Goal: Information Seeking & Learning: Understand process/instructions

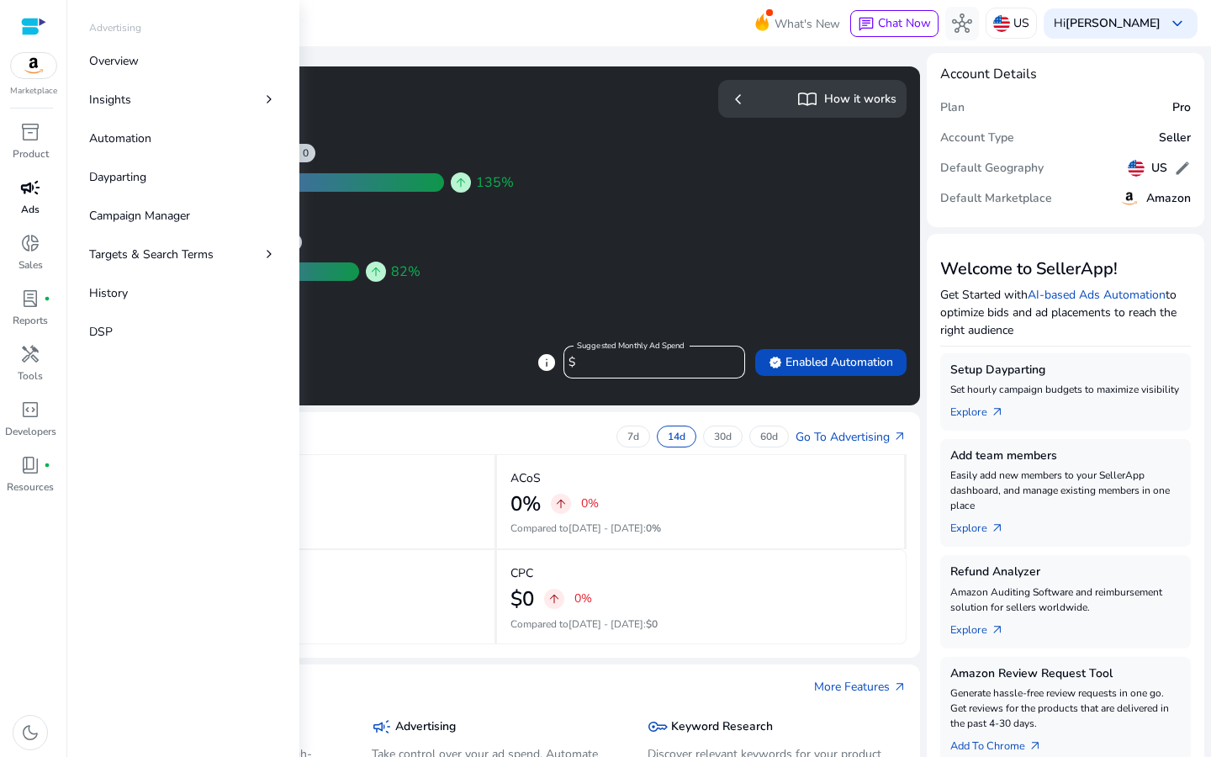
click at [27, 194] on span "campaign" at bounding box center [30, 187] width 20 height 20
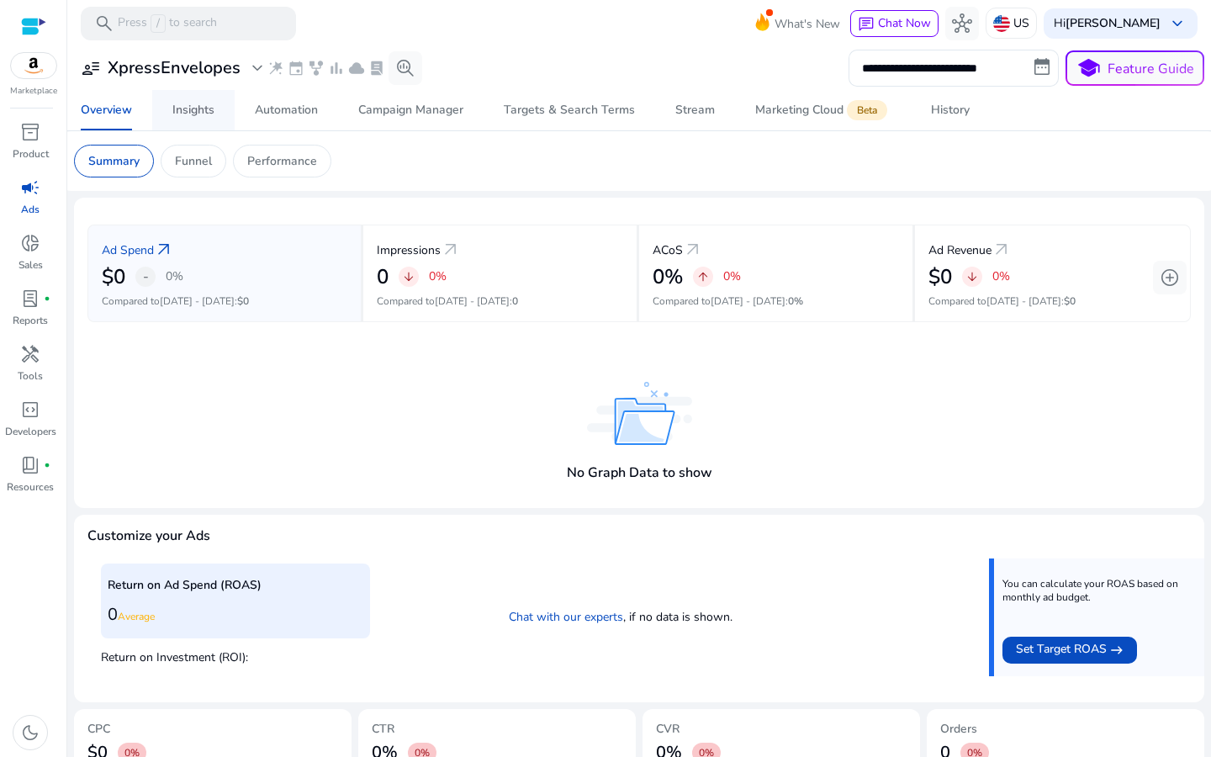
click at [177, 116] on div "Insights" at bounding box center [193, 110] width 42 height 12
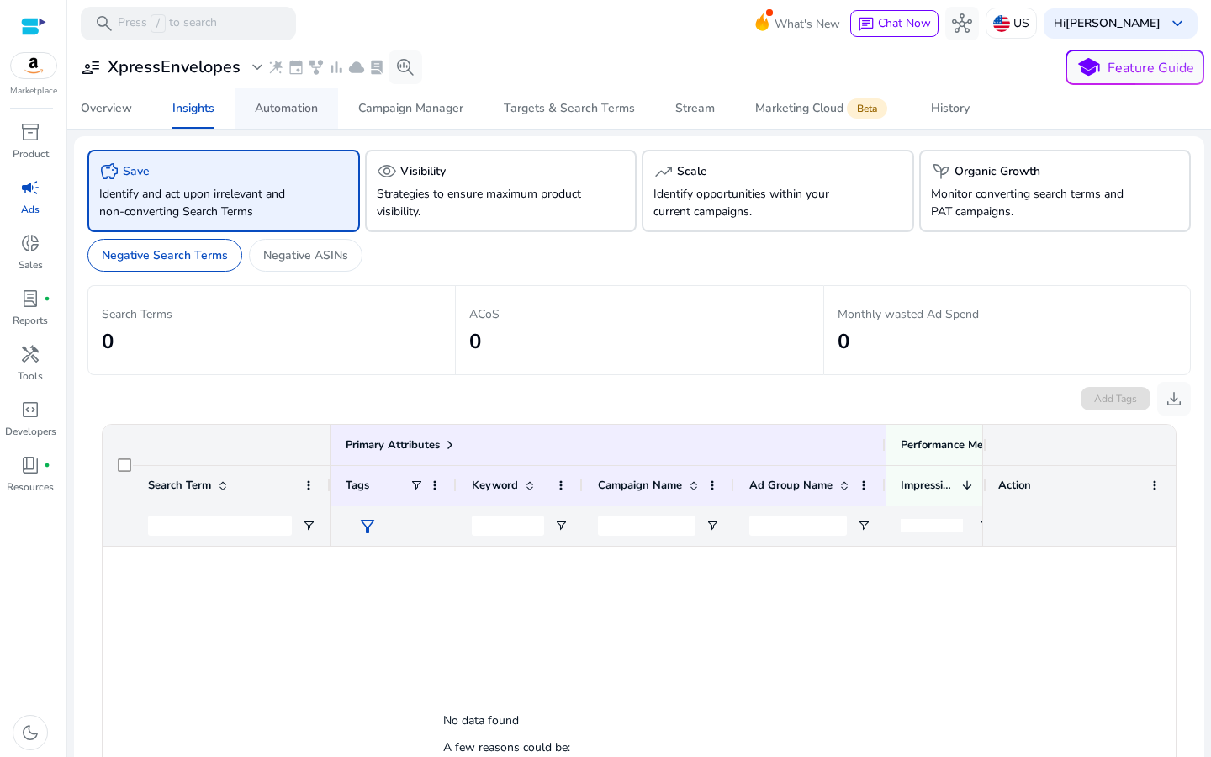
click at [276, 111] on div "Automation" at bounding box center [286, 109] width 63 height 12
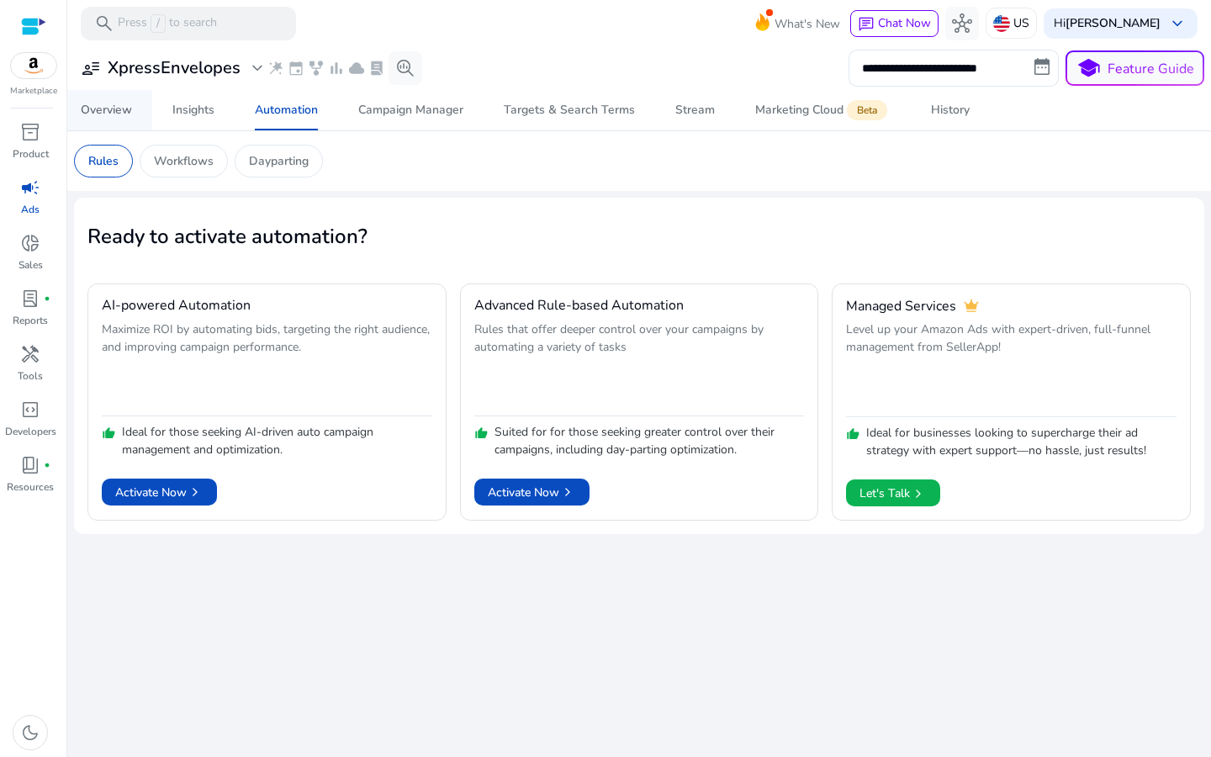
click at [100, 116] on div "Overview" at bounding box center [106, 110] width 51 height 12
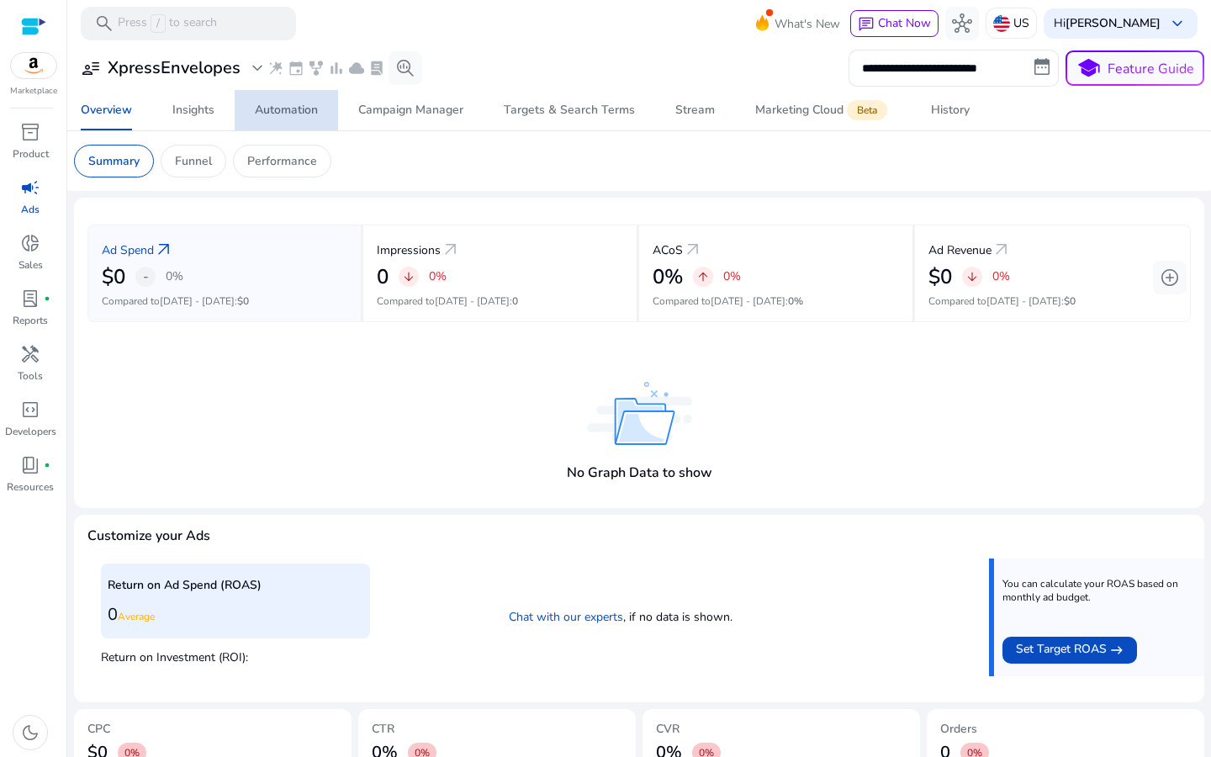
click at [288, 113] on div "Automation" at bounding box center [286, 110] width 63 height 12
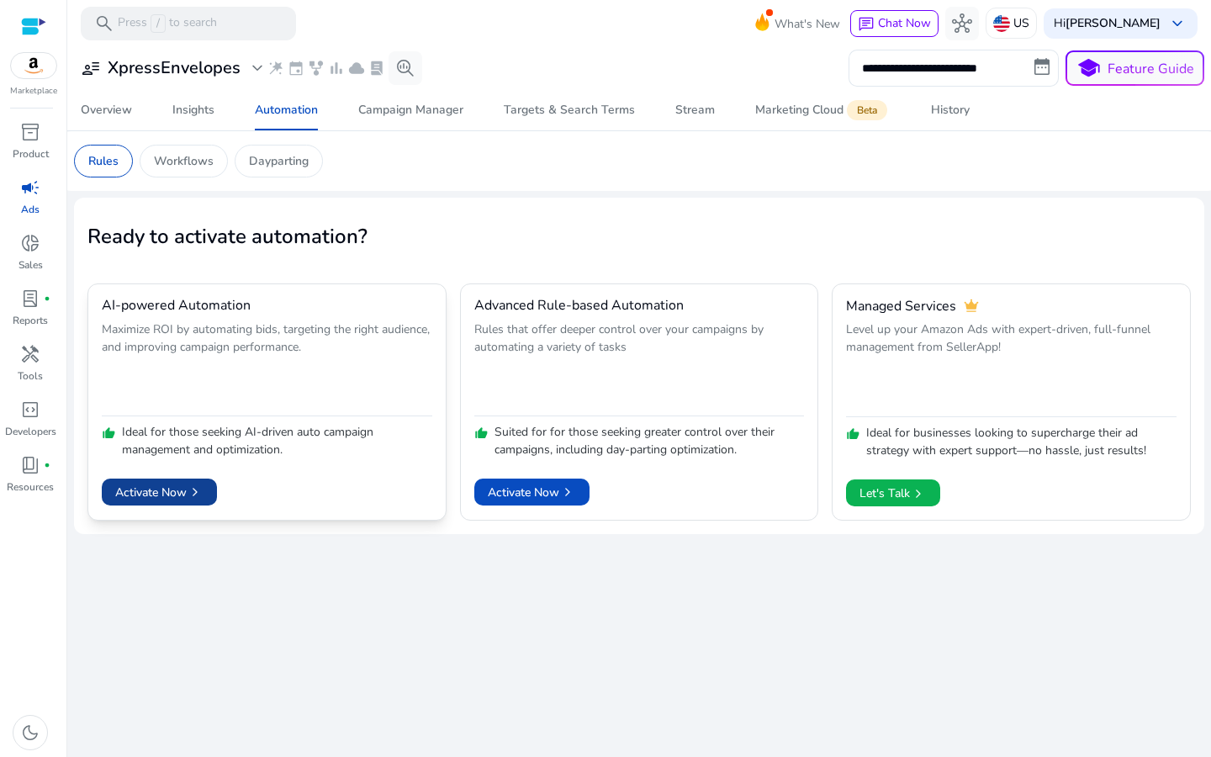
click at [186, 488] on span "Activate Now chevron_right" at bounding box center [159, 493] width 88 height 18
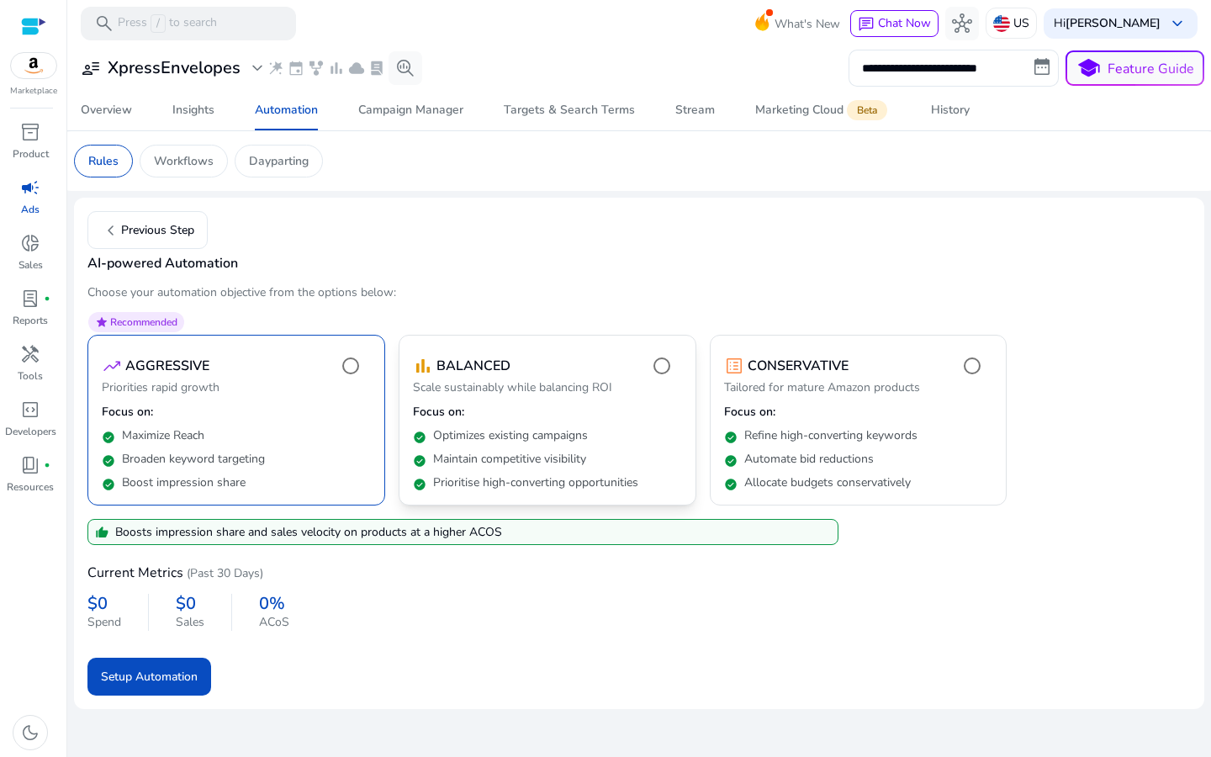
click at [450, 438] on p "Optimizes existing campaigns" at bounding box center [510, 435] width 155 height 17
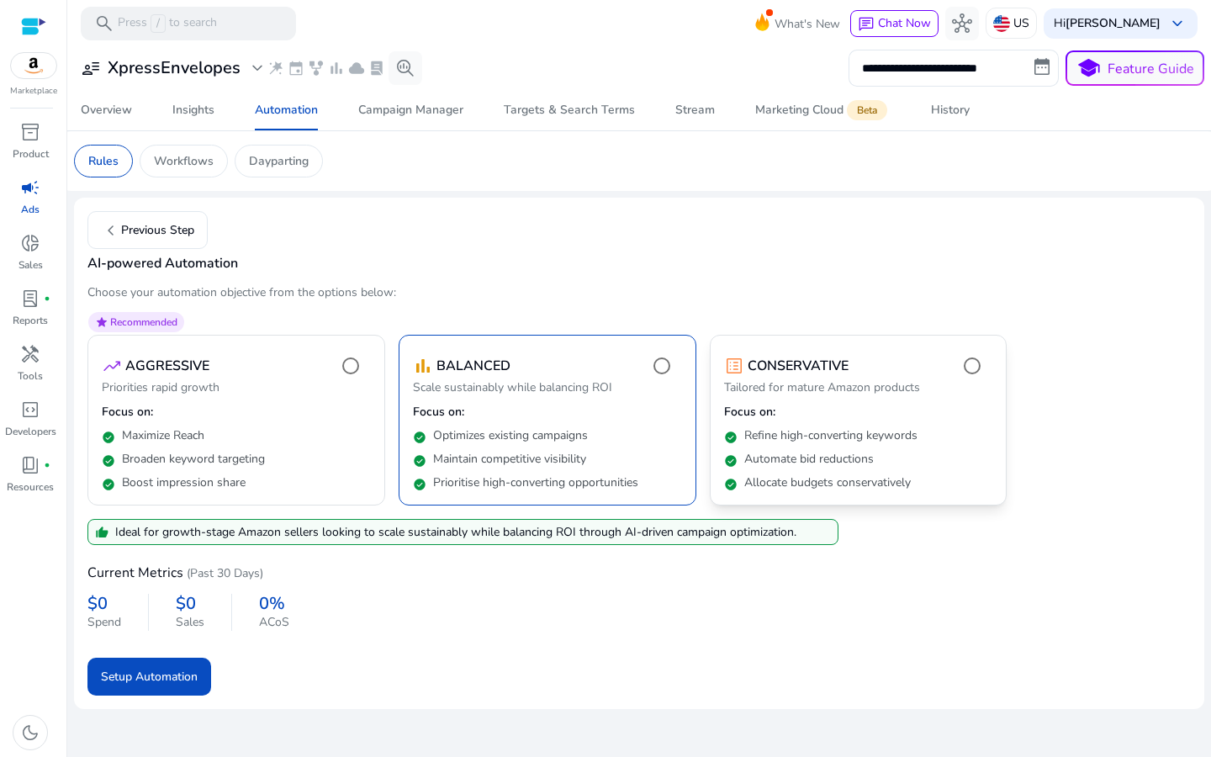
click at [779, 398] on p "Tailored for mature Amazon products" at bounding box center [858, 389] width 269 height 20
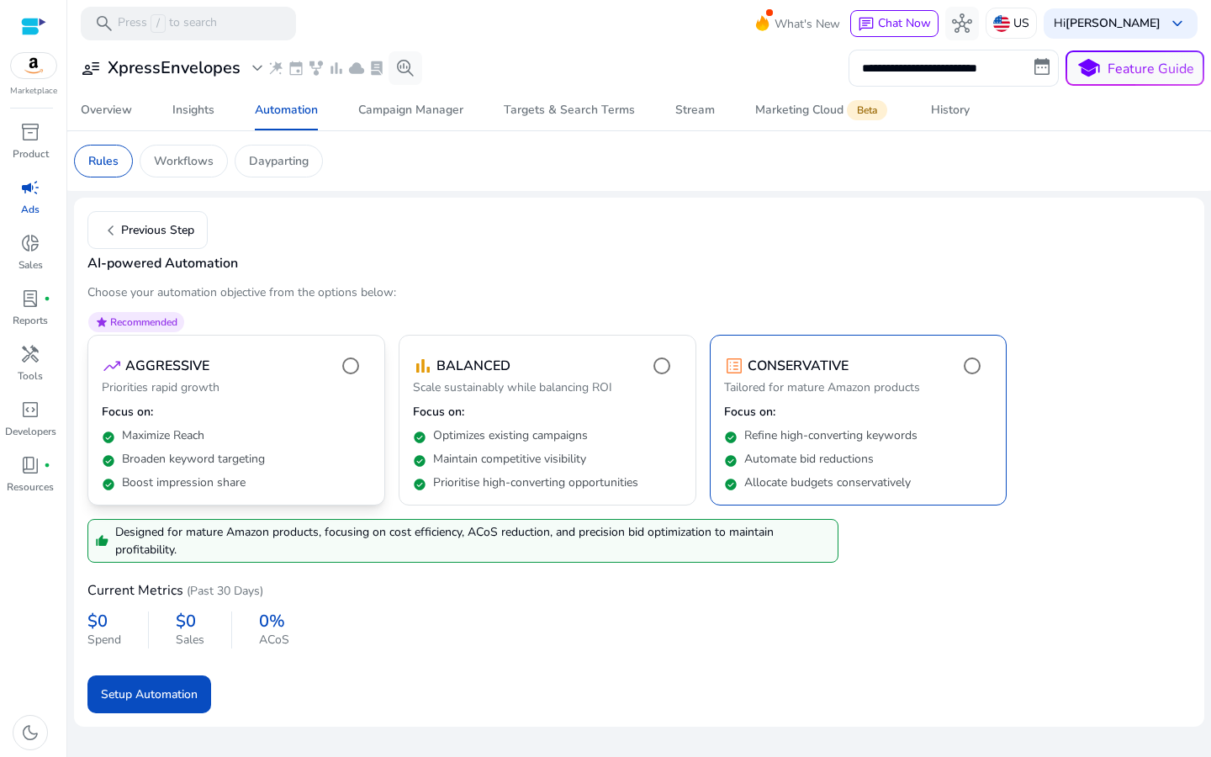
click at [207, 440] on div "check_circle Maximize Reach" at bounding box center [236, 433] width 269 height 24
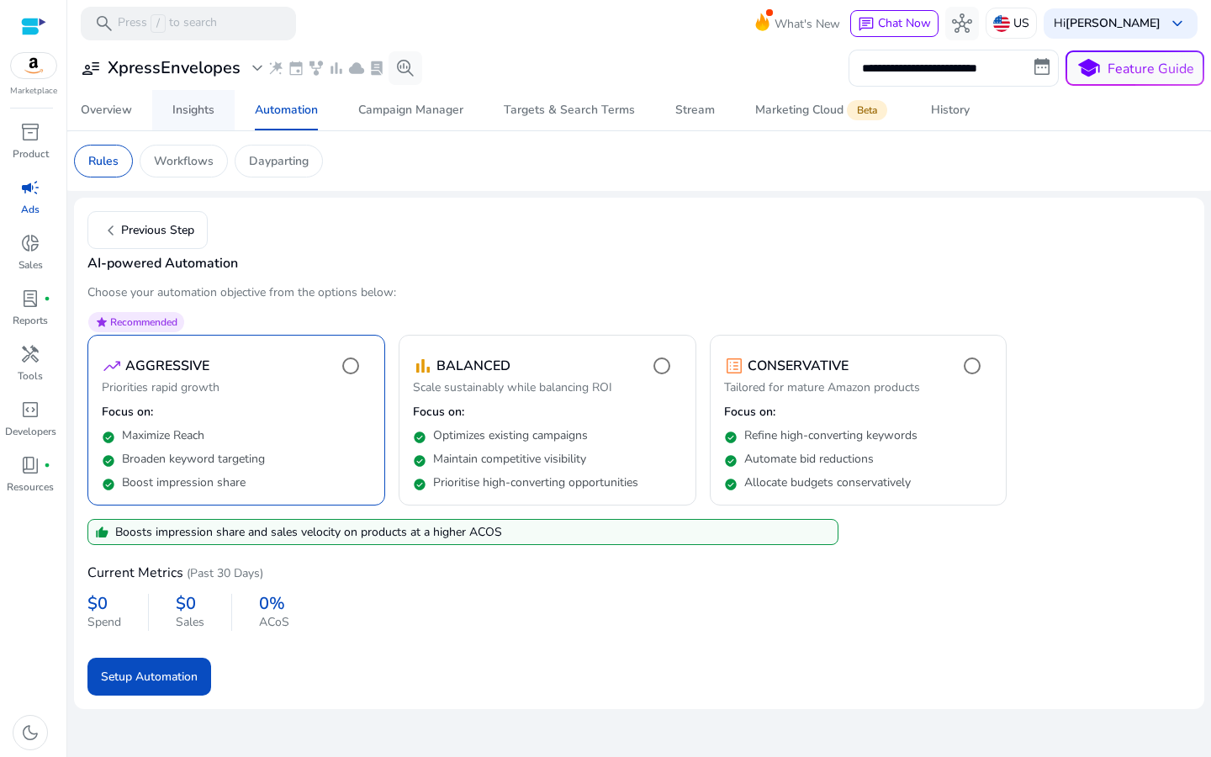
click at [193, 98] on span "Insights" at bounding box center [193, 110] width 42 height 40
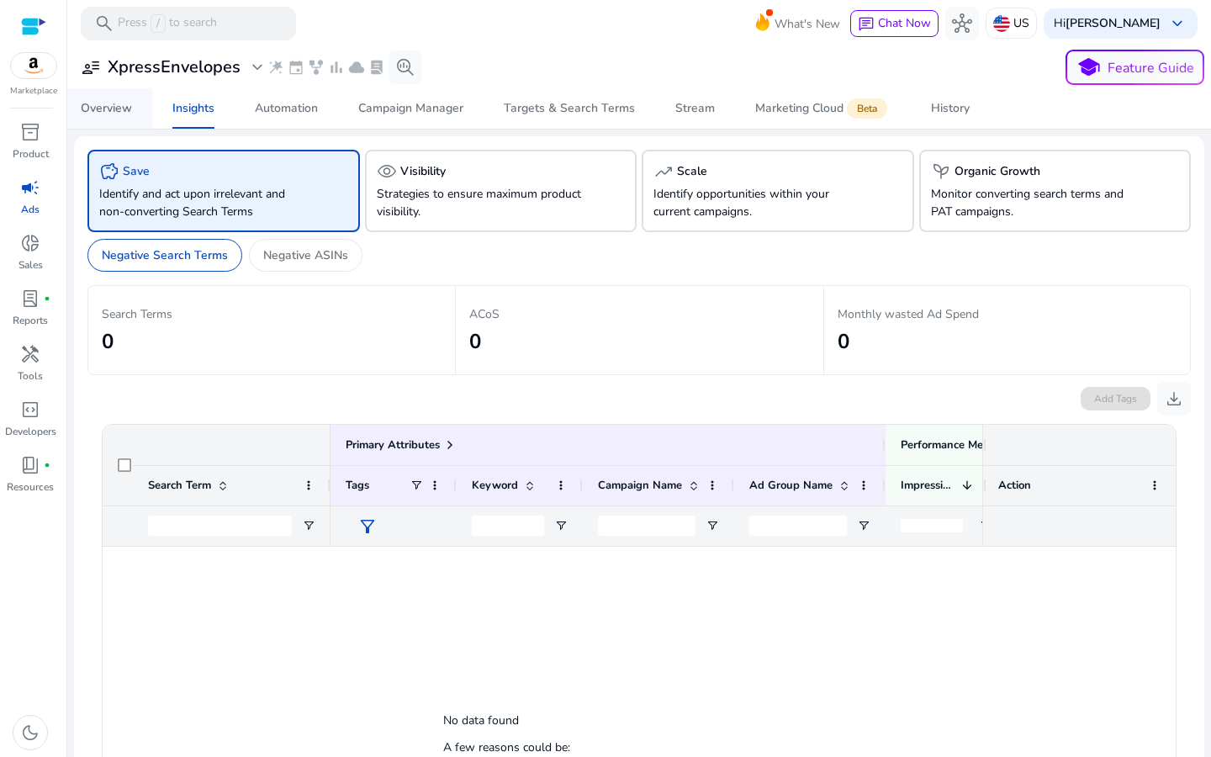
click at [119, 114] on div "Overview" at bounding box center [106, 109] width 51 height 12
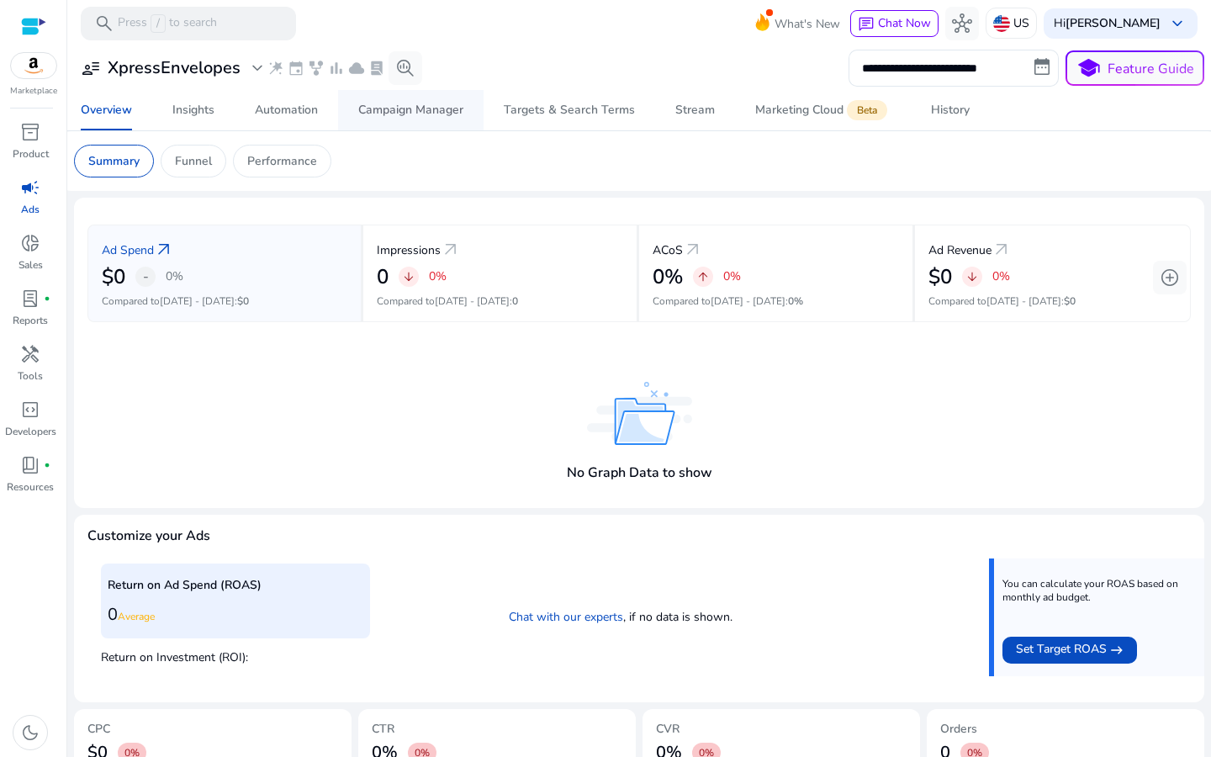
click at [393, 109] on div "Campaign Manager" at bounding box center [410, 110] width 105 height 12
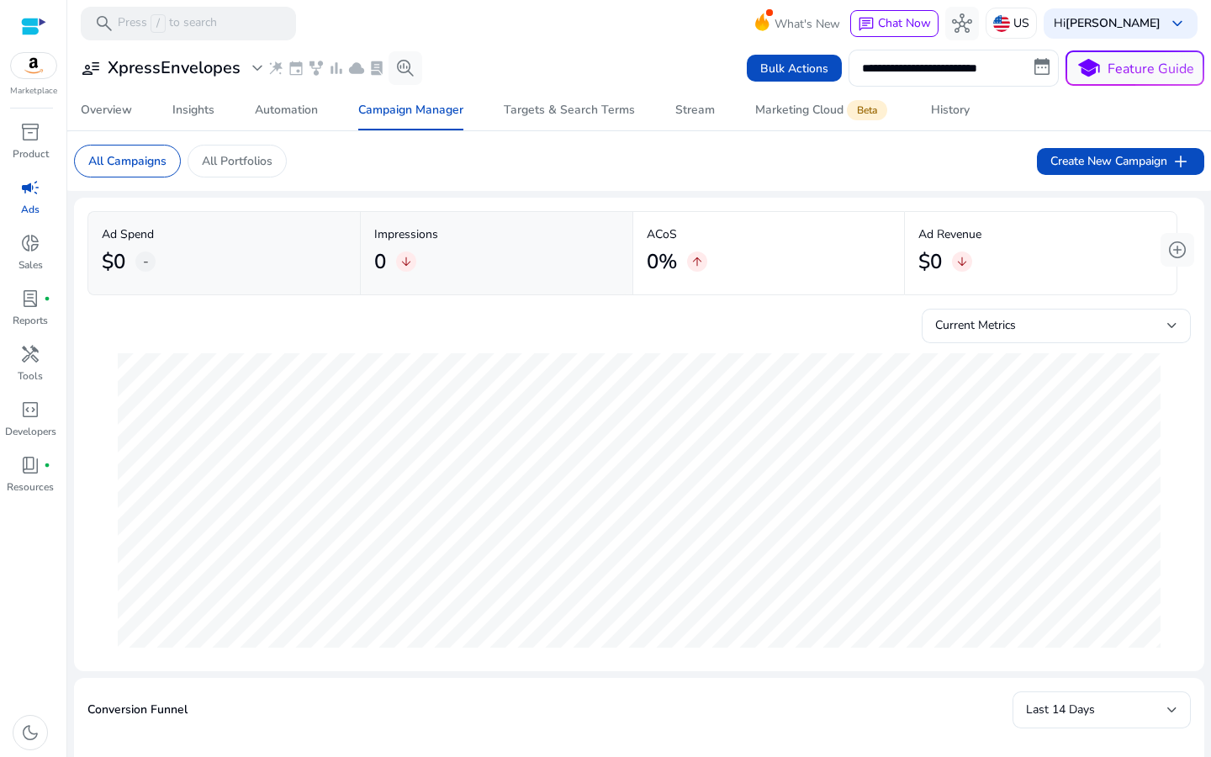
scroll to position [124, 0]
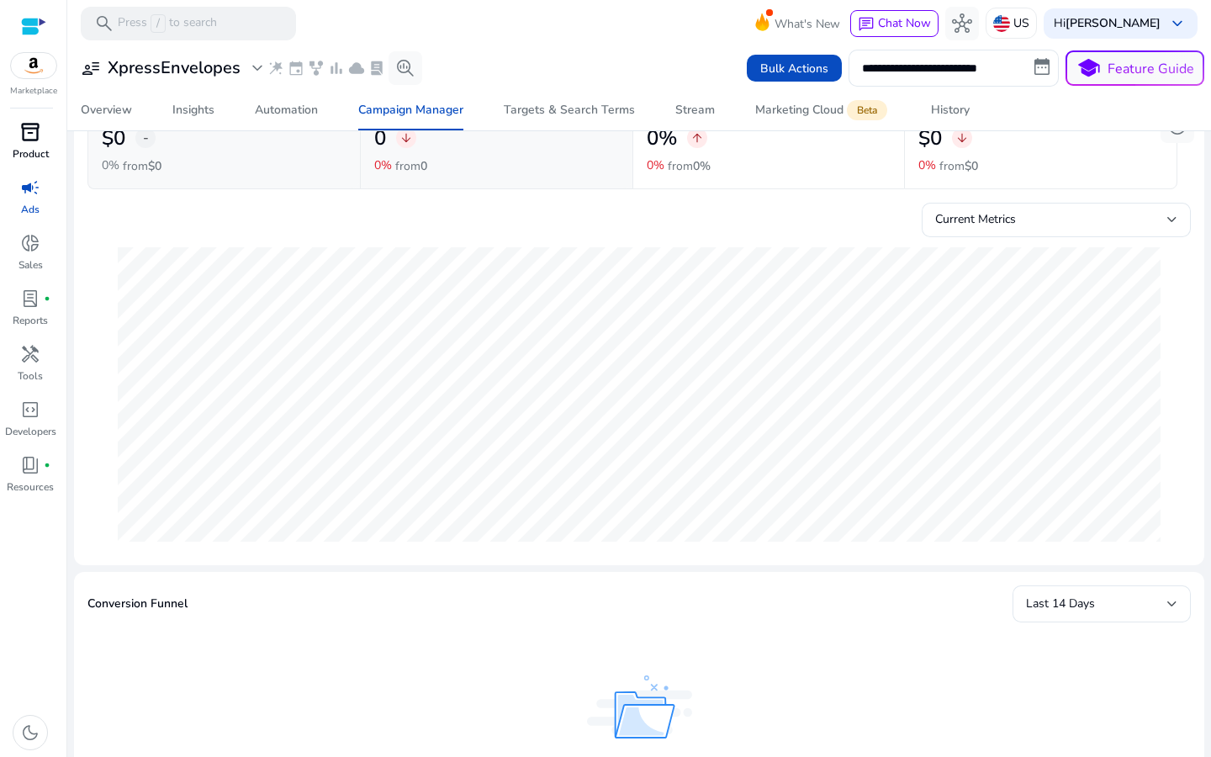
click at [20, 132] on span "inventory_2" at bounding box center [30, 132] width 20 height 20
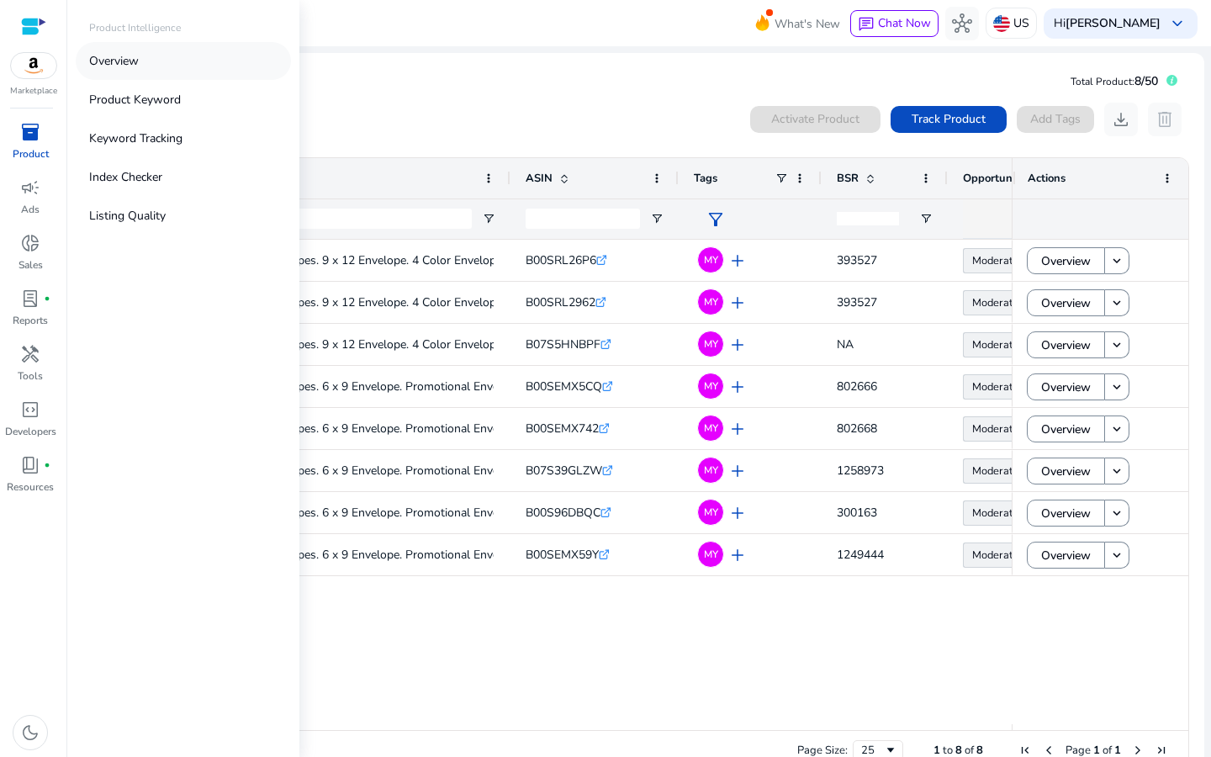
click at [155, 63] on link "Overview" at bounding box center [183, 61] width 215 height 38
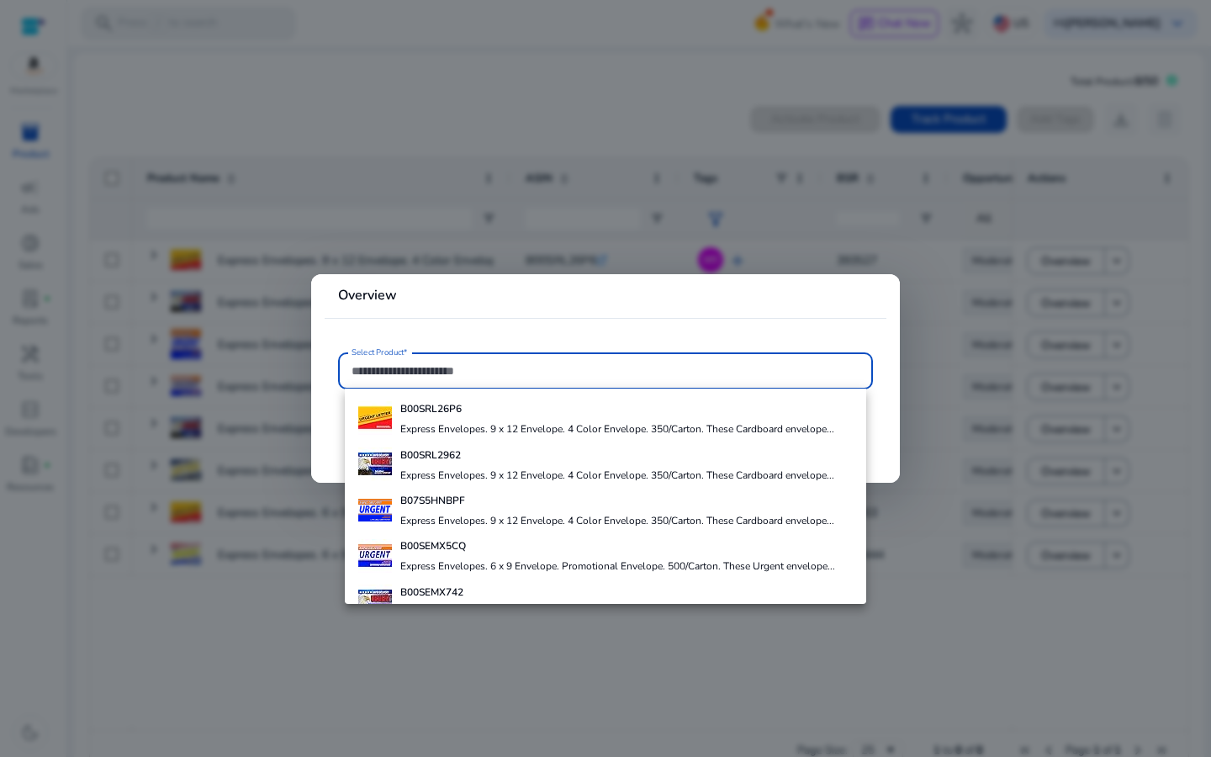
click at [205, 273] on div at bounding box center [605, 378] width 1211 height 757
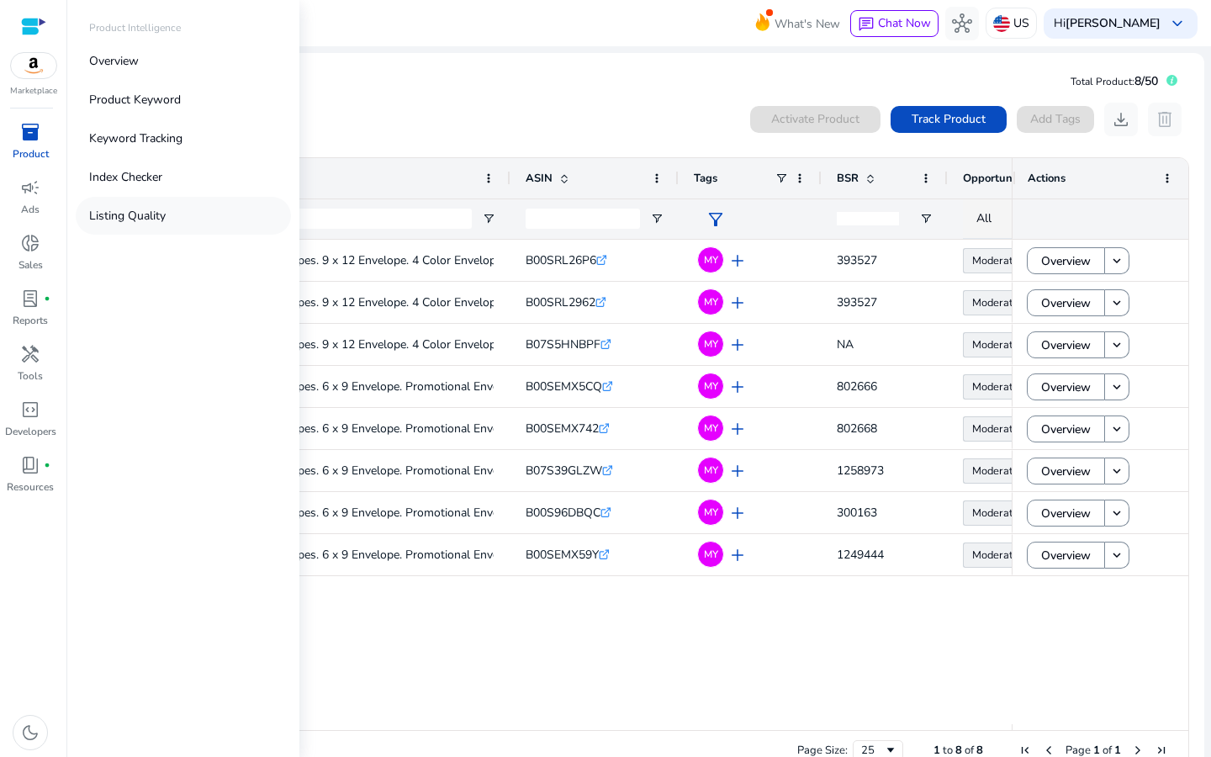
click at [145, 224] on p "Listing Quality" at bounding box center [127, 216] width 77 height 18
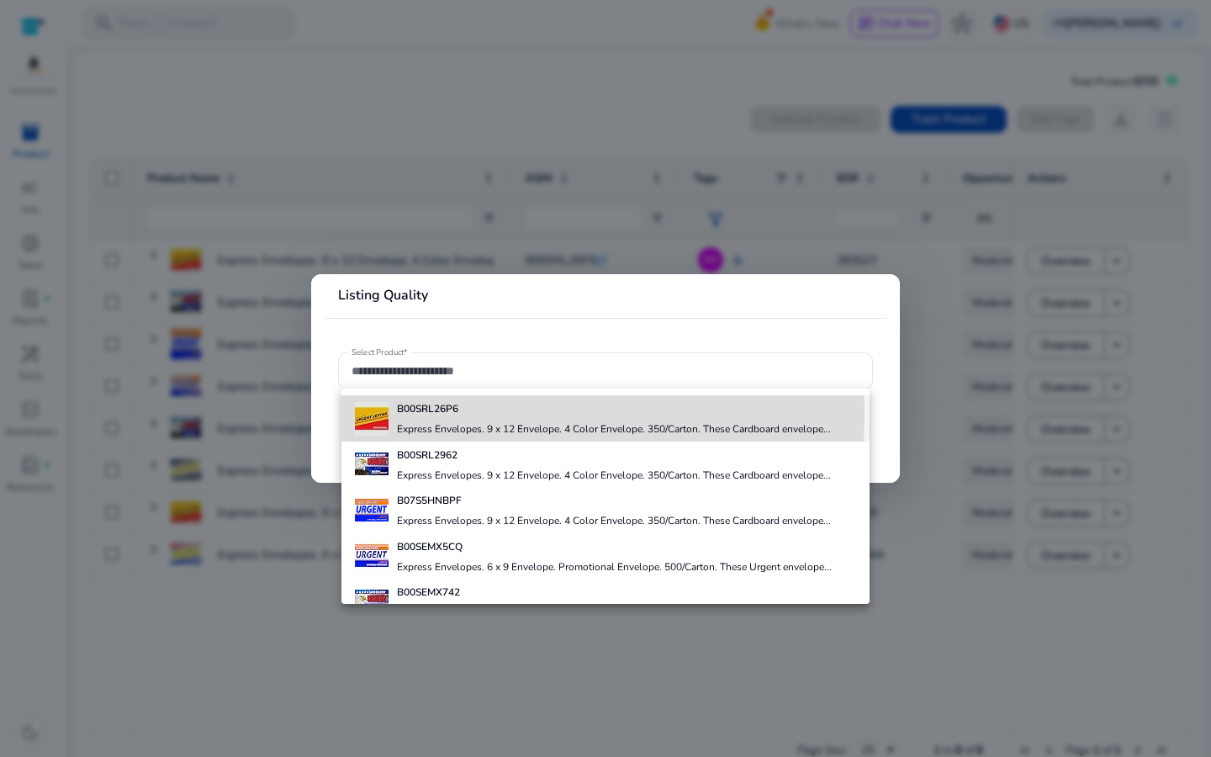
click at [381, 414] on img at bounding box center [372, 419] width 34 height 34
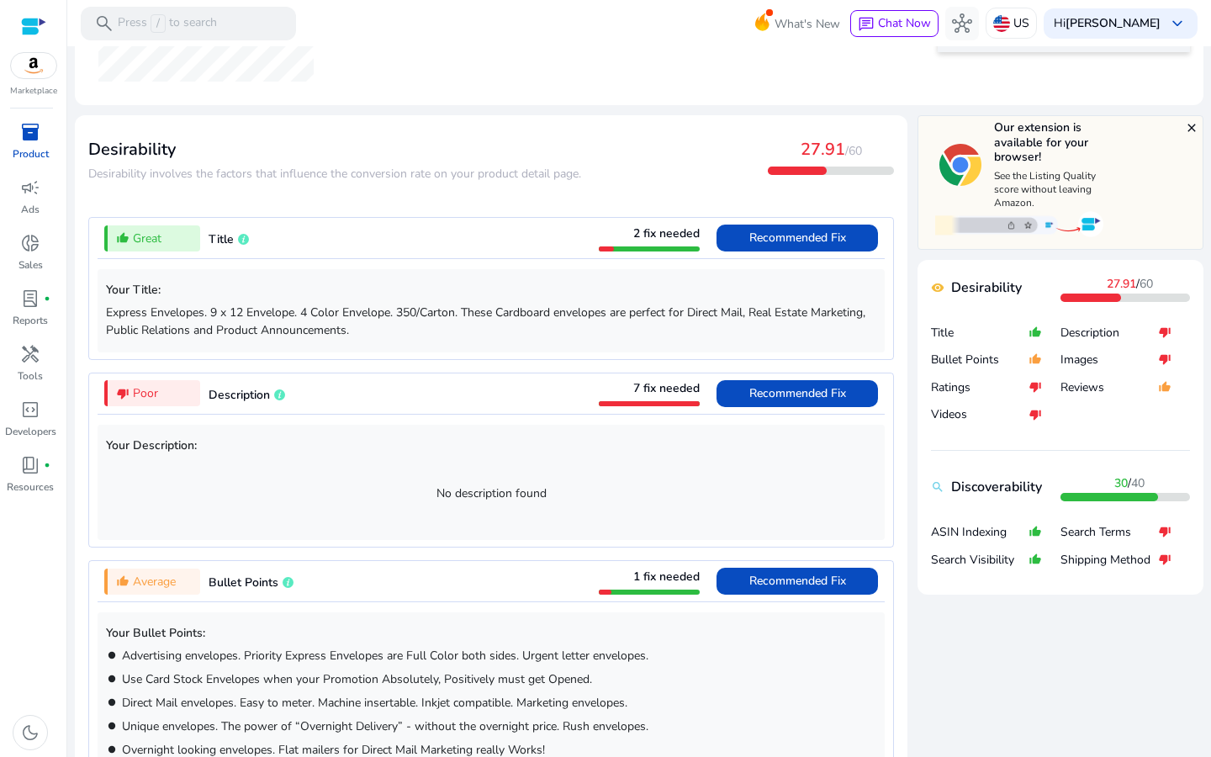
scroll to position [531, 0]
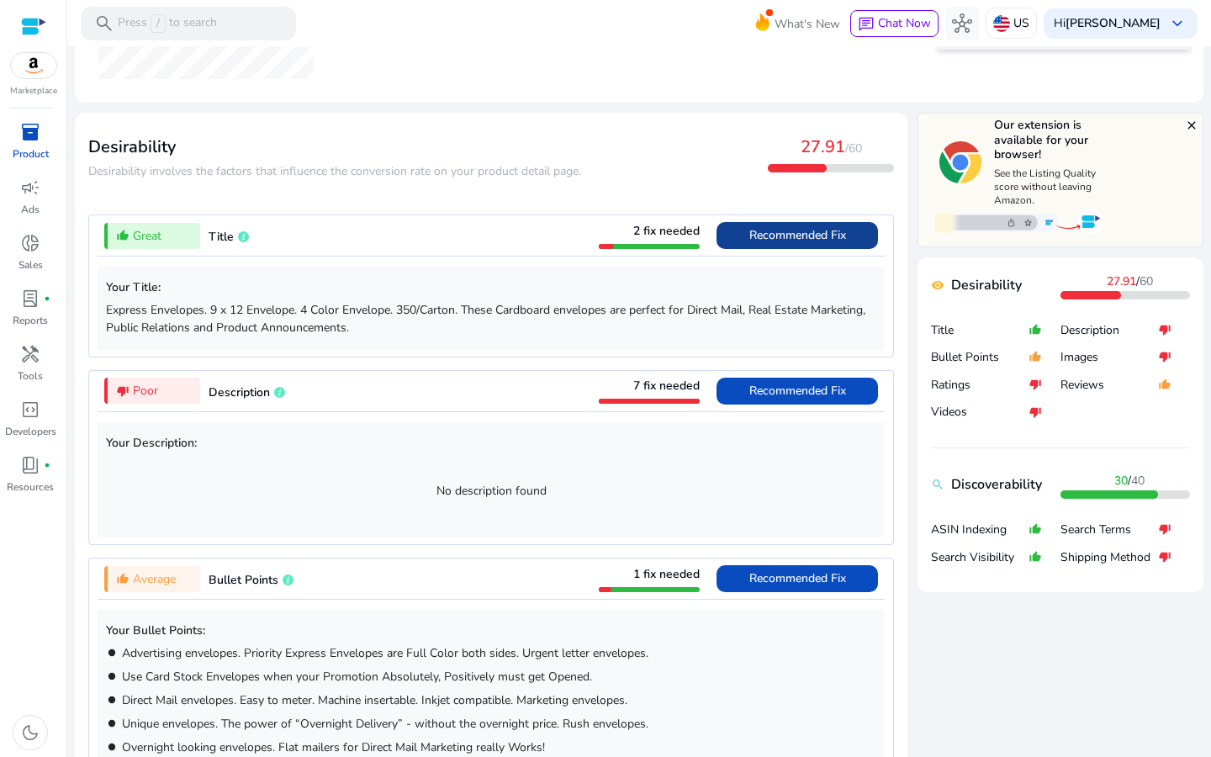
click at [754, 235] on span "Recommended Fix" at bounding box center [797, 235] width 97 height 16
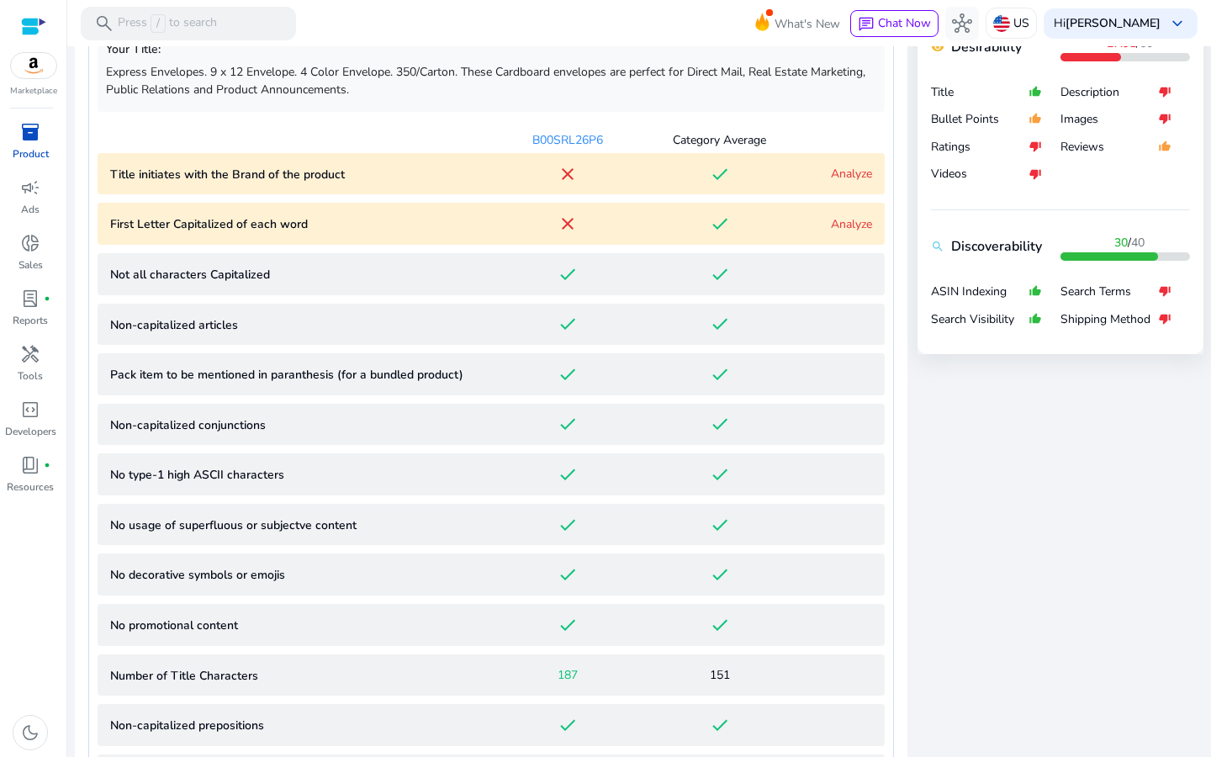
scroll to position [733, 0]
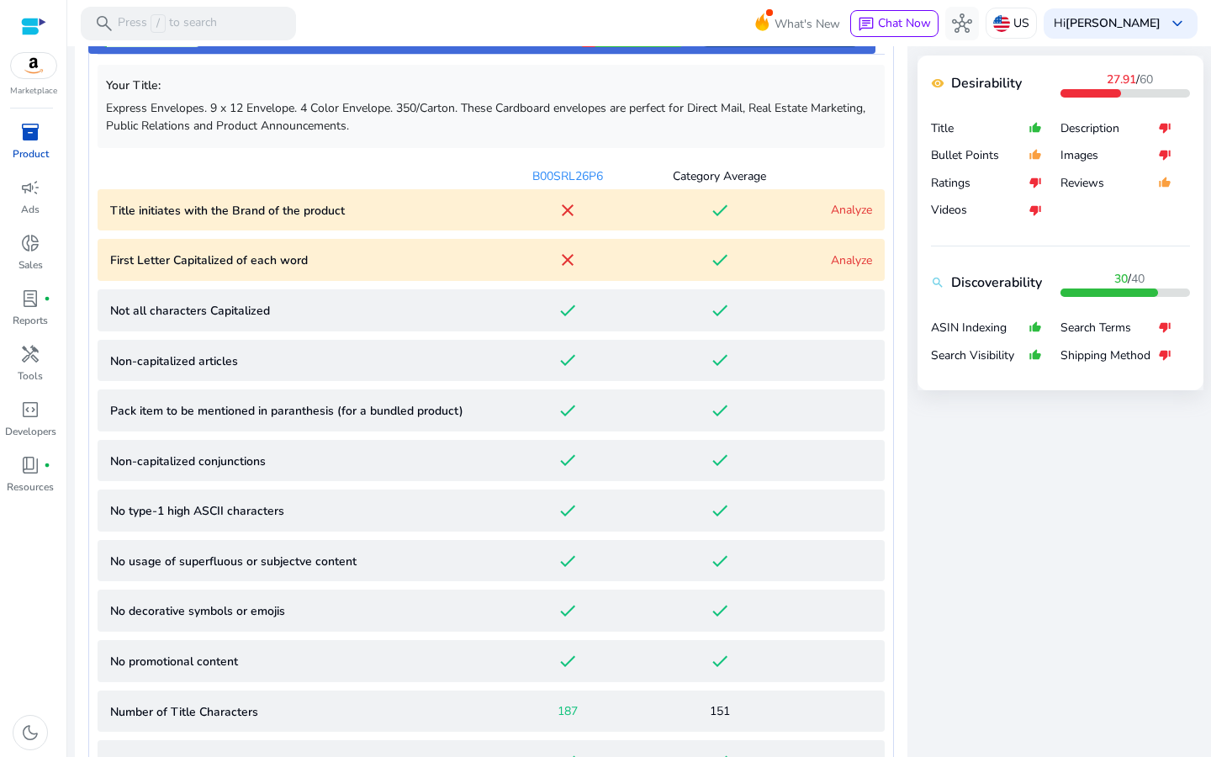
click at [186, 248] on word "First Letter Capitalized of each word close done Analyze" at bounding box center [491, 260] width 787 height 42
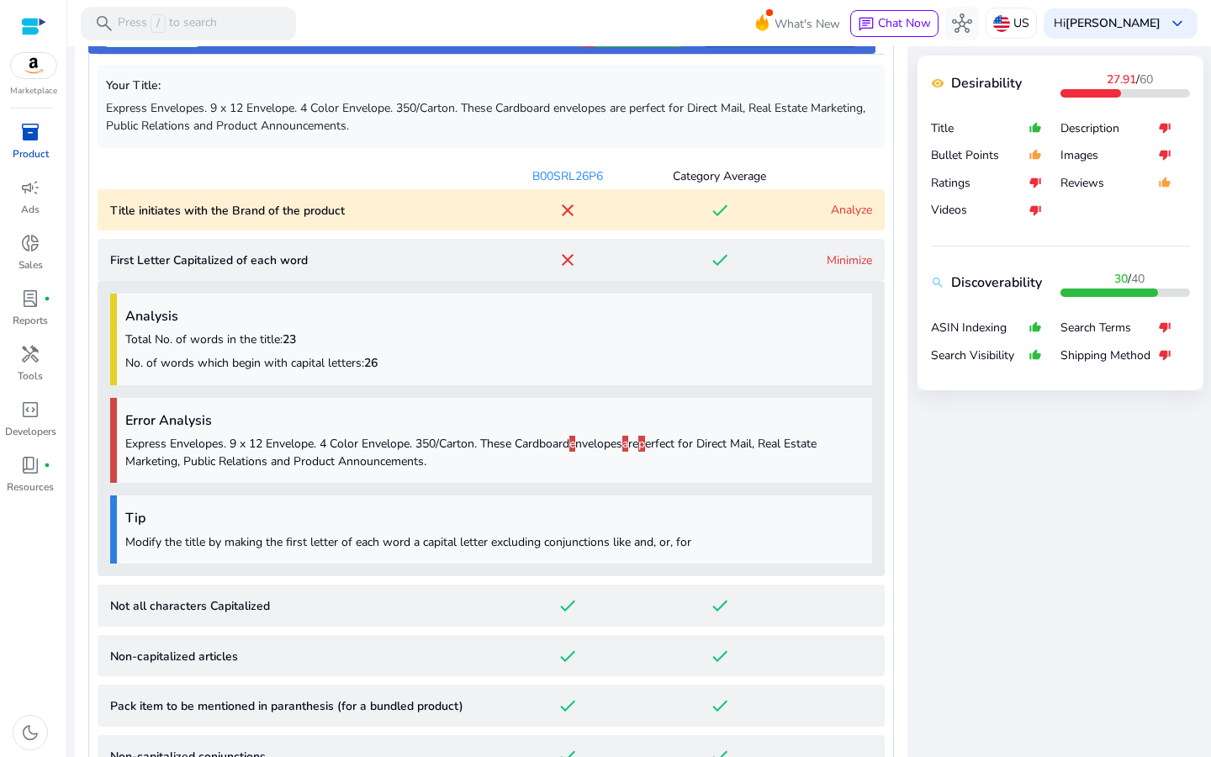
click at [211, 251] on p "First Letter Capitalized of each word" at bounding box center [300, 260] width 381 height 18
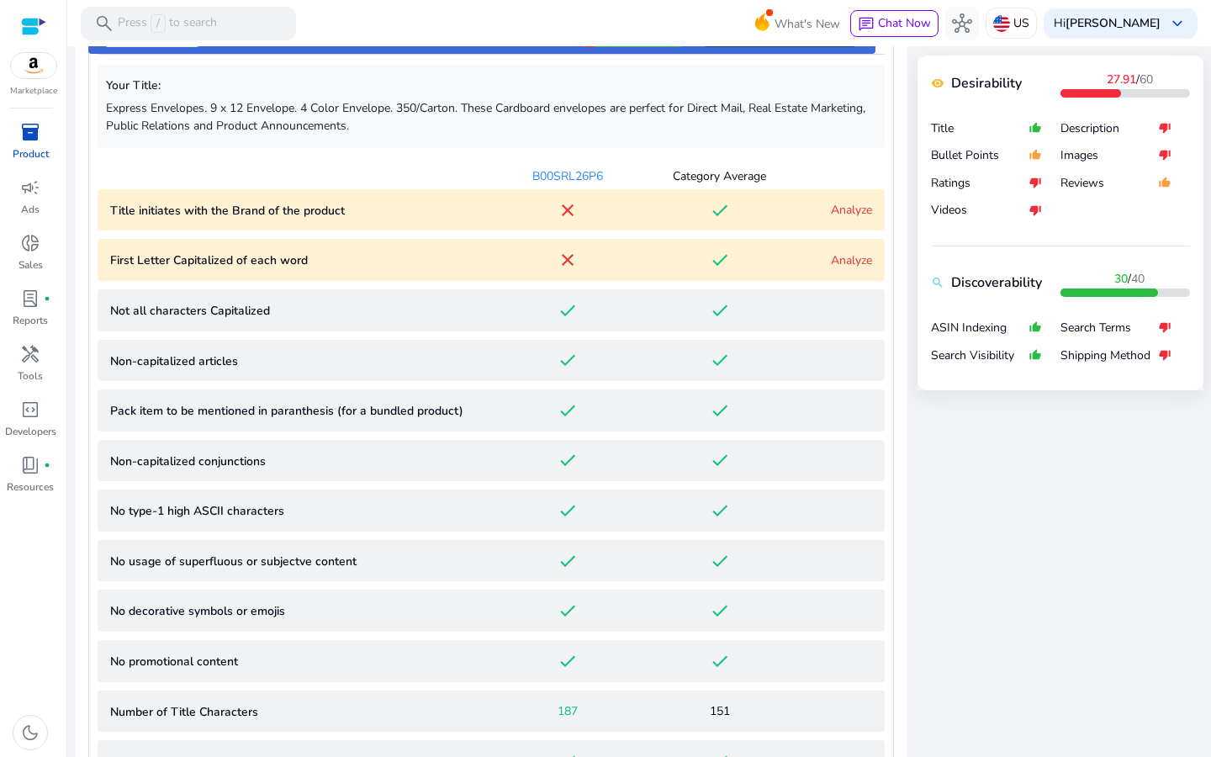
click at [227, 204] on p "Title initiates with the Brand of the product" at bounding box center [300, 211] width 381 height 18
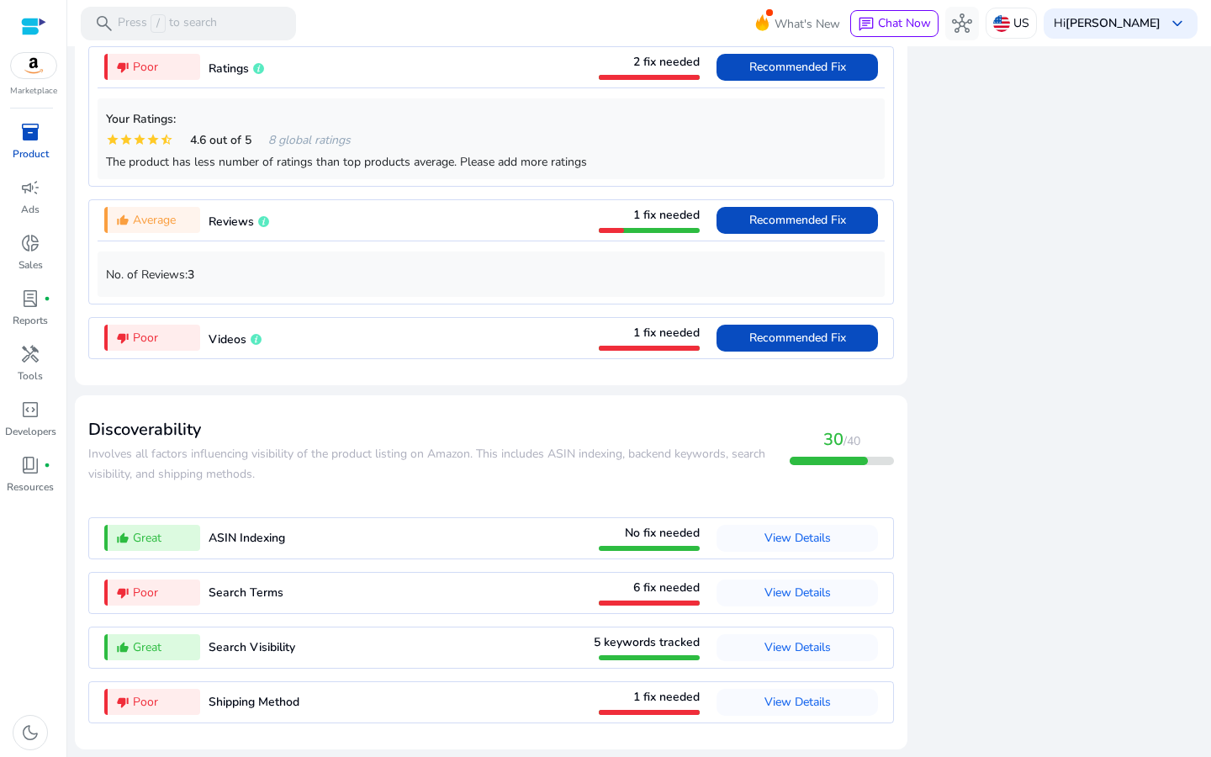
scroll to position [2348, 0]
click at [794, 698] on span "View Details" at bounding box center [798, 702] width 66 height 16
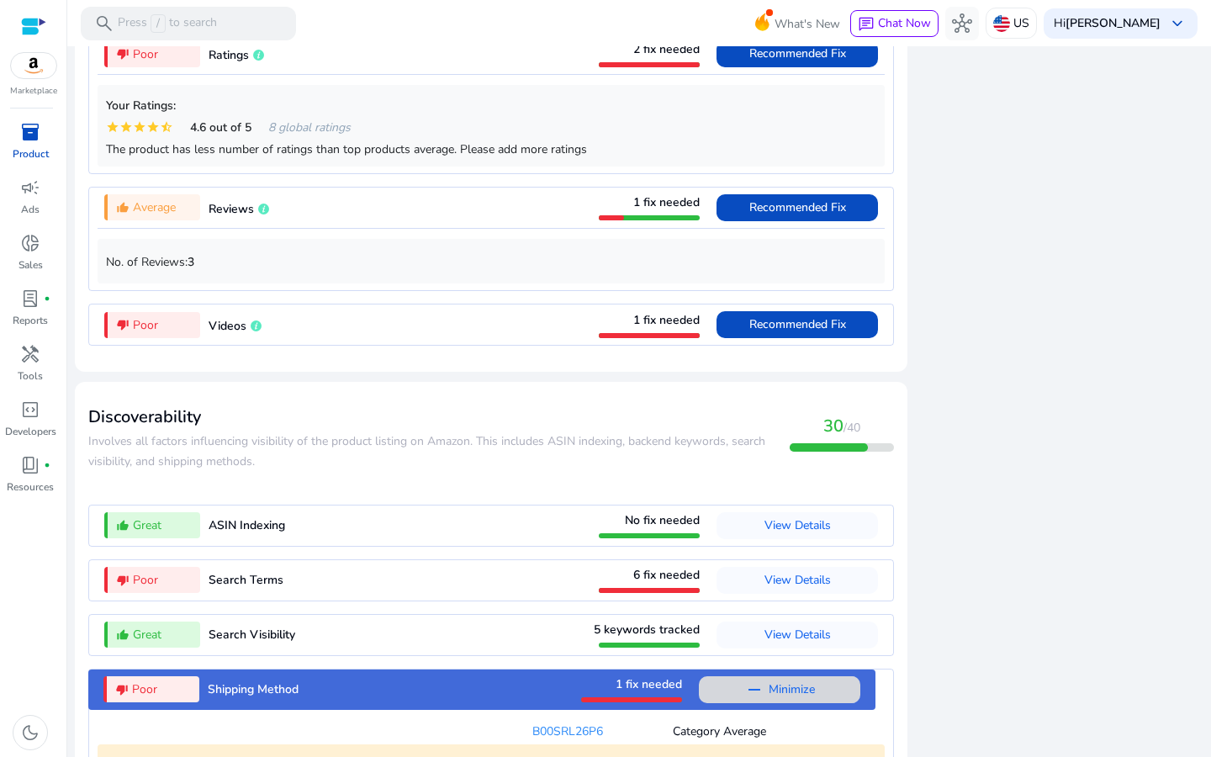
click at [794, 697] on span "Minimize" at bounding box center [792, 689] width 46 height 27
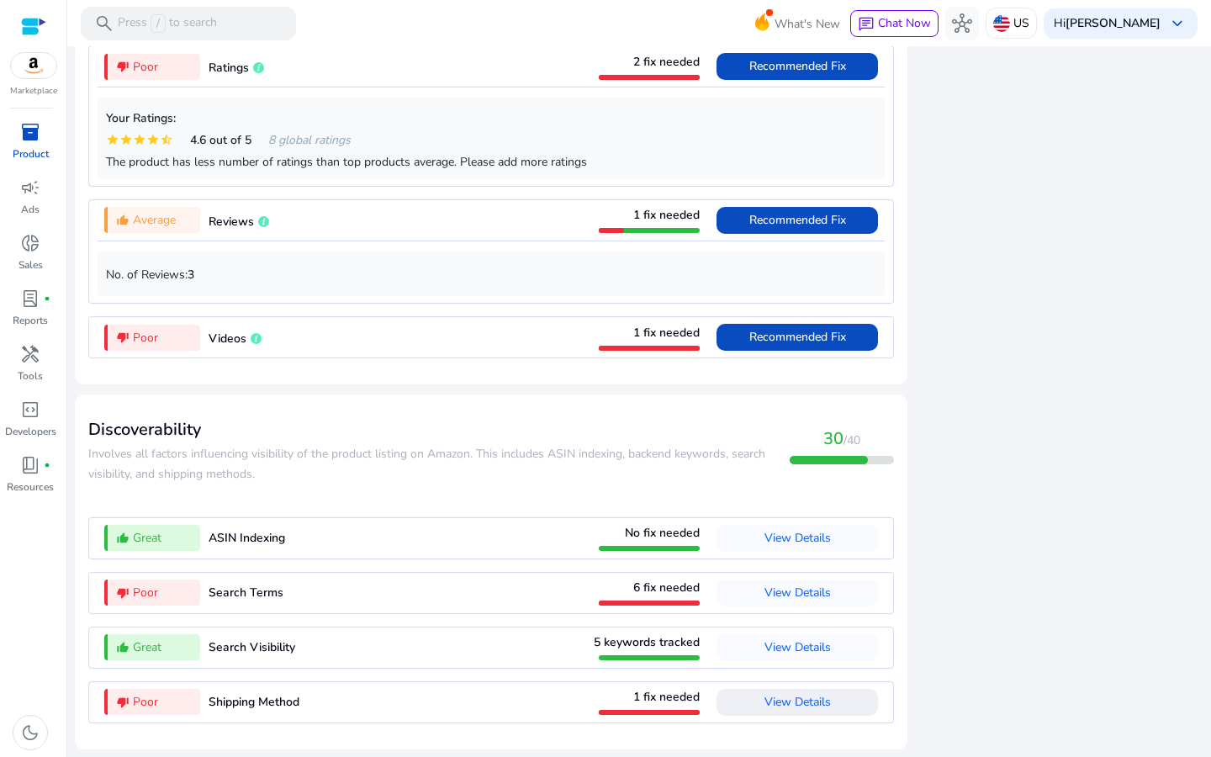
click at [791, 692] on span "View Details" at bounding box center [798, 702] width 66 height 27
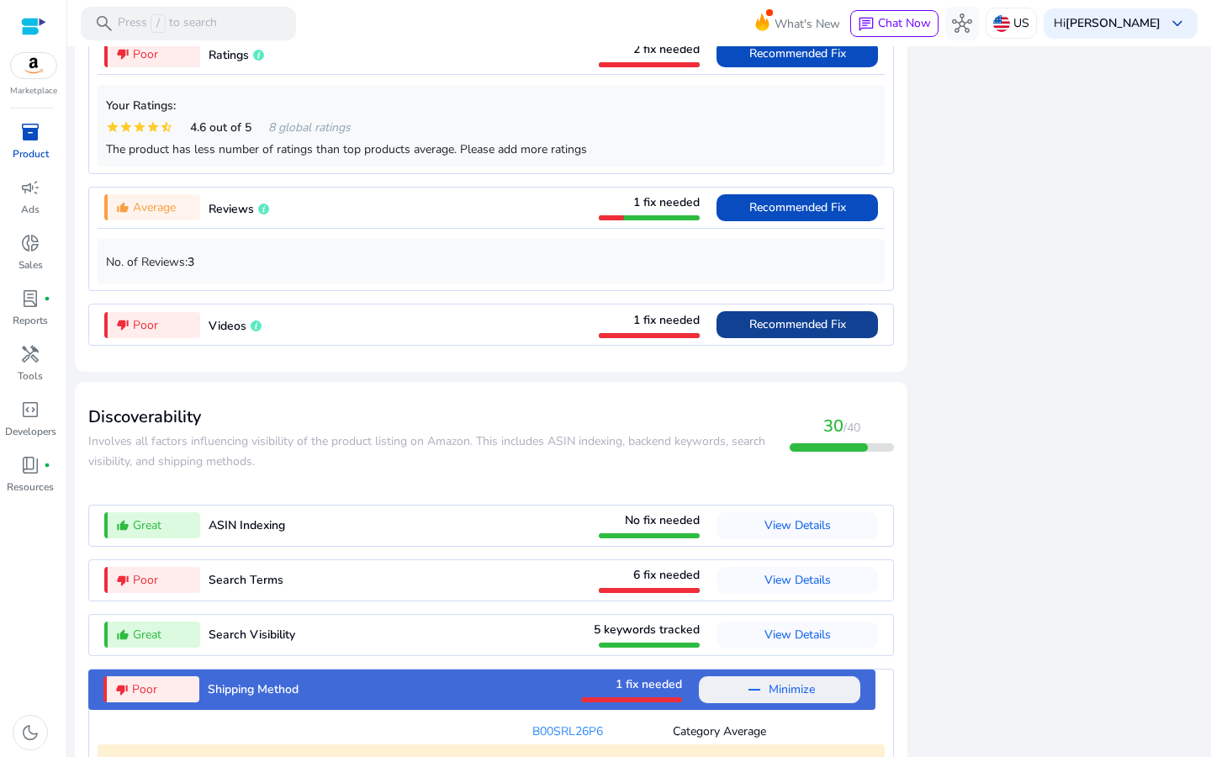
click at [741, 333] on span at bounding box center [797, 324] width 161 height 40
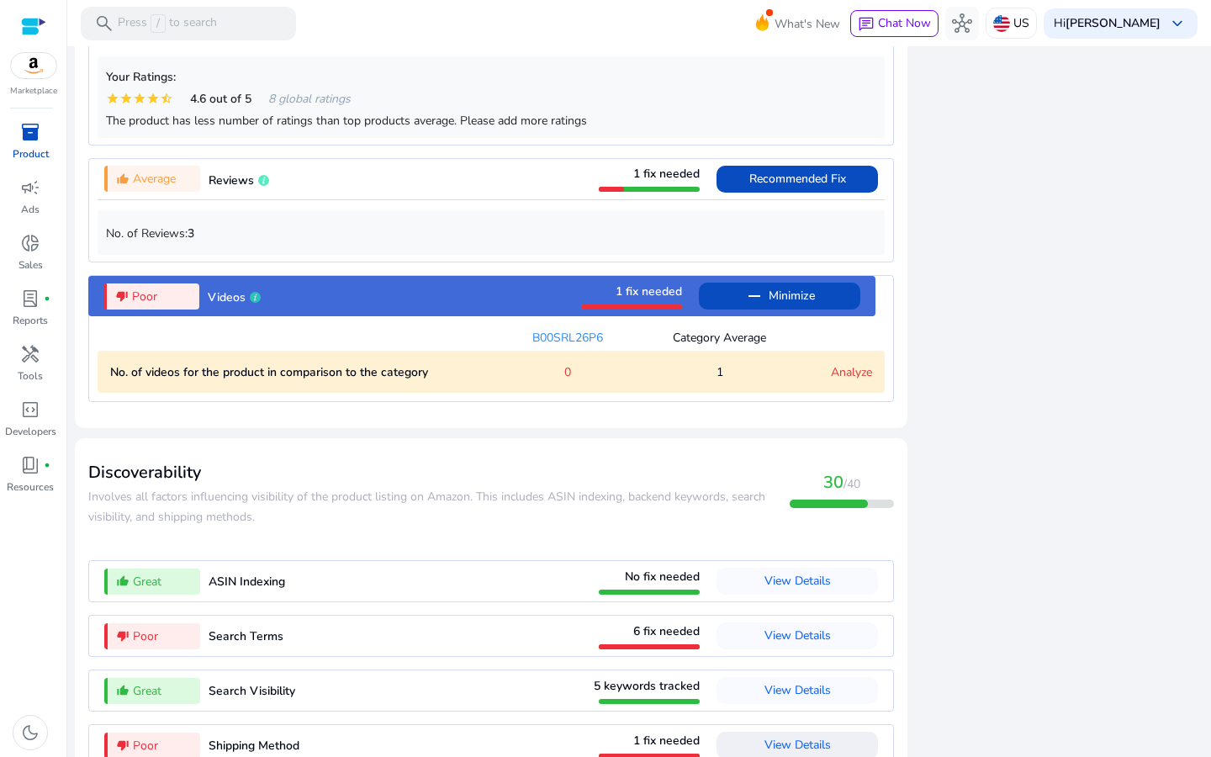
scroll to position [1527, 0]
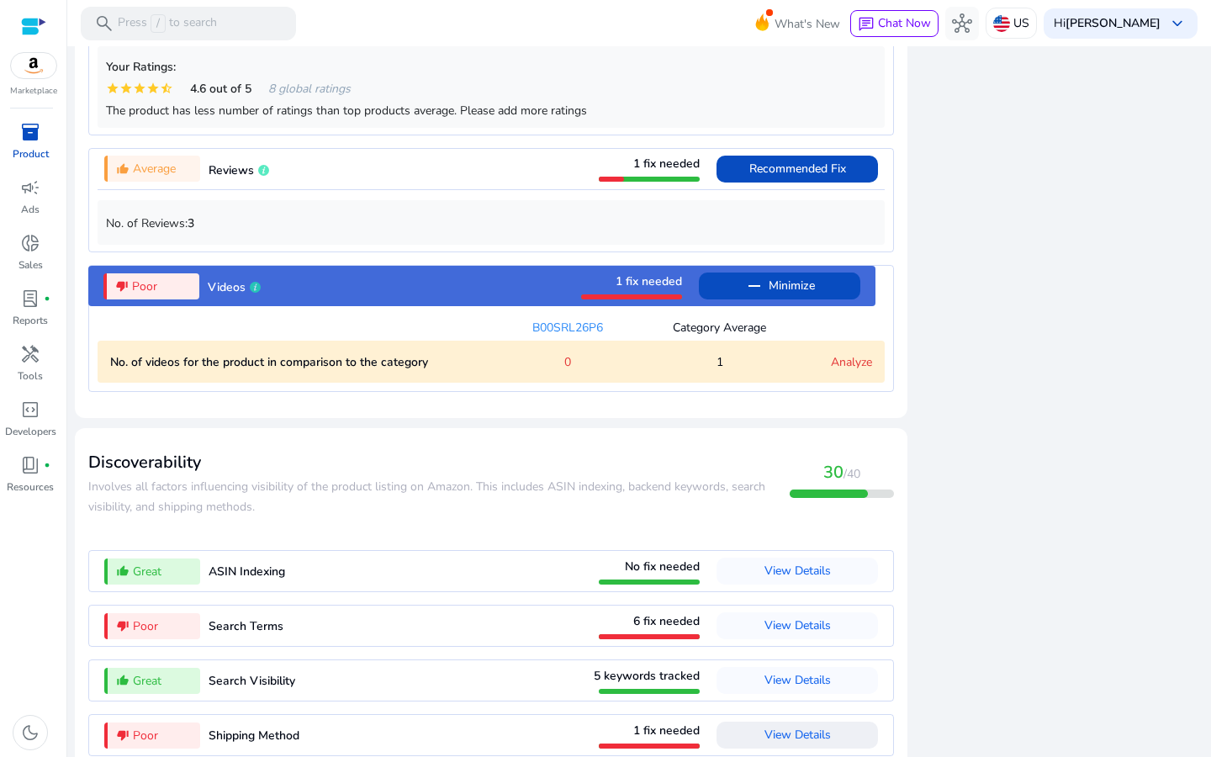
click at [832, 370] on link "Analyze" at bounding box center [851, 362] width 41 height 16
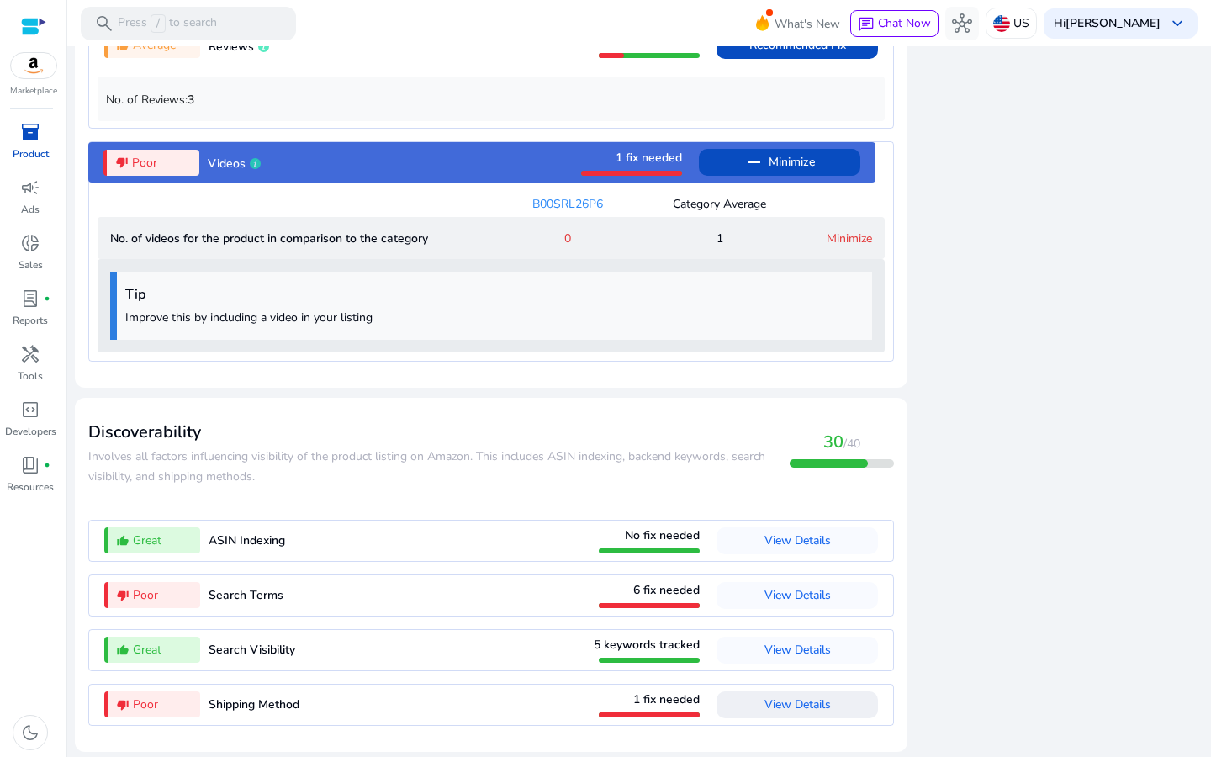
scroll to position [1666, 0]
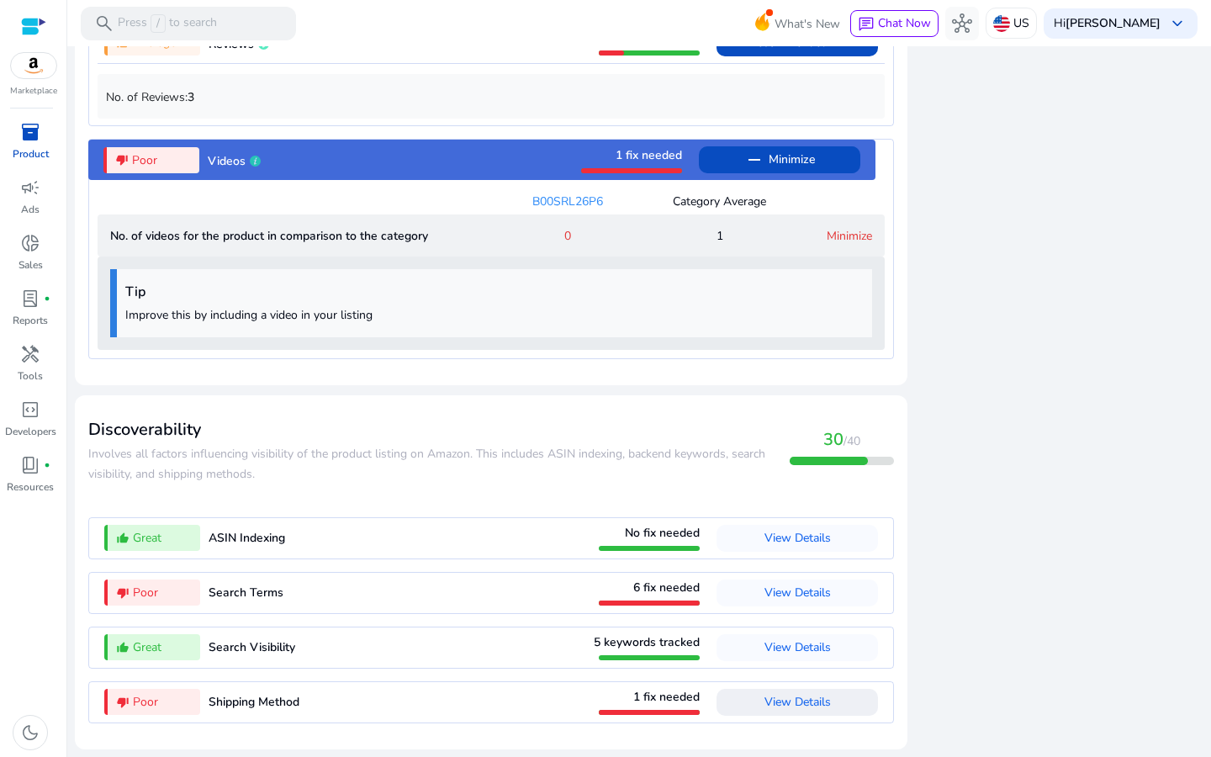
click at [775, 712] on span "View Details" at bounding box center [798, 702] width 66 height 27
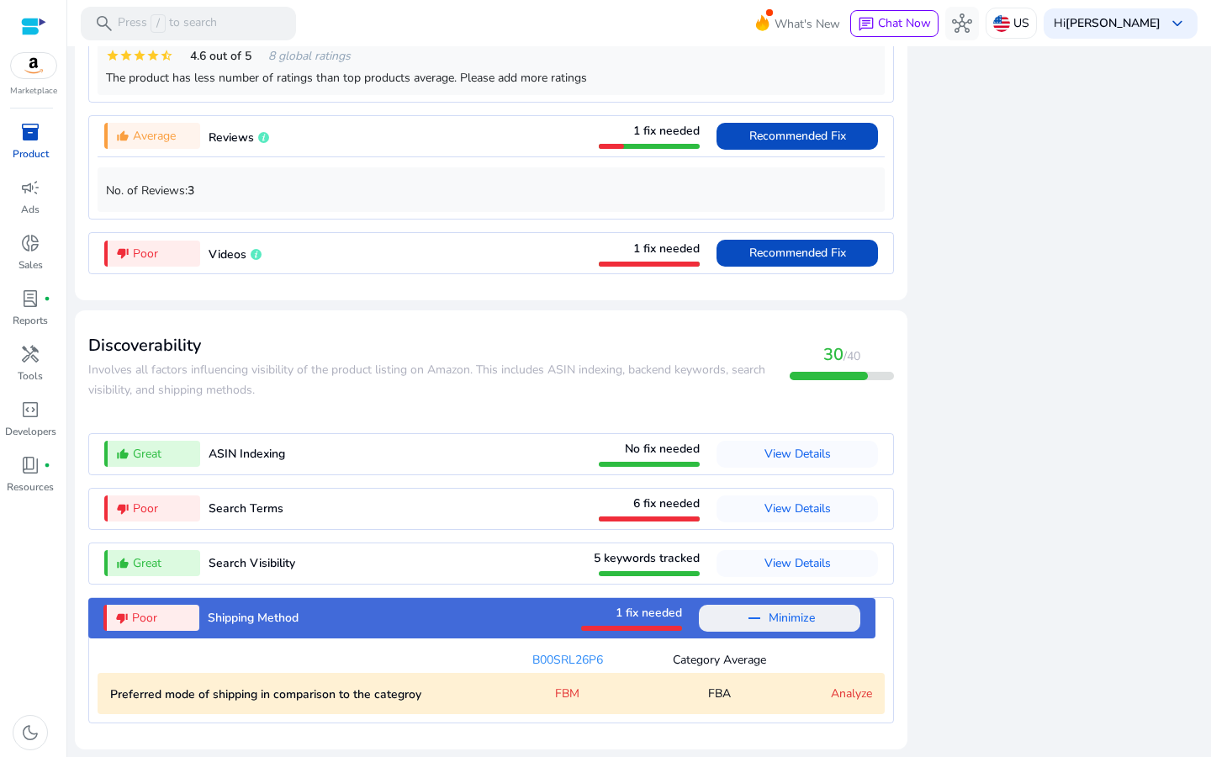
click at [860, 694] on link "Analyze" at bounding box center [851, 693] width 41 height 16
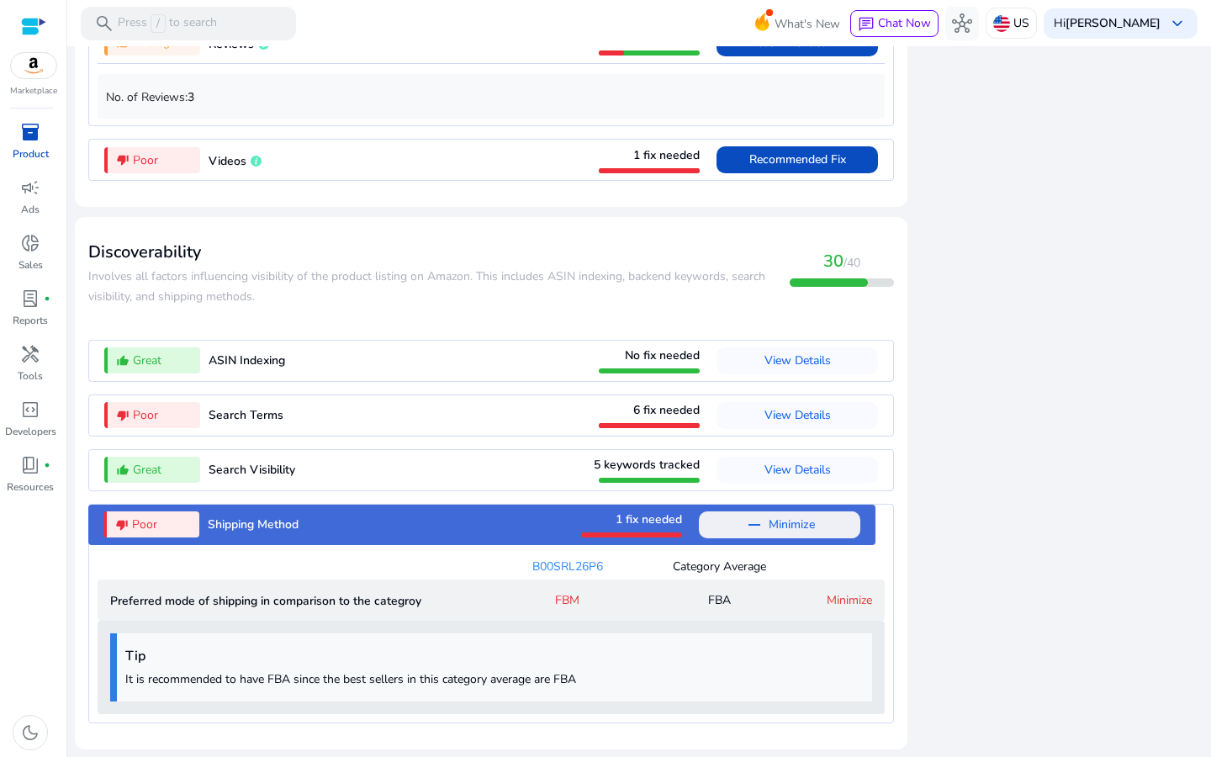
scroll to position [1666, 0]
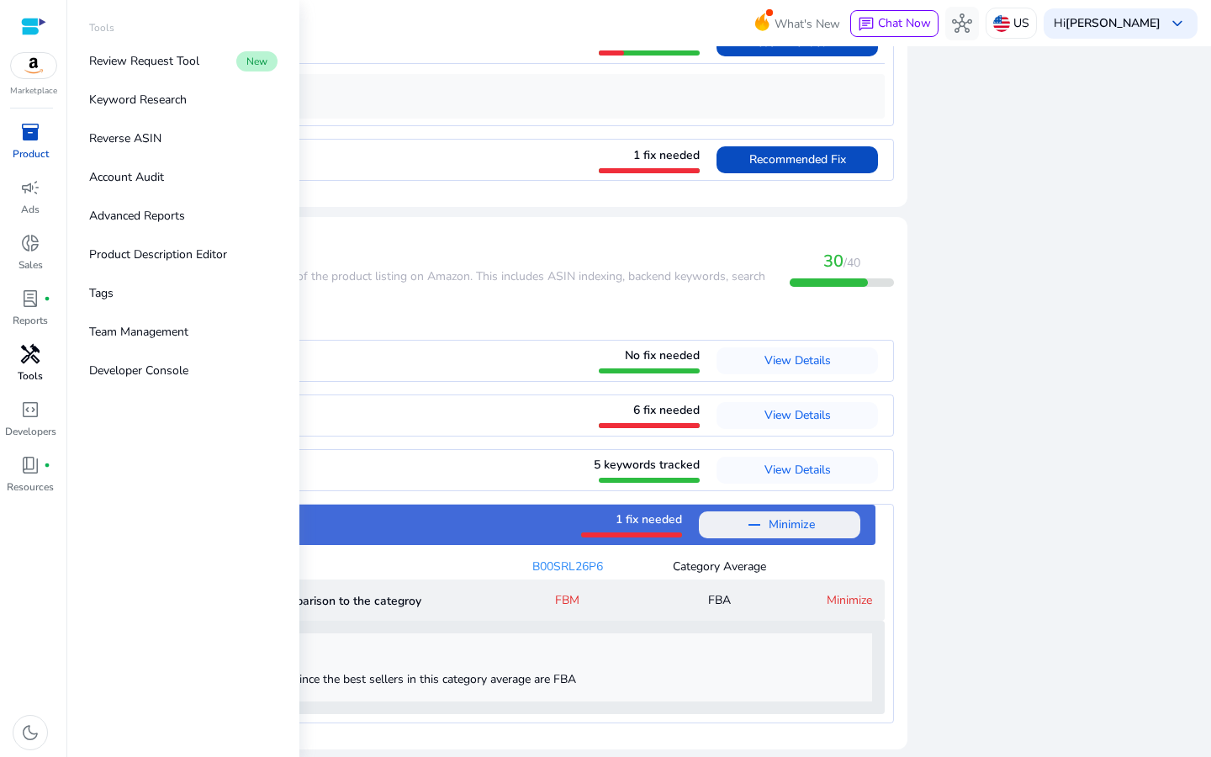
click at [27, 354] on span "handyman" at bounding box center [30, 354] width 20 height 20
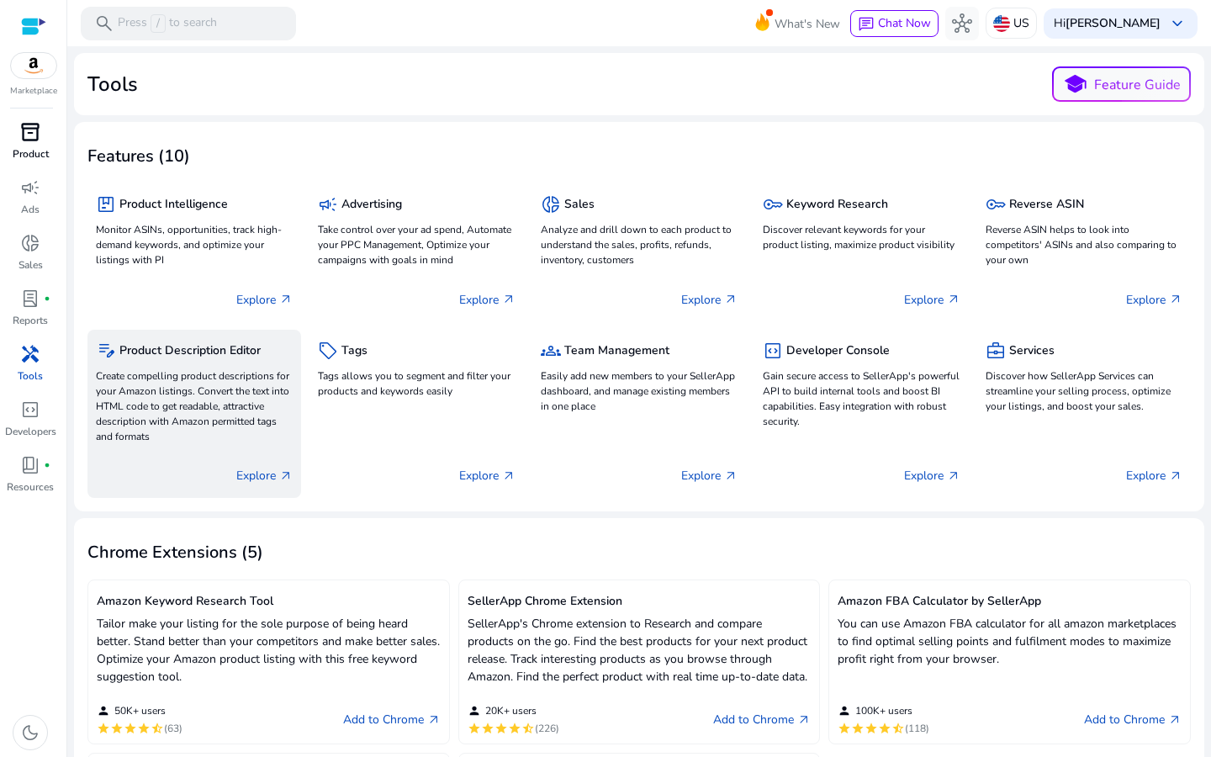
click at [214, 395] on p "Create compelling product descriptions for your Amazon listings. Convert the te…" at bounding box center [194, 406] width 197 height 76
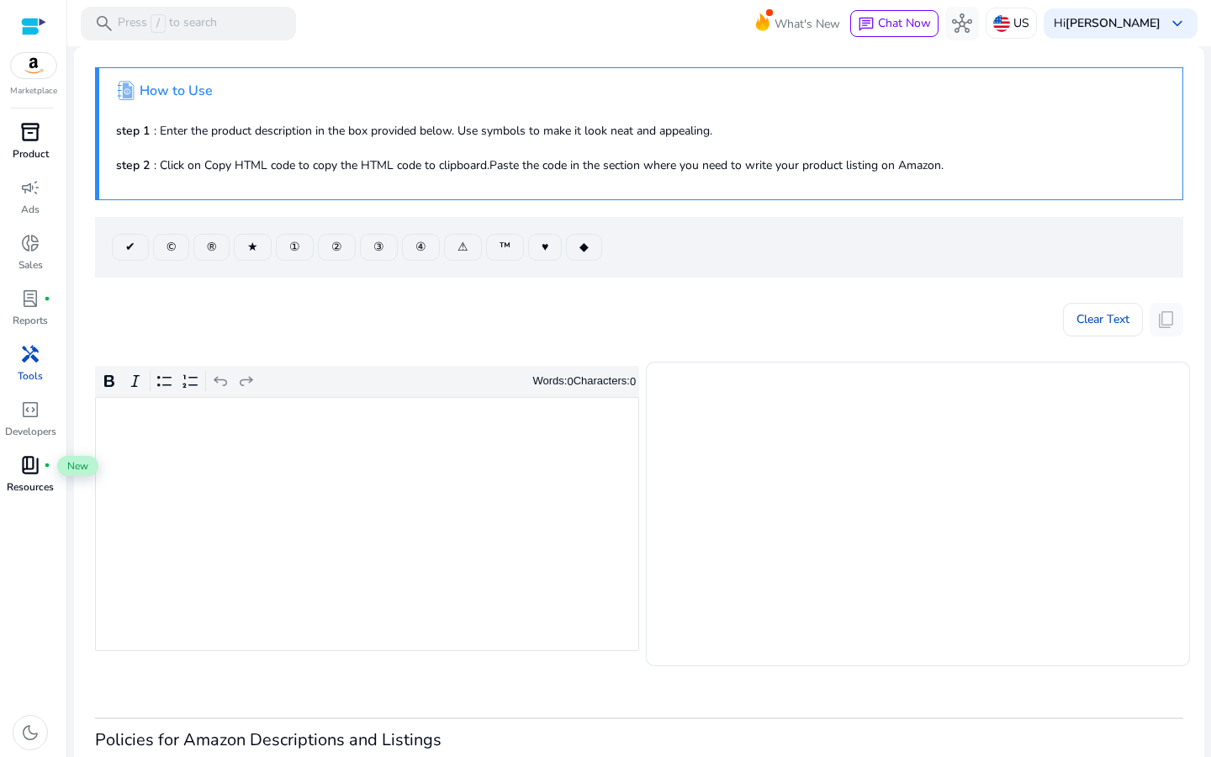
click at [22, 468] on span "book_4" at bounding box center [30, 465] width 20 height 20
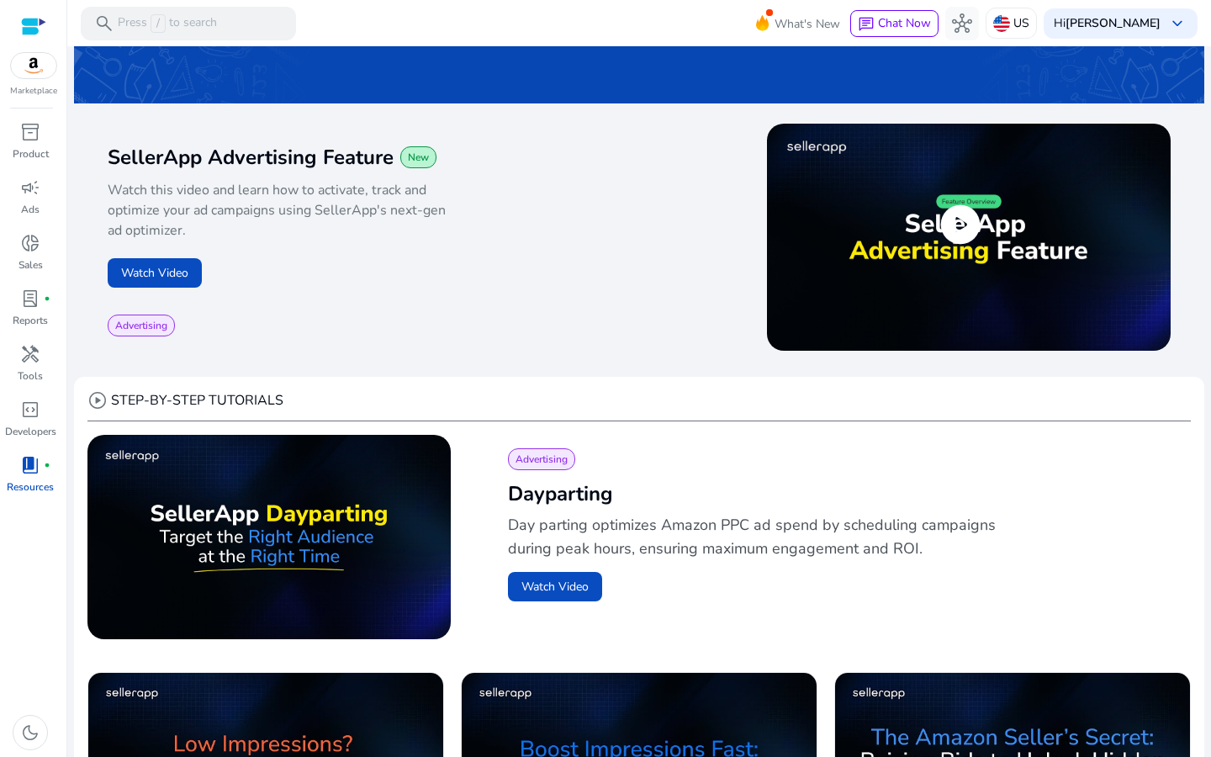
scroll to position [320, 0]
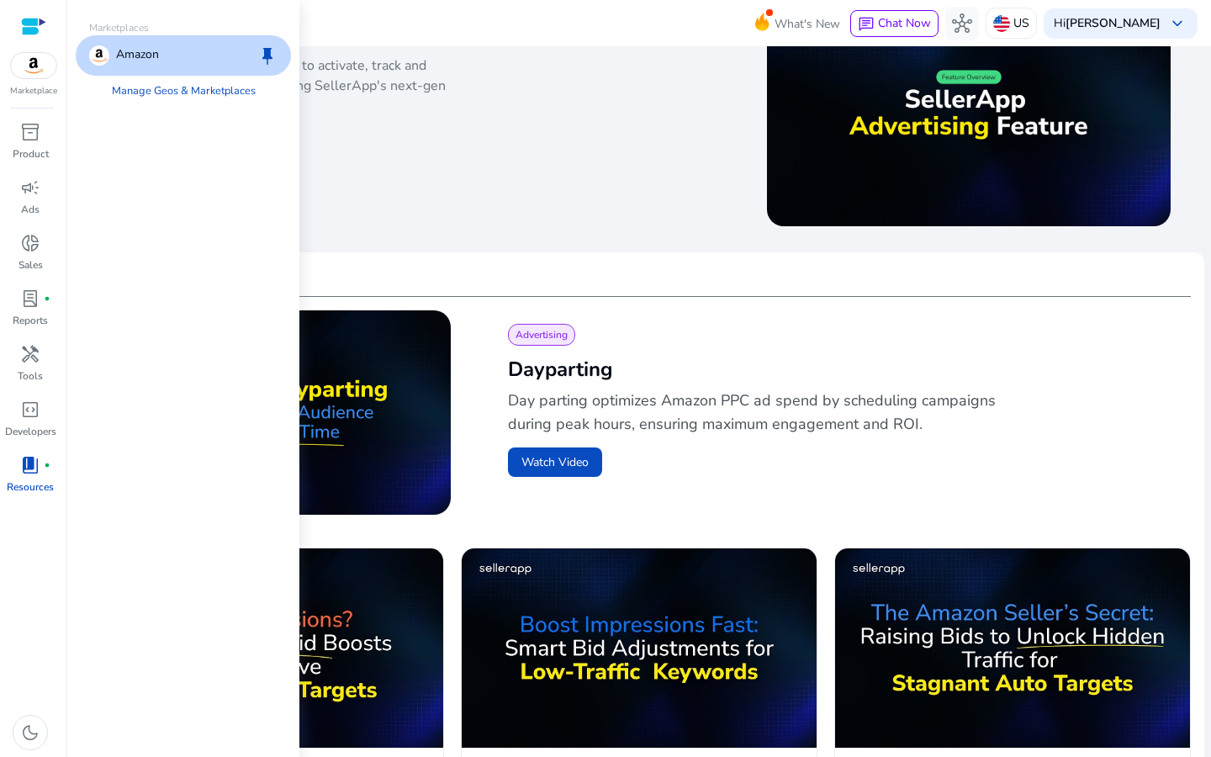
click at [119, 50] on p "Amazon" at bounding box center [137, 55] width 43 height 20
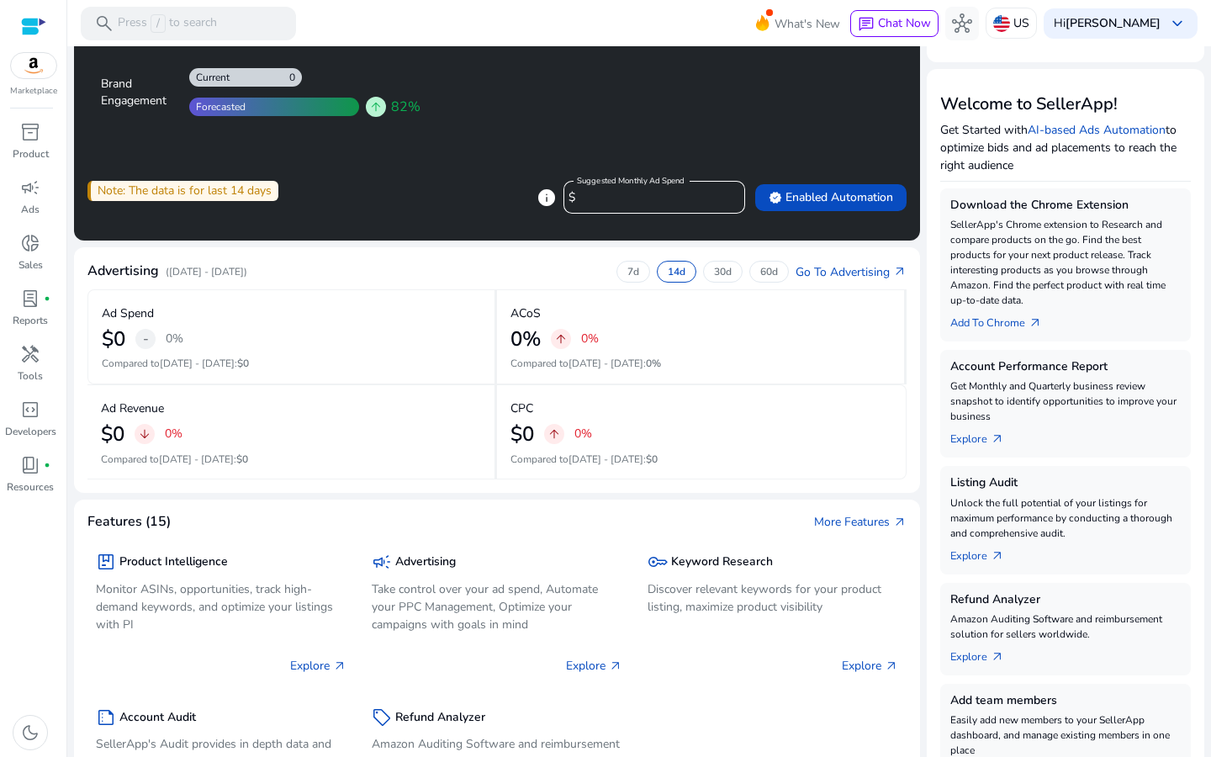
scroll to position [134, 0]
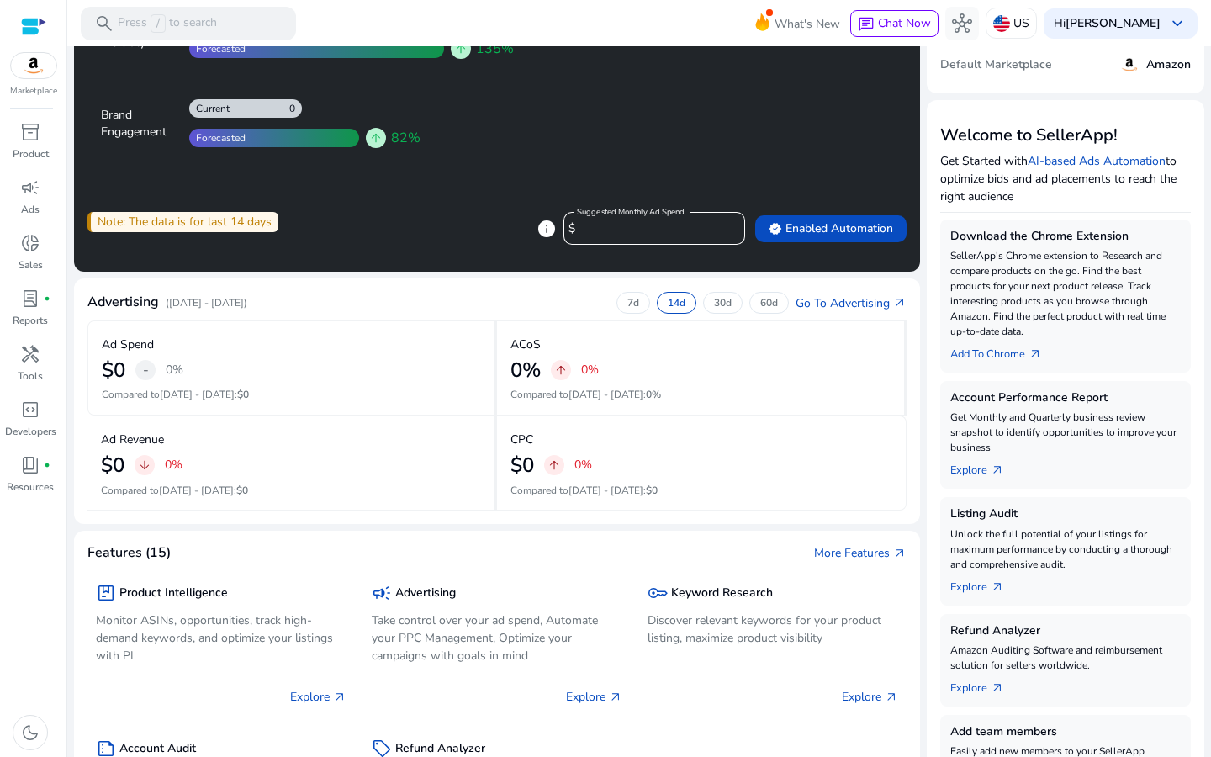
click at [37, 62] on img at bounding box center [33, 65] width 45 height 25
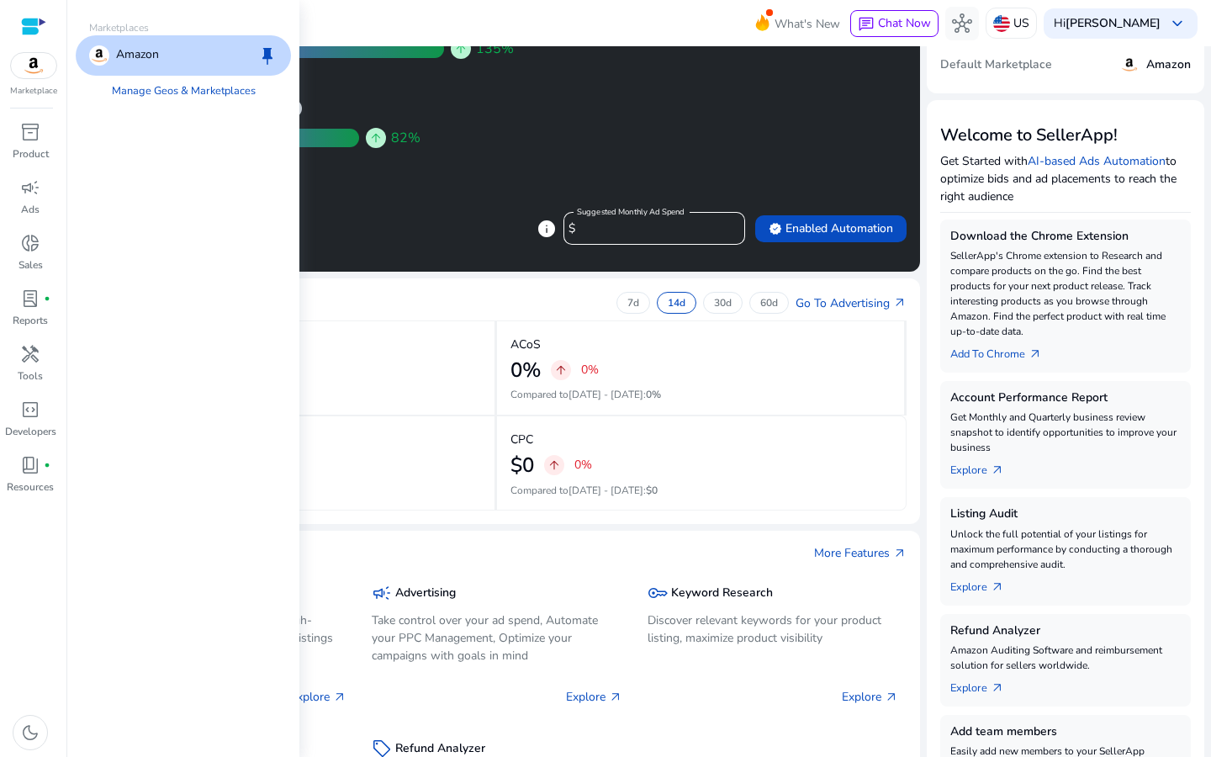
click at [24, 24] on div at bounding box center [33, 26] width 25 height 19
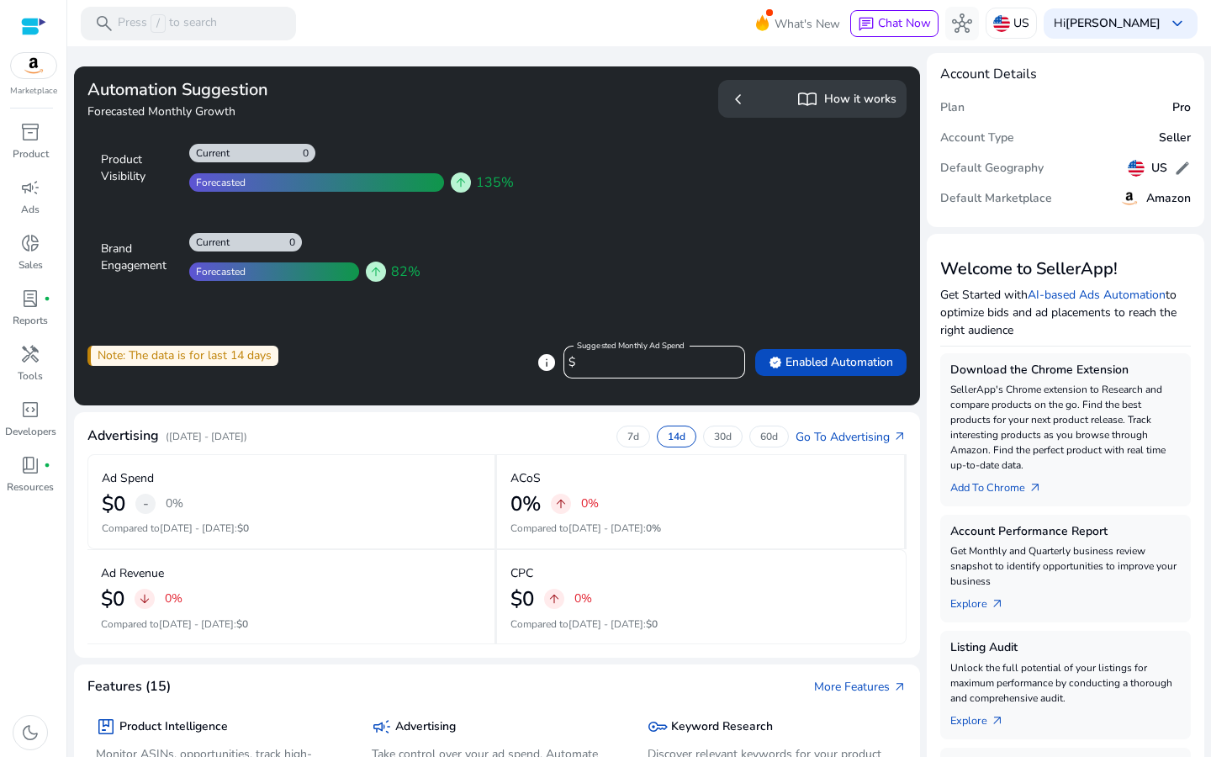
click at [34, 52] on div at bounding box center [33, 65] width 47 height 27
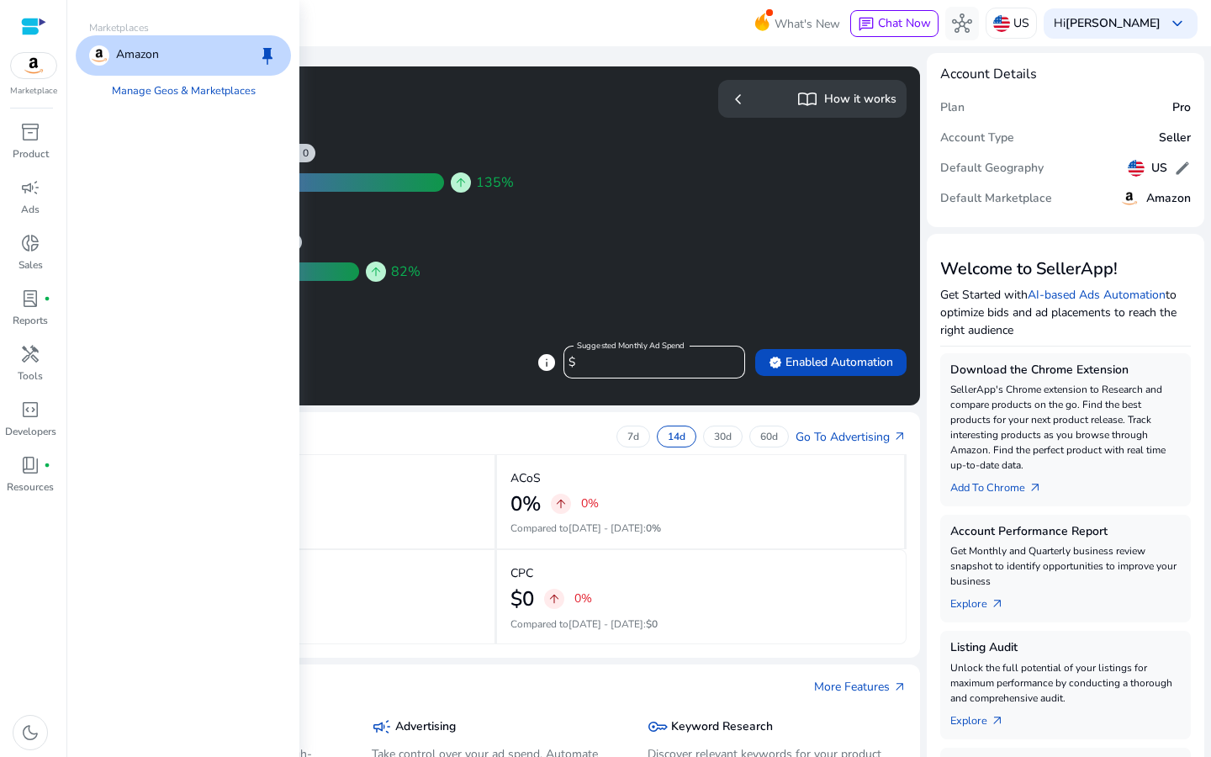
click at [153, 60] on p "Amazon" at bounding box center [137, 55] width 43 height 20
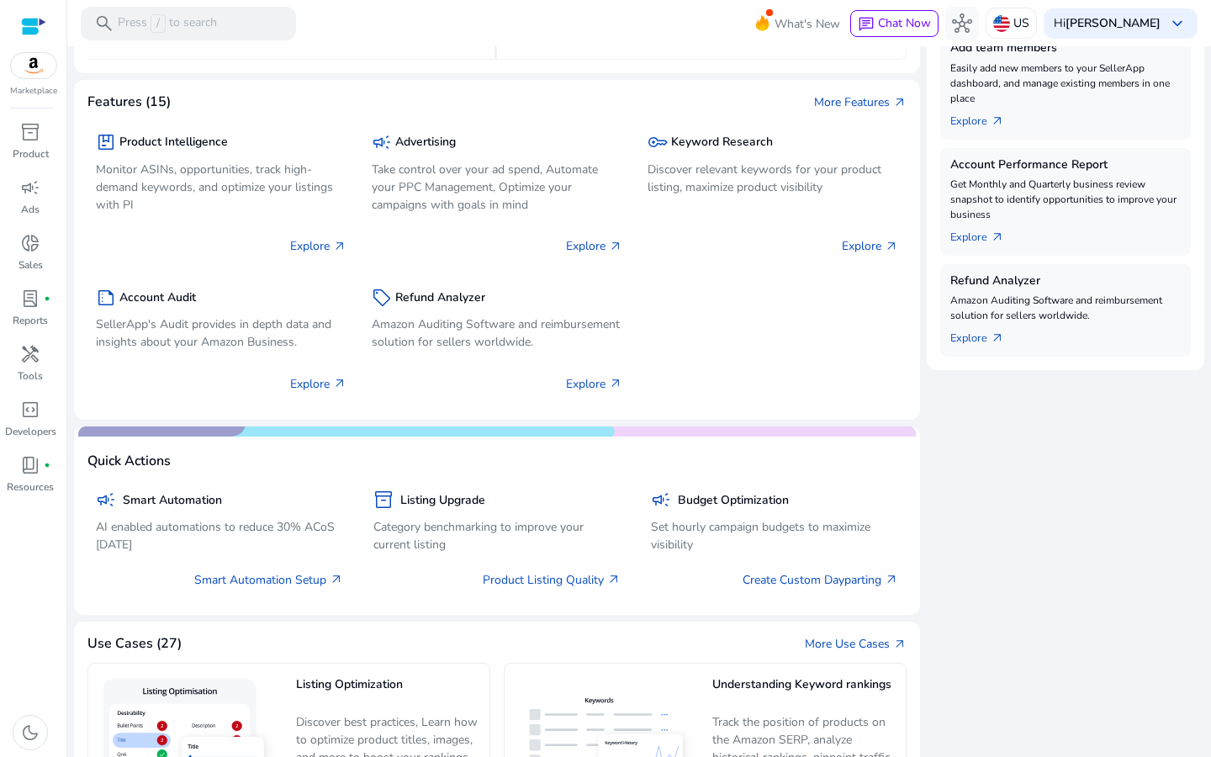
scroll to position [586, 0]
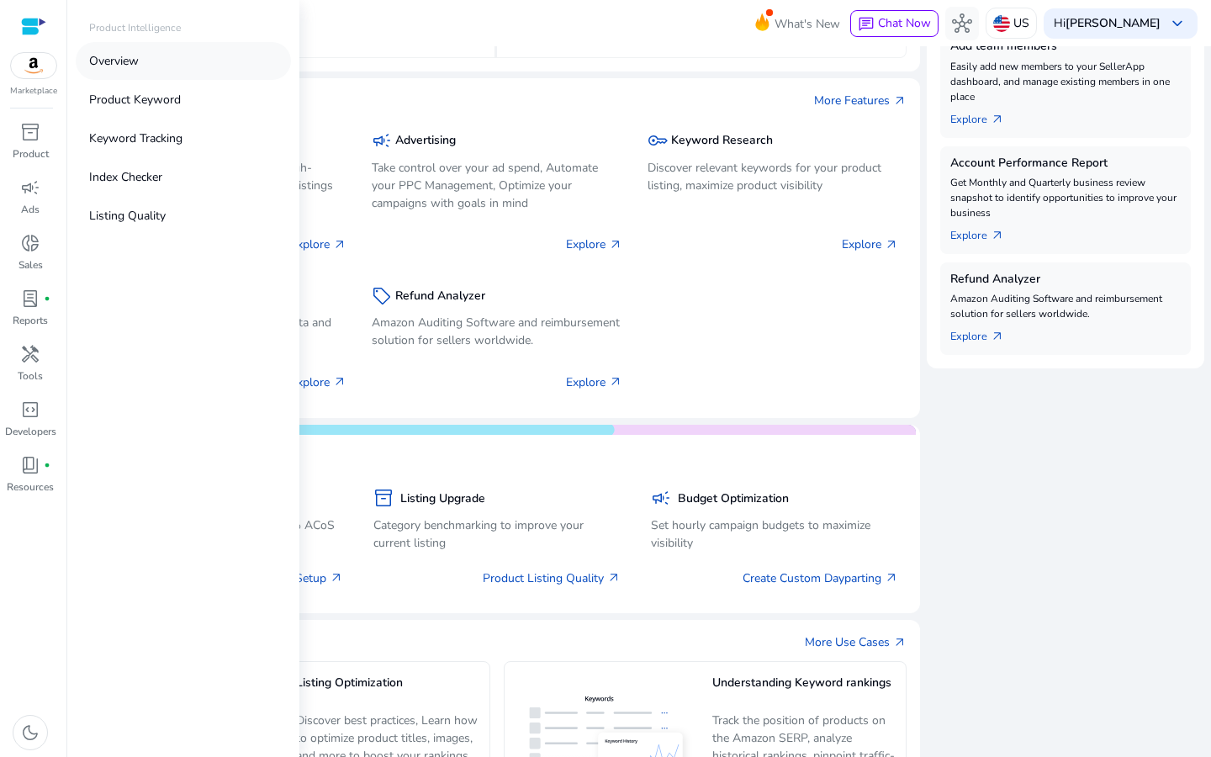
click at [110, 61] on p "Overview" at bounding box center [114, 61] width 50 height 18
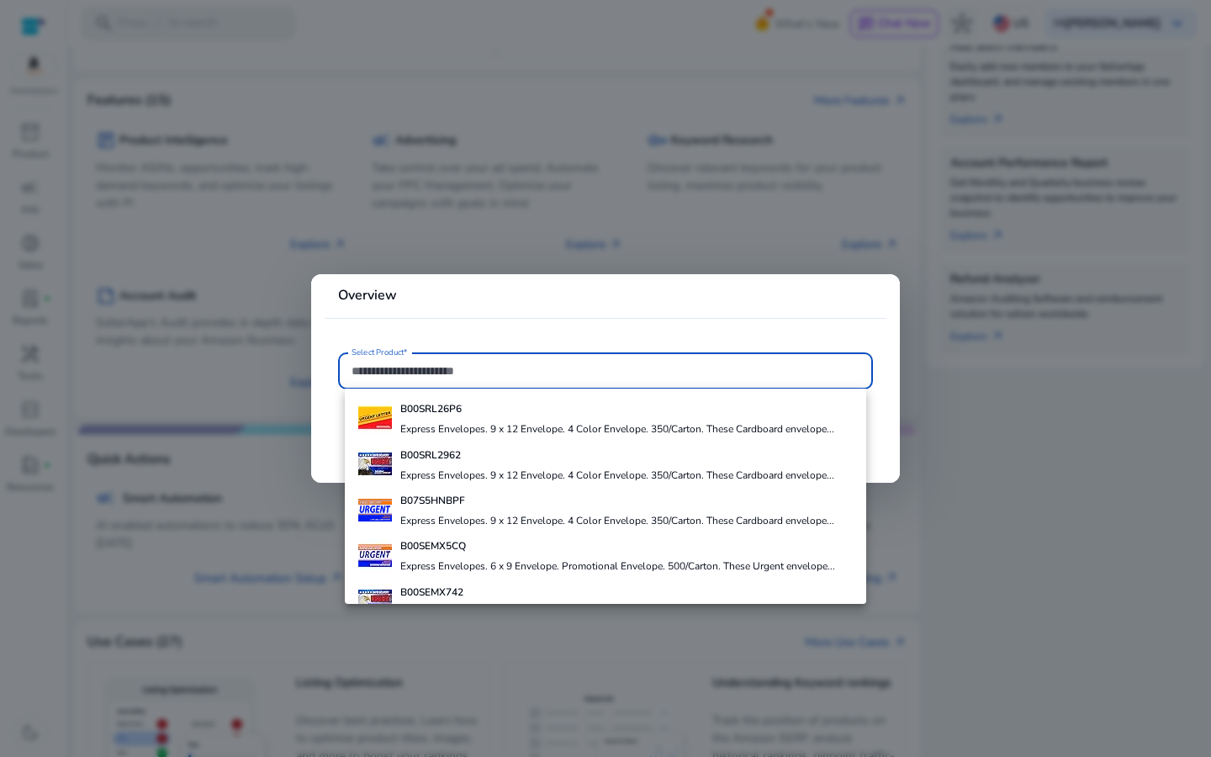
scroll to position [164, 0]
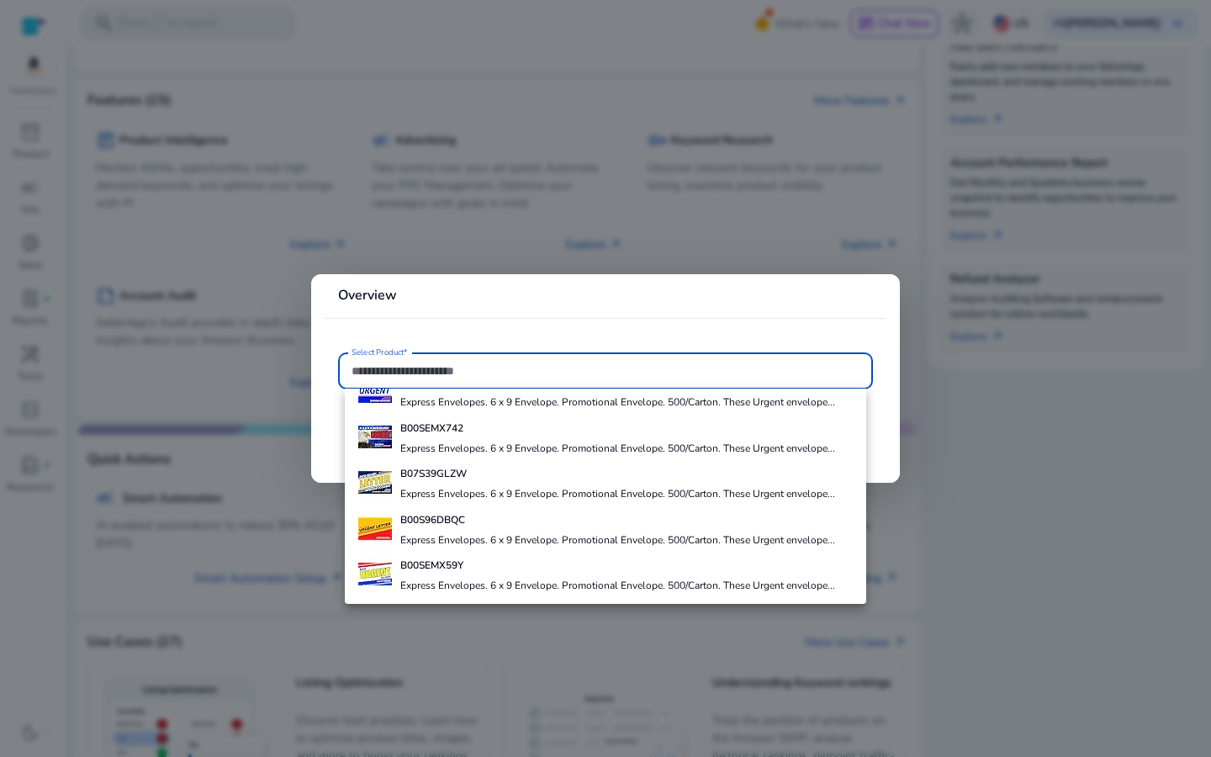
click at [172, 515] on div at bounding box center [605, 378] width 1211 height 757
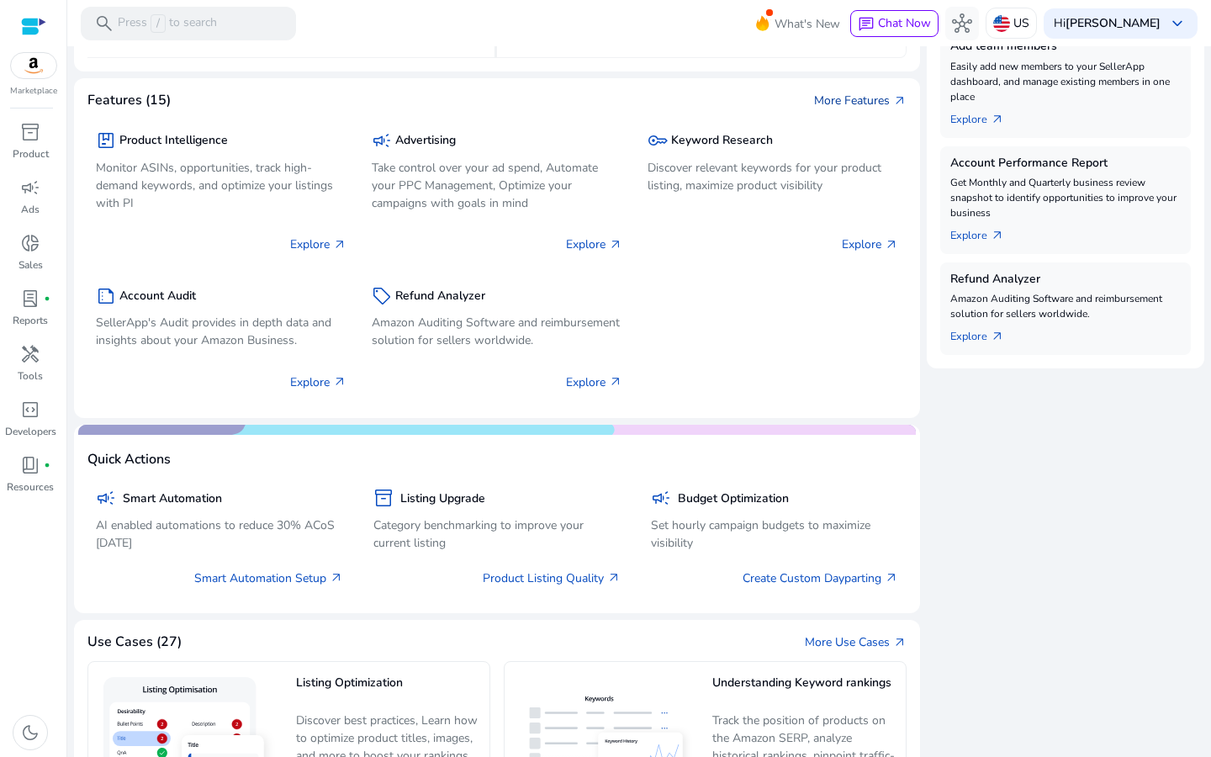
click at [834, 103] on link "More Features arrow_outward" at bounding box center [860, 101] width 93 height 18
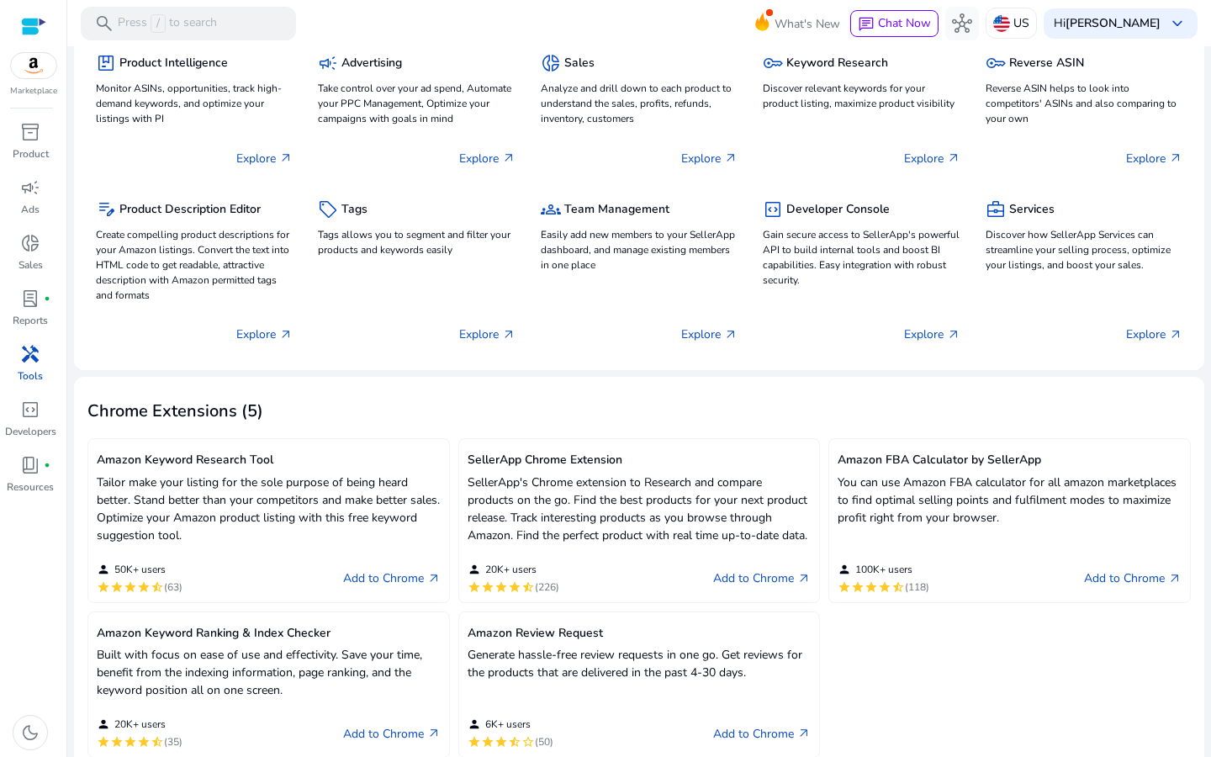
scroll to position [135, 0]
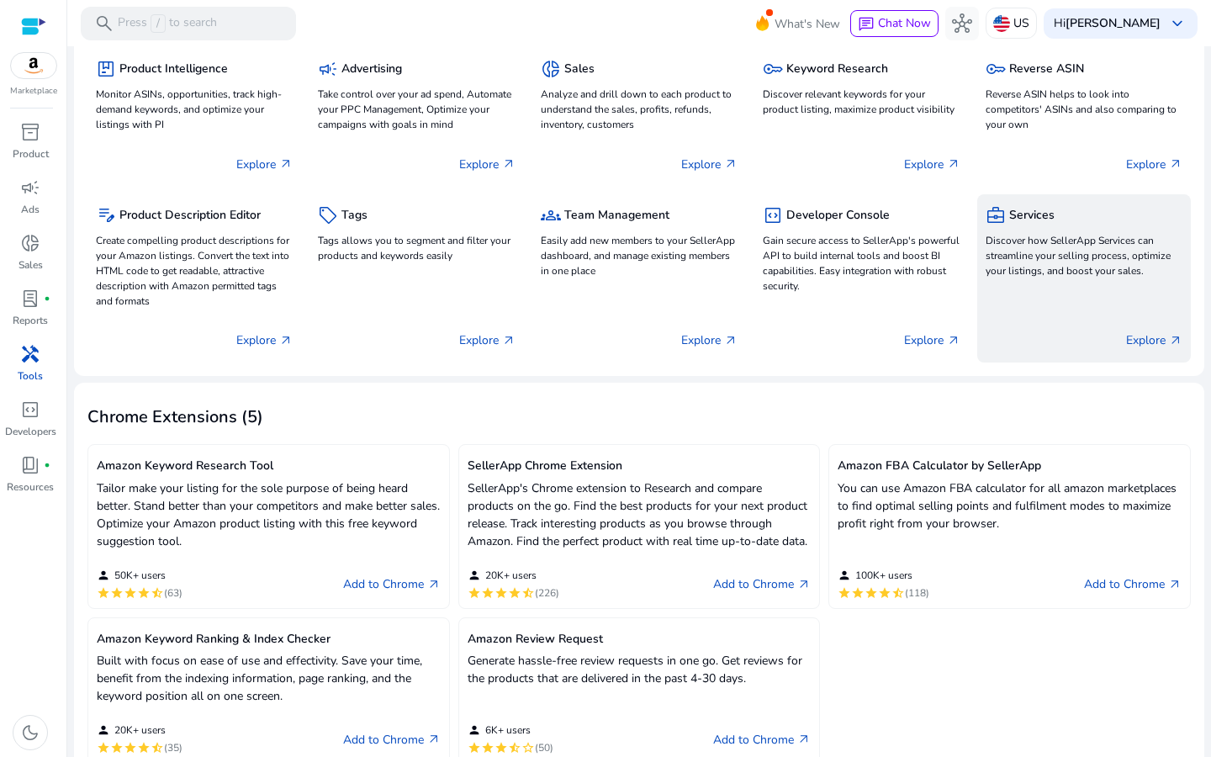
click at [1130, 342] on p "Explore arrow_outward" at bounding box center [1154, 340] width 56 height 18
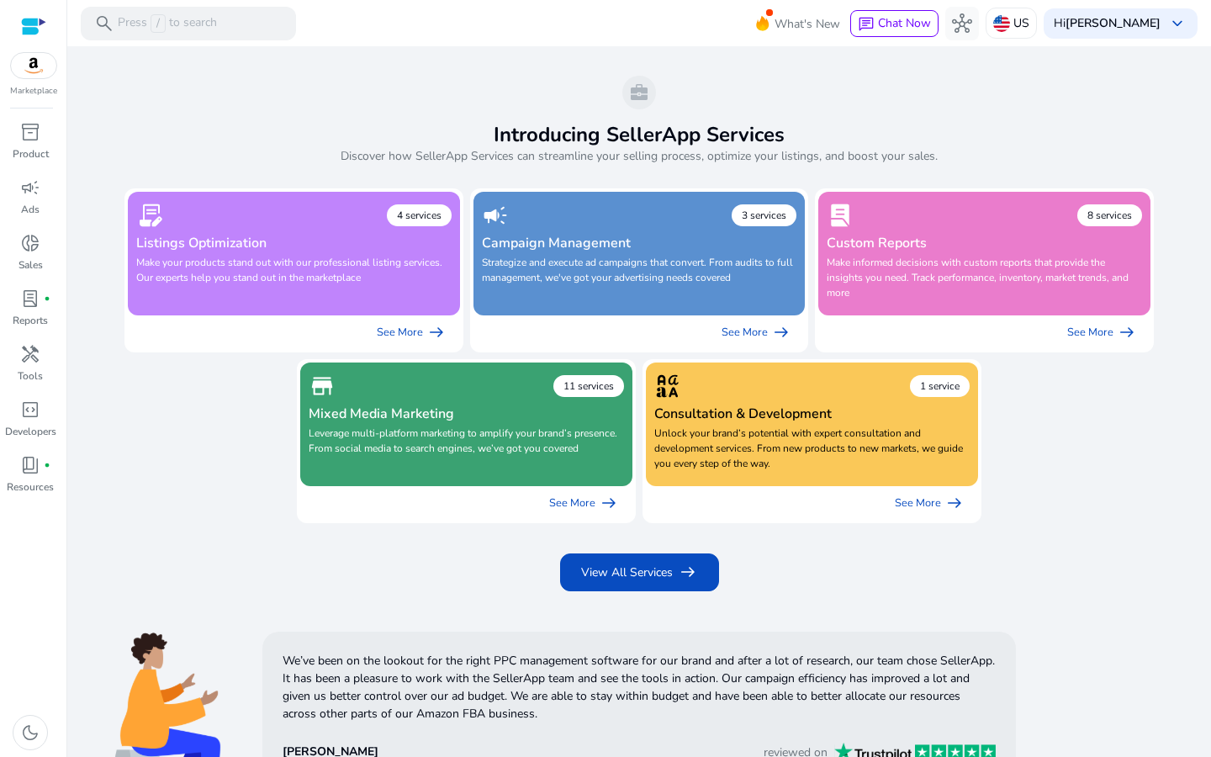
scroll to position [17, 0]
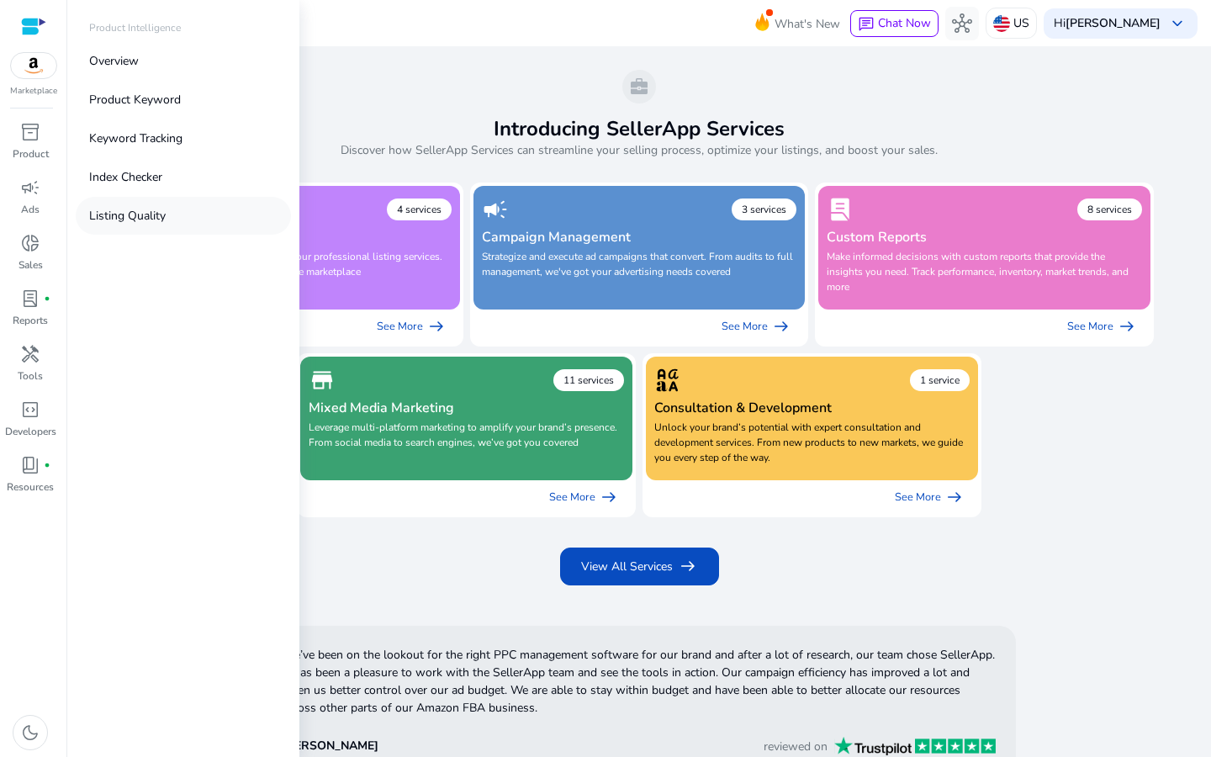
click at [133, 215] on p "Listing Quality" at bounding box center [127, 216] width 77 height 18
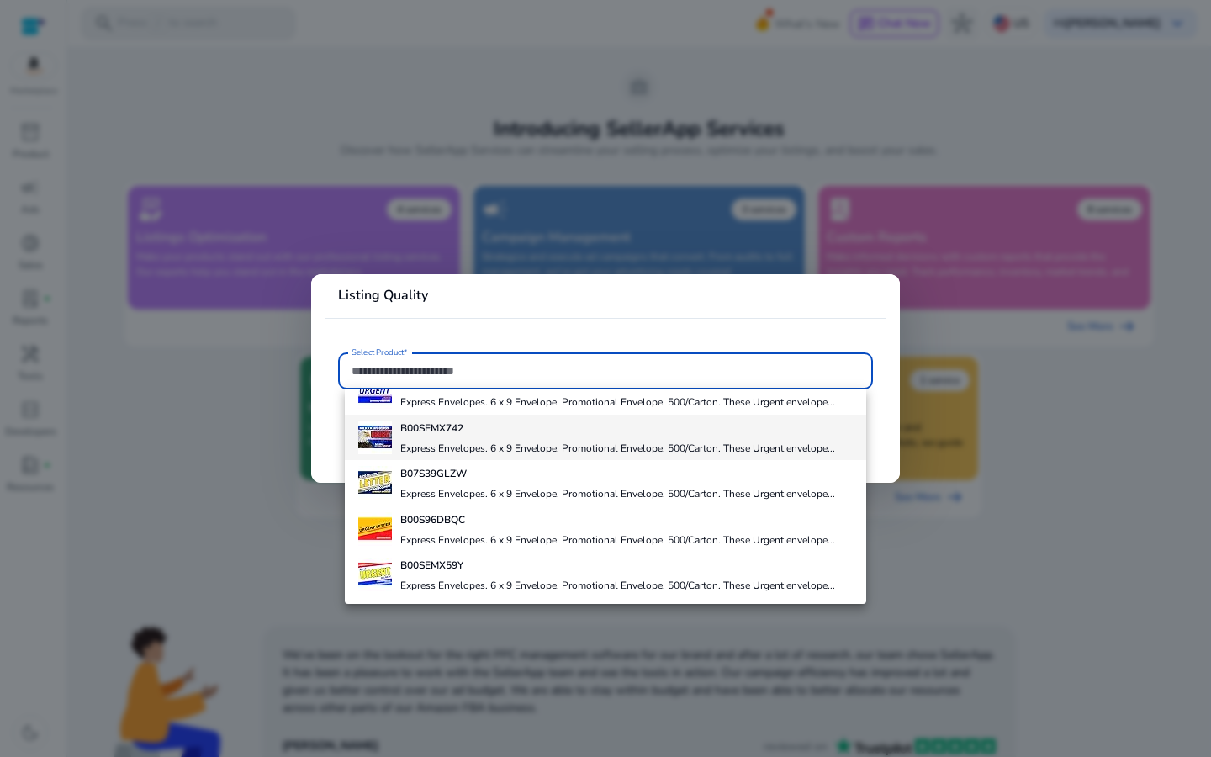
scroll to position [148, 0]
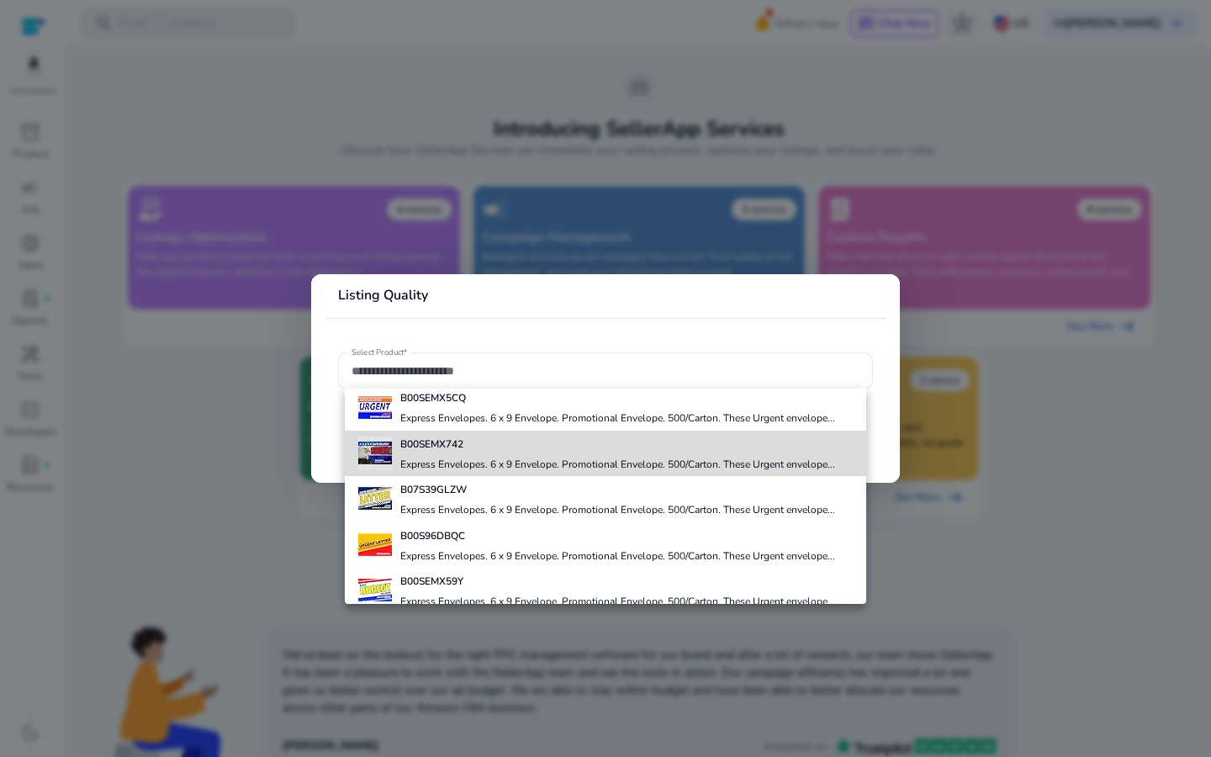
click at [650, 453] on div "B00SEMX742 Express Envelopes. 6 x 9 Envelope. Promotional Envelope. 500/[GEOGRA…" at bounding box center [617, 453] width 435 height 45
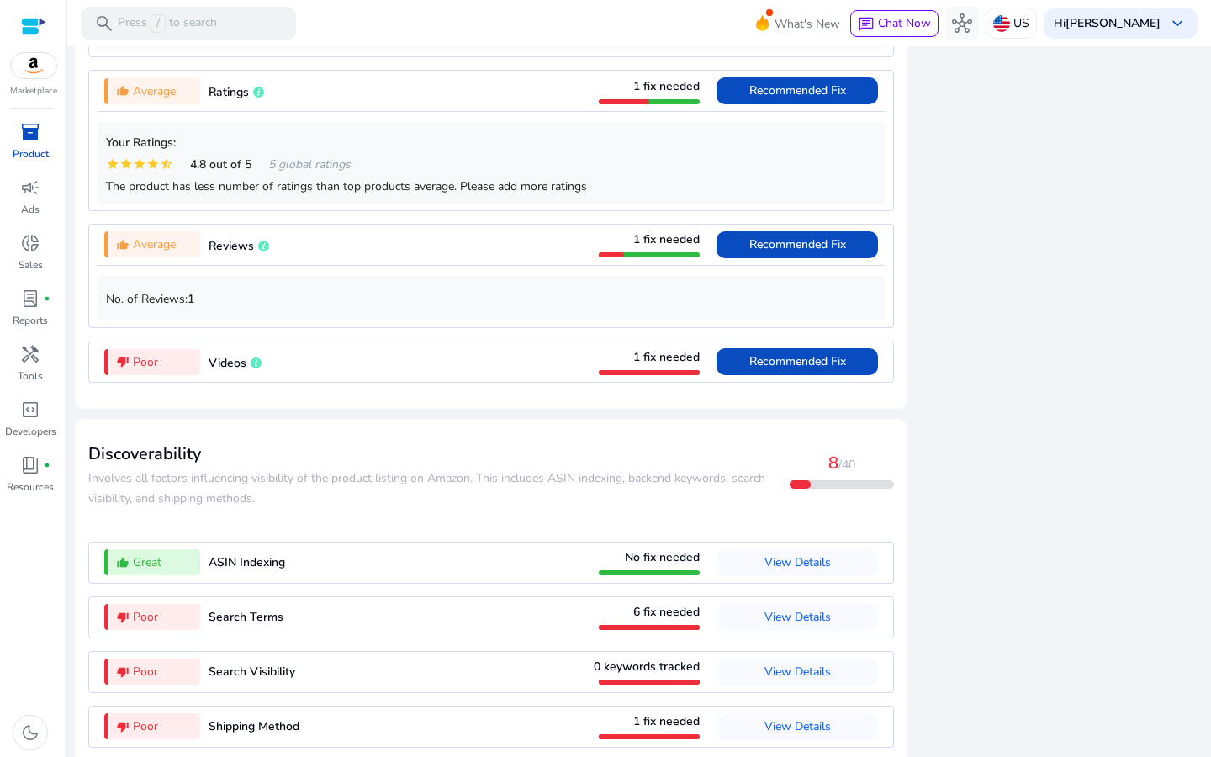
scroll to position [1509, 0]
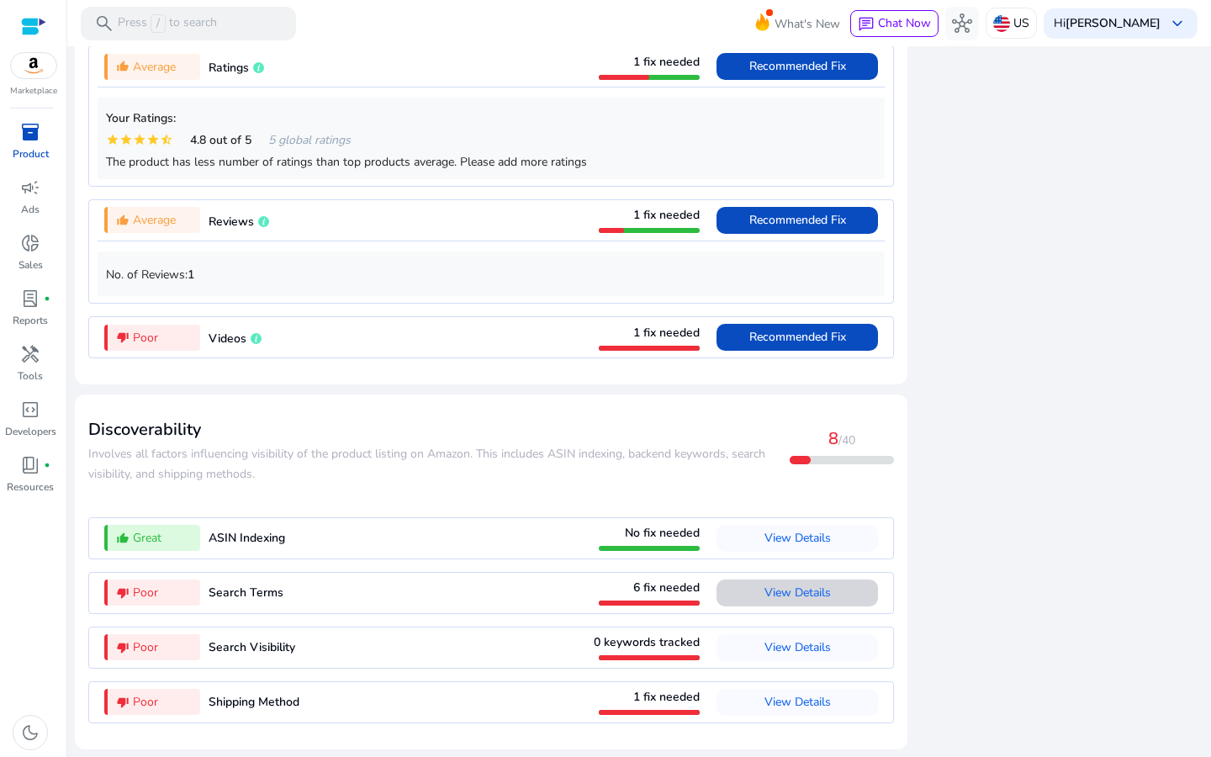
click at [800, 584] on span "View Details" at bounding box center [798, 592] width 66 height 27
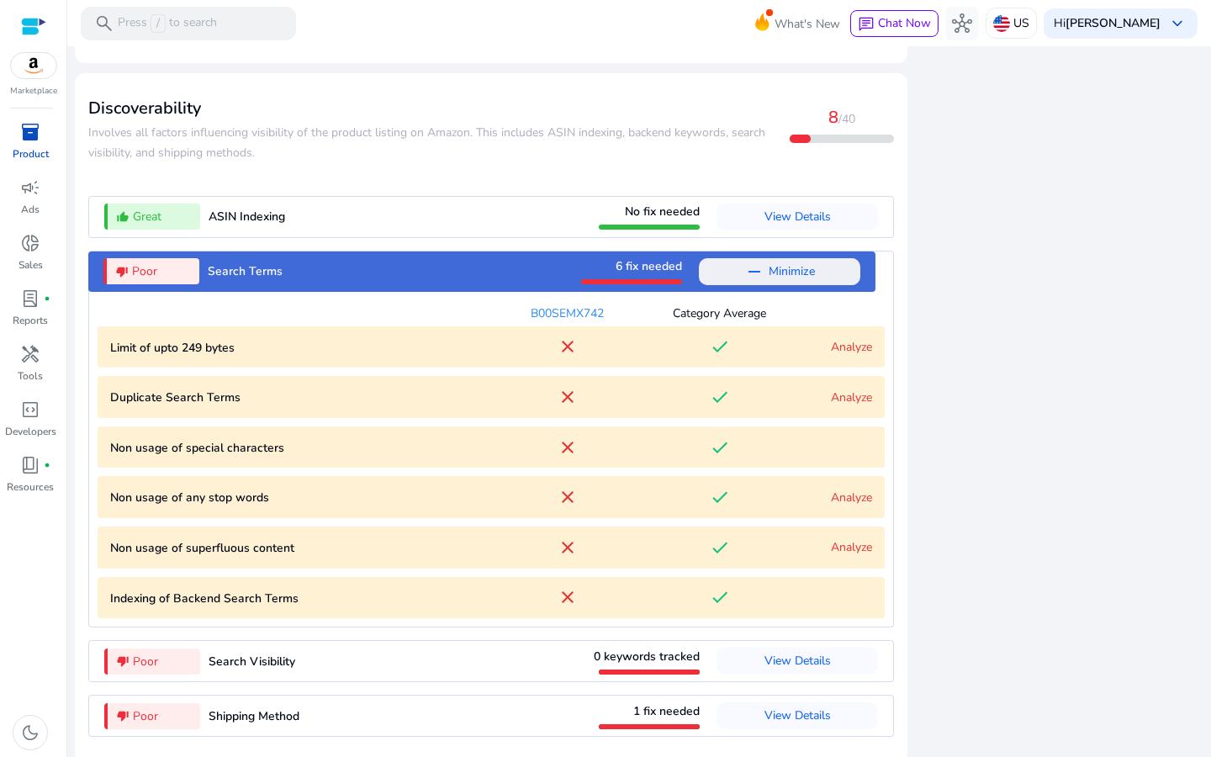
scroll to position [1833, 0]
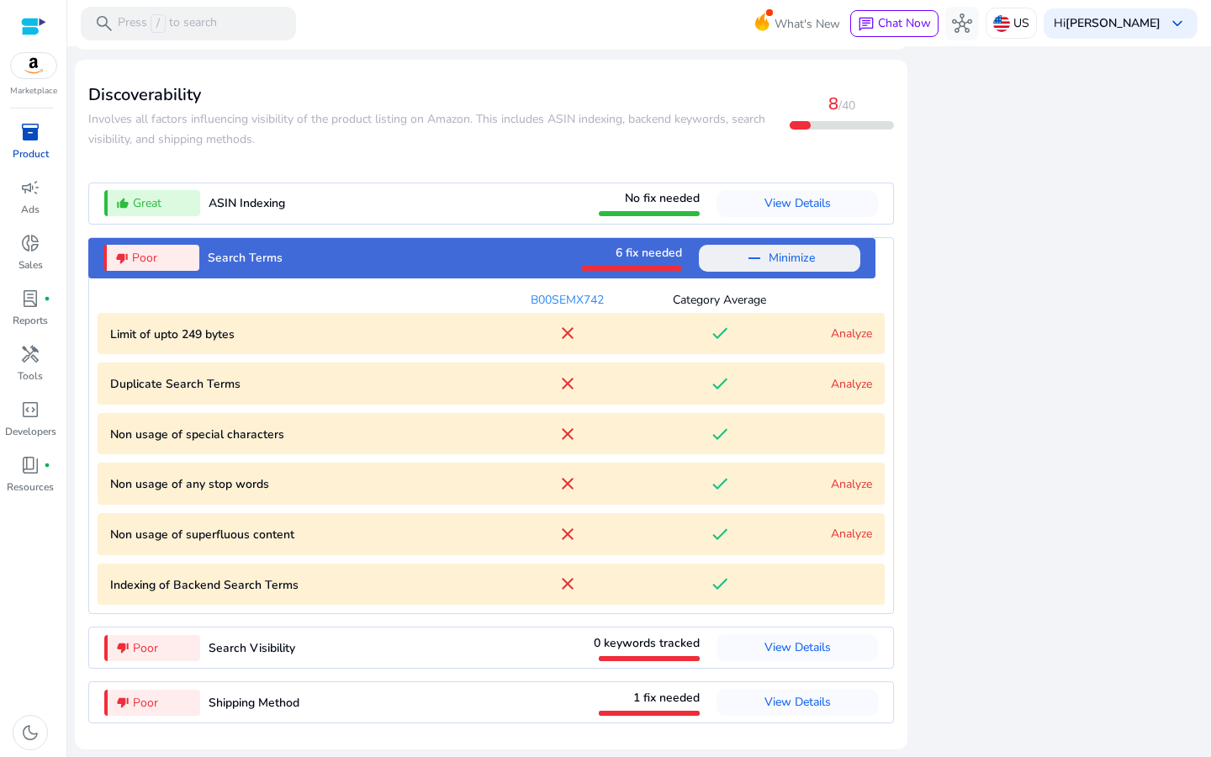
click at [844, 341] on link "Analyze" at bounding box center [851, 333] width 41 height 16
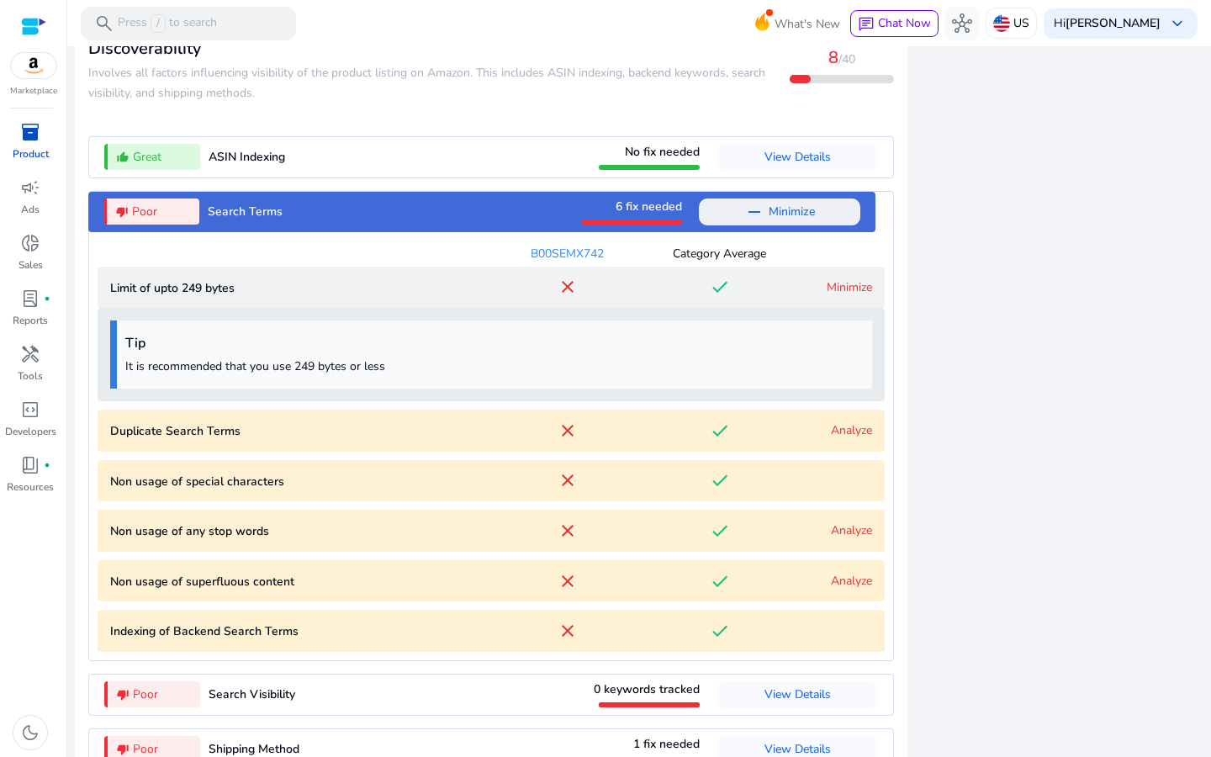
scroll to position [1882, 0]
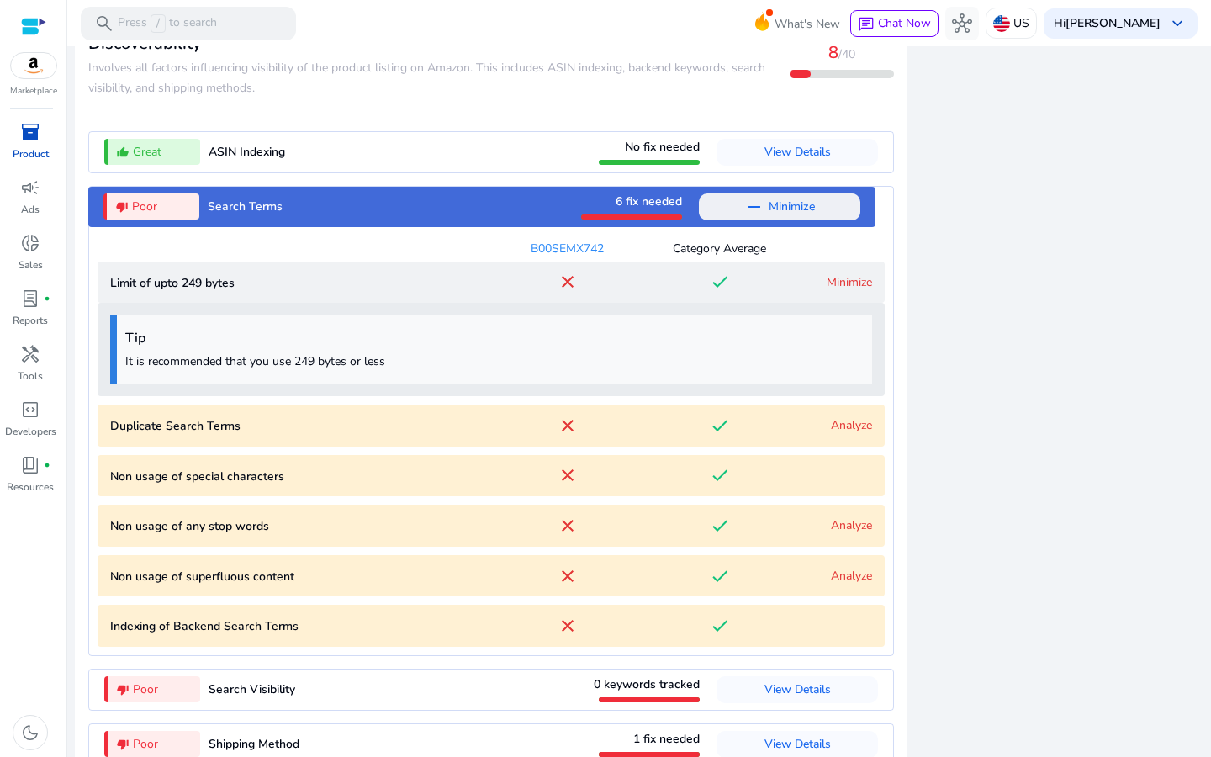
click at [852, 433] on link "Analyze" at bounding box center [851, 425] width 41 height 16
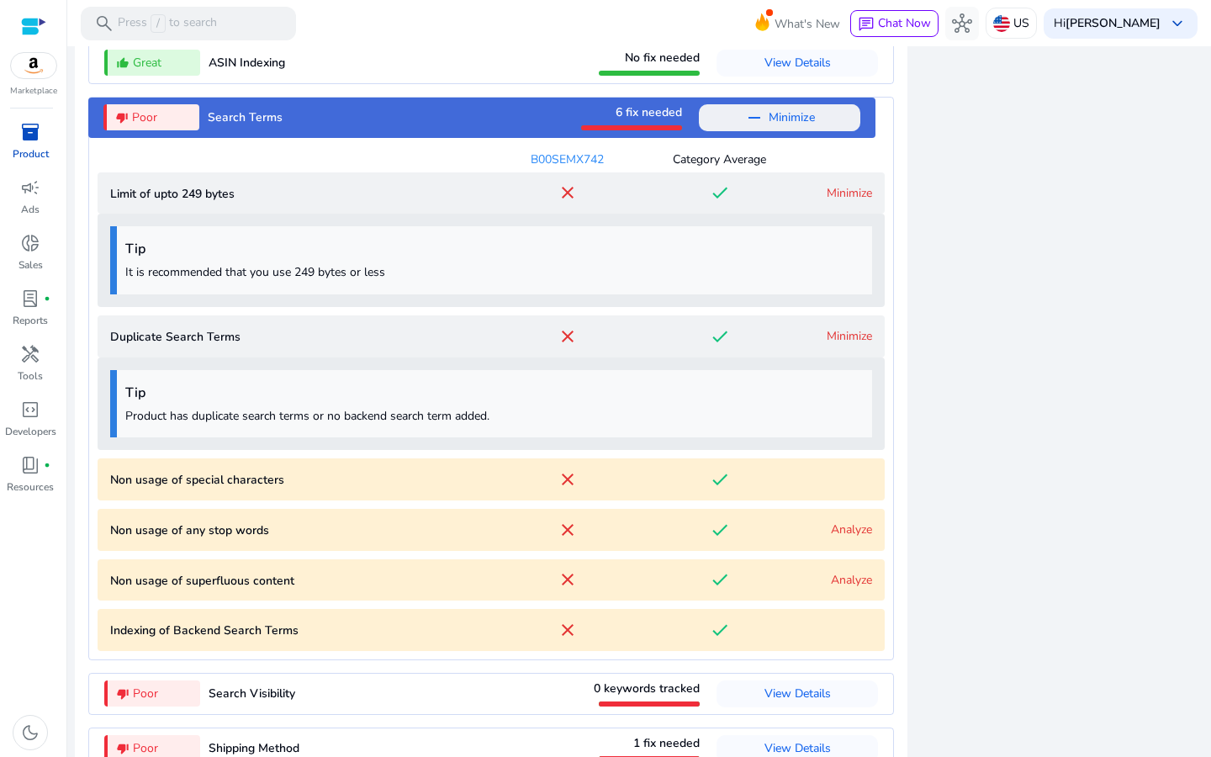
scroll to position [1976, 0]
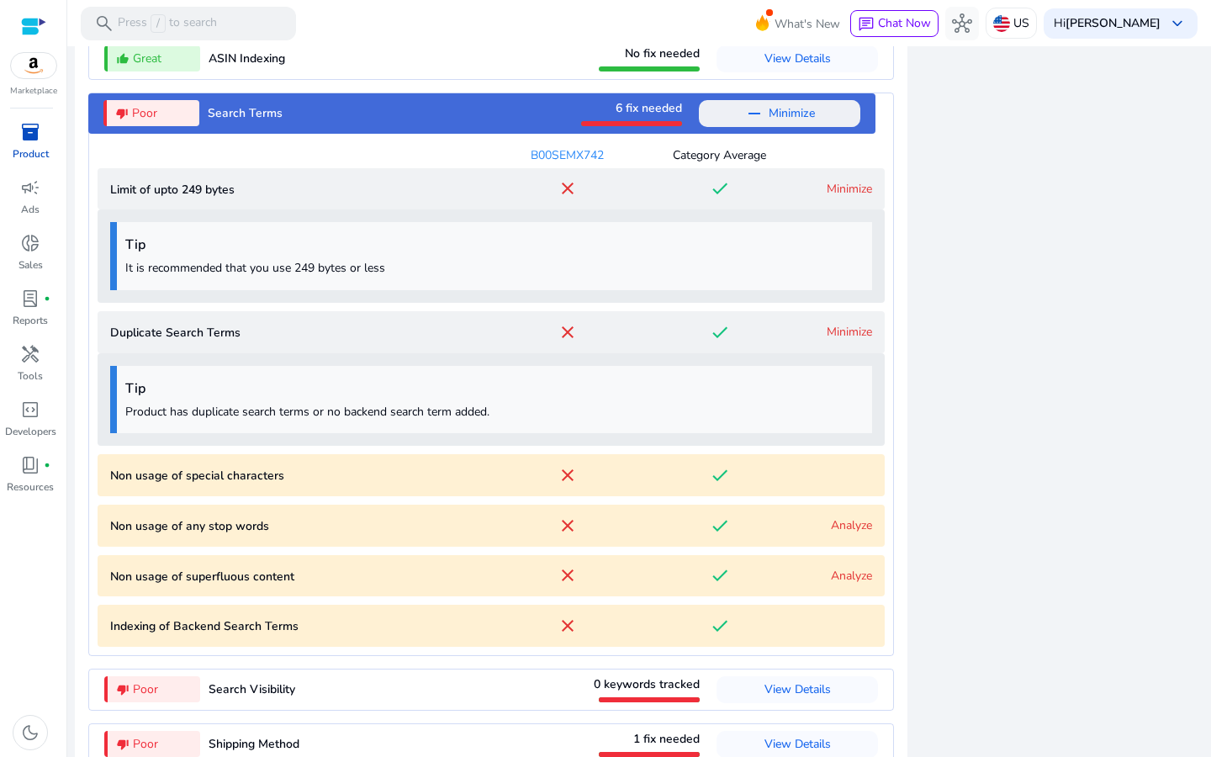
click at [837, 533] on link "Analyze" at bounding box center [851, 525] width 41 height 16
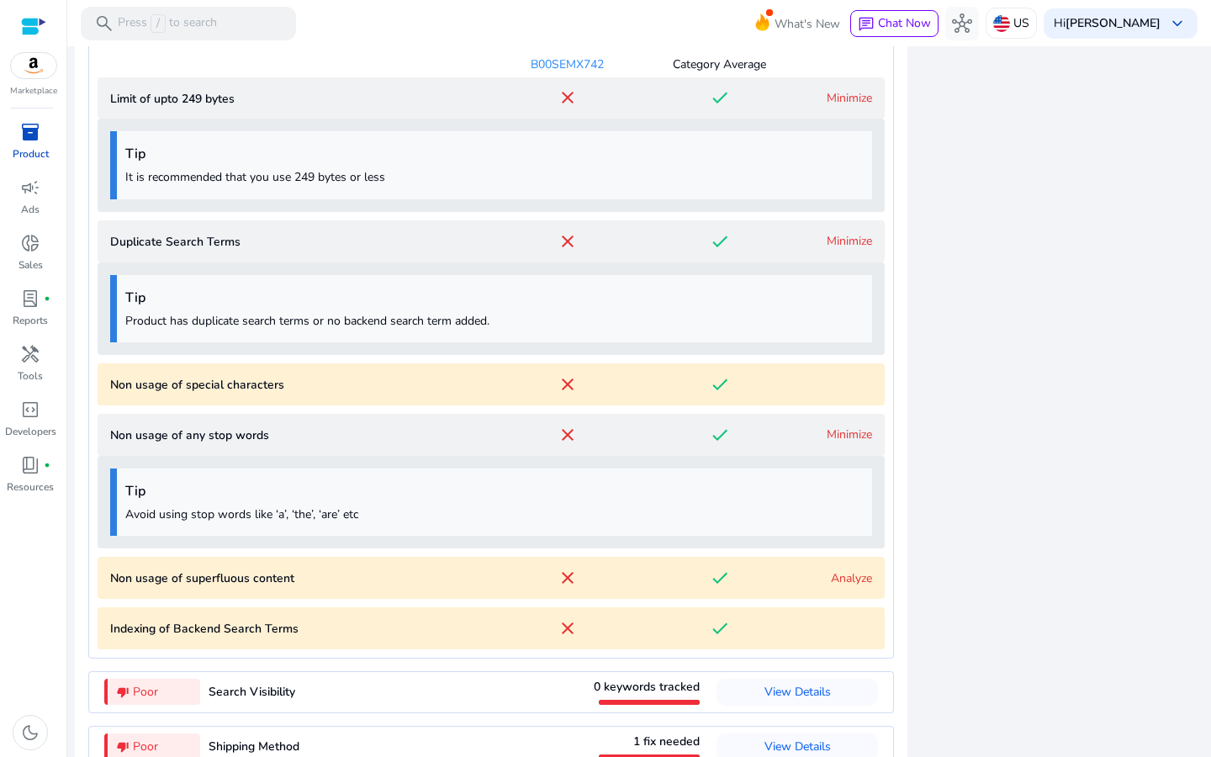
scroll to position [2077, 0]
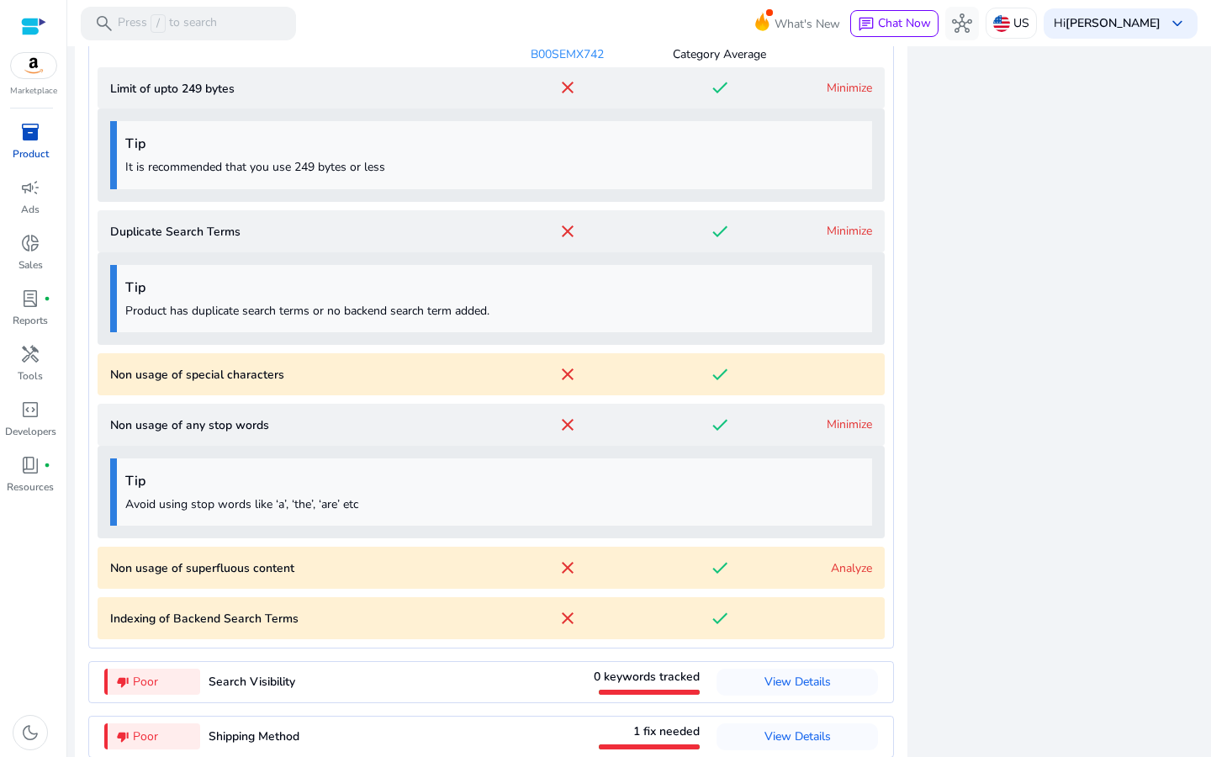
click at [840, 574] on link "Analyze" at bounding box center [851, 568] width 41 height 16
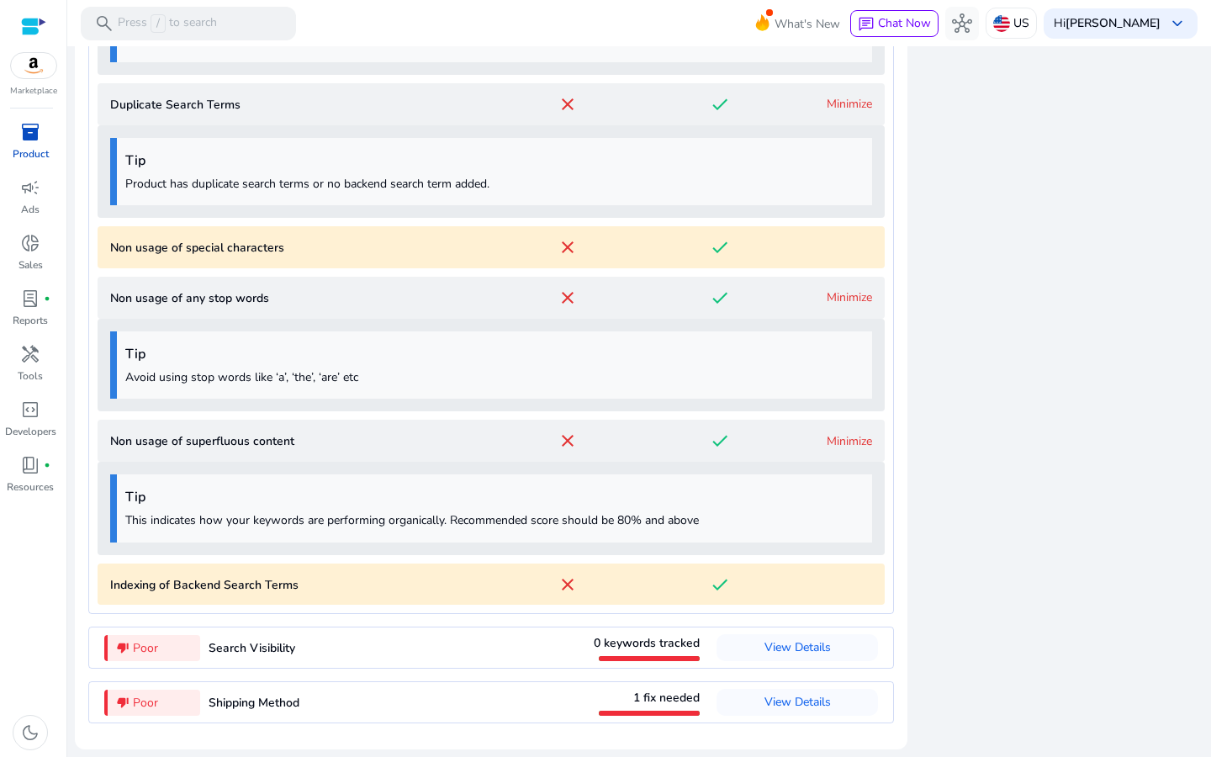
scroll to position [2209, 0]
click at [749, 593] on div "done" at bounding box center [719, 584] width 152 height 20
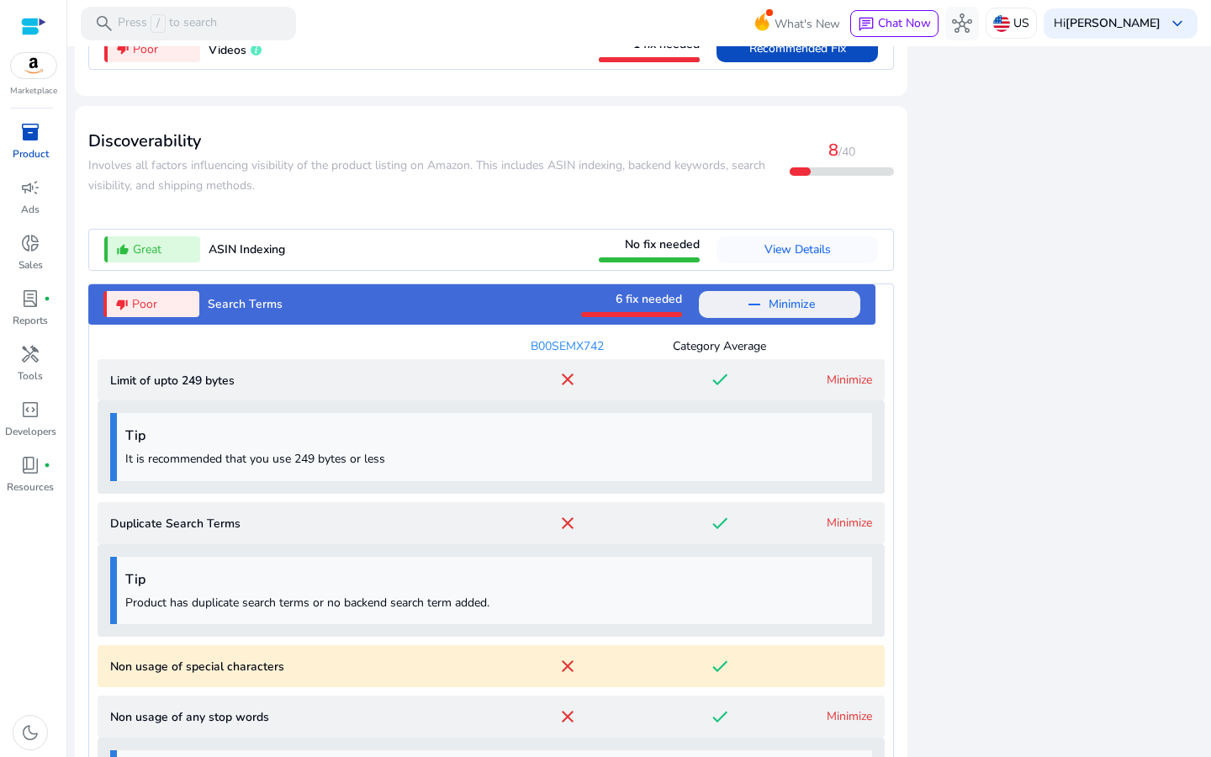
scroll to position [1794, 0]
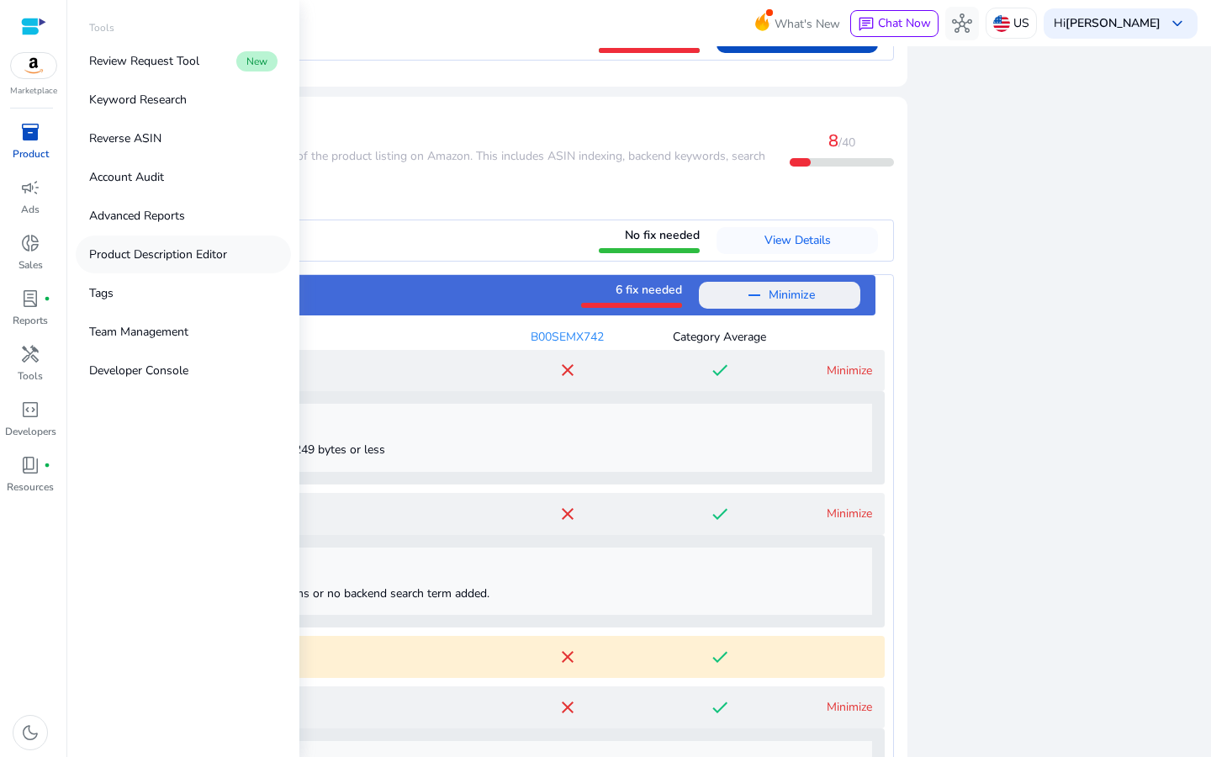
click at [230, 255] on link "Product Description Editor" at bounding box center [183, 254] width 215 height 38
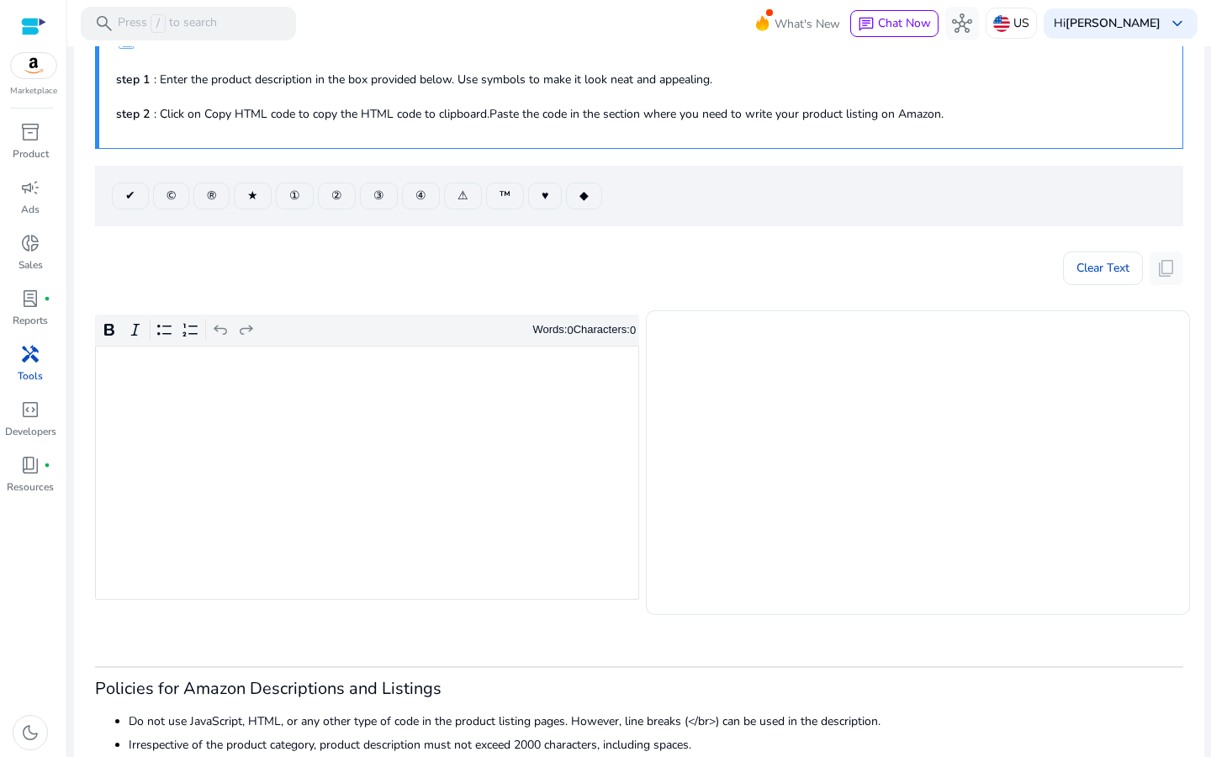
scroll to position [55, 0]
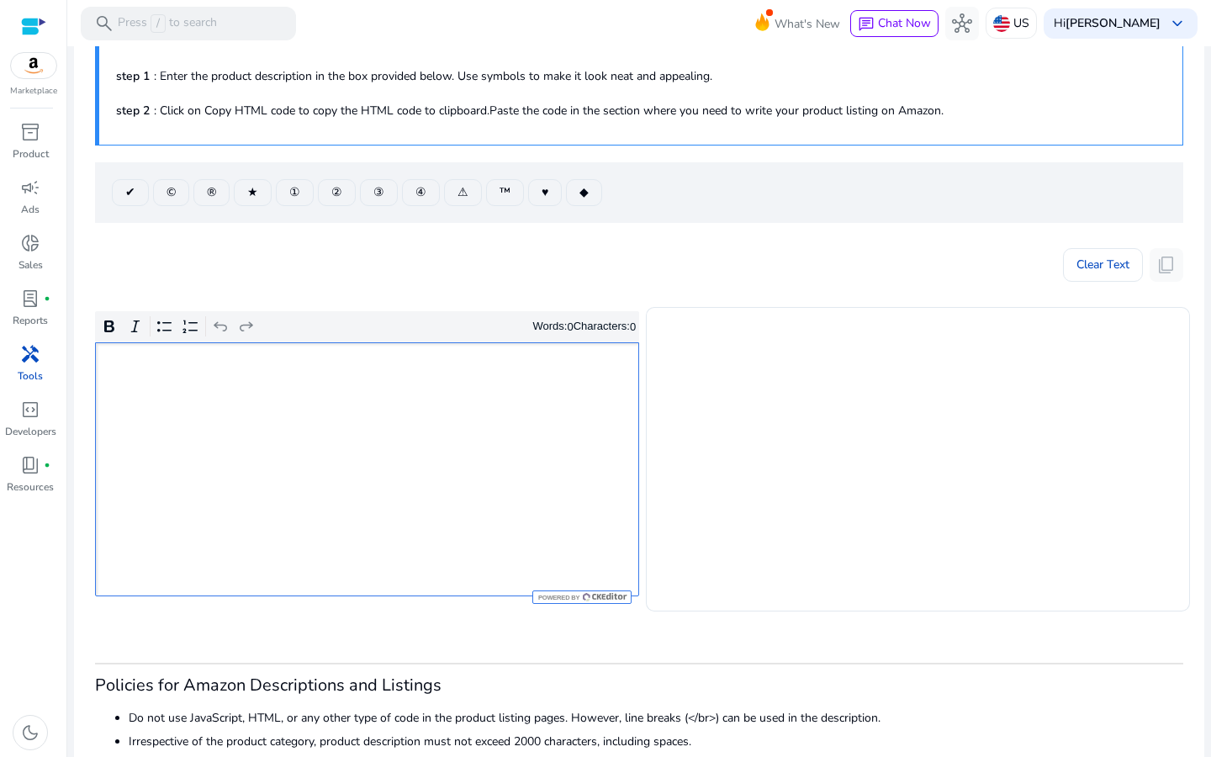
click at [532, 436] on div "Rich Text Editor. Editing area: main. Press ⌥0 for help." at bounding box center [367, 469] width 544 height 254
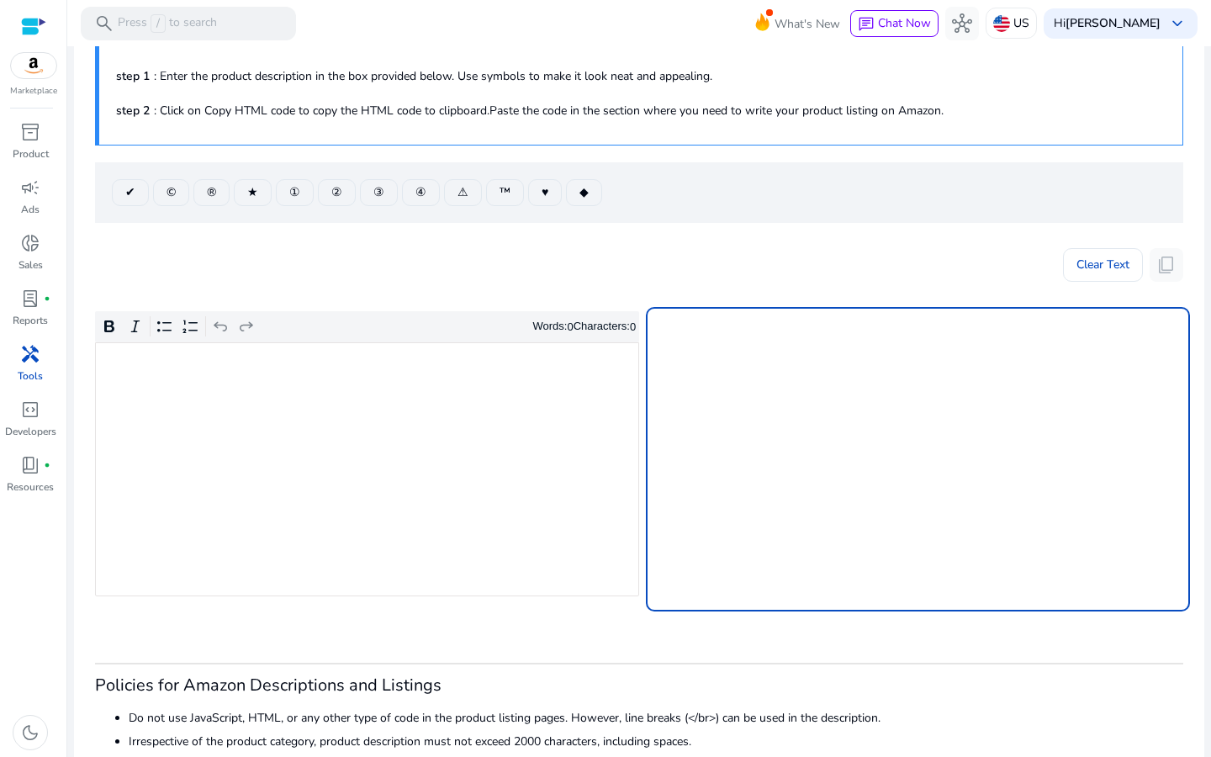
click at [1057, 357] on textarea at bounding box center [917, 459] width 517 height 288
click at [467, 542] on div "Rich Text Editor. Editing area: main. Press ⌥0 for help." at bounding box center [367, 469] width 544 height 254
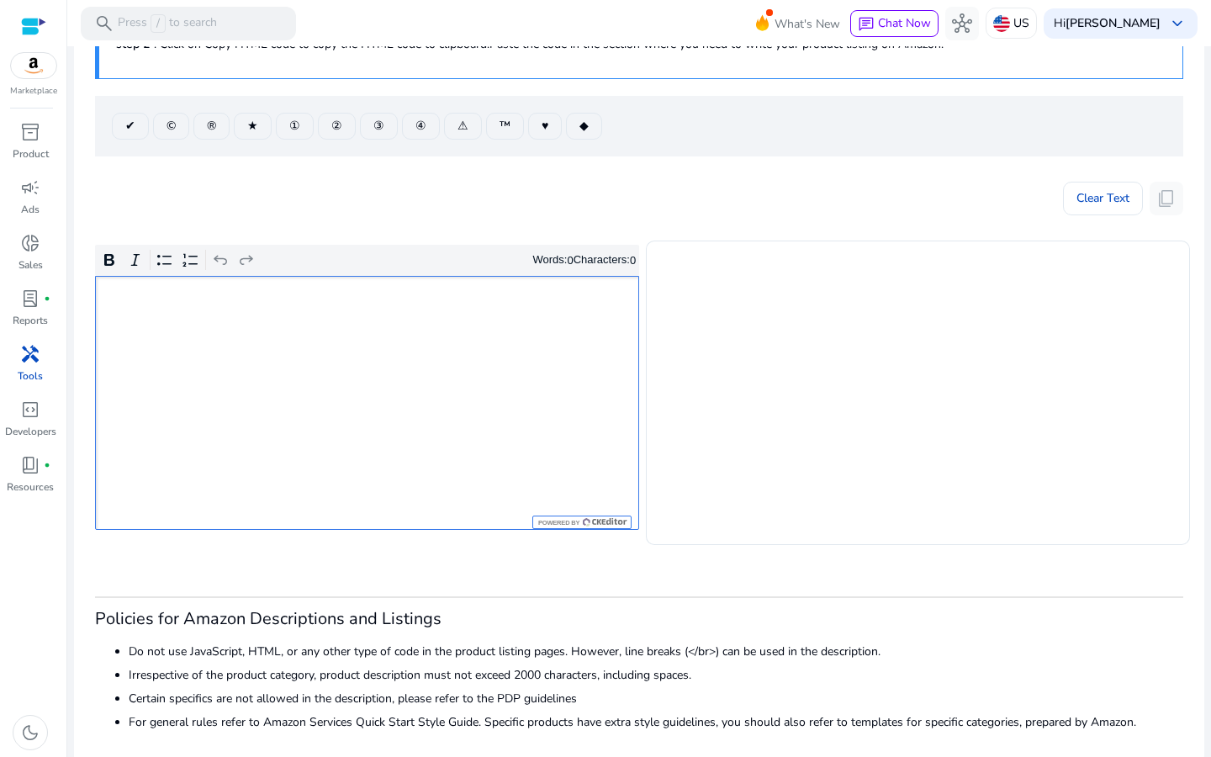
scroll to position [130, 0]
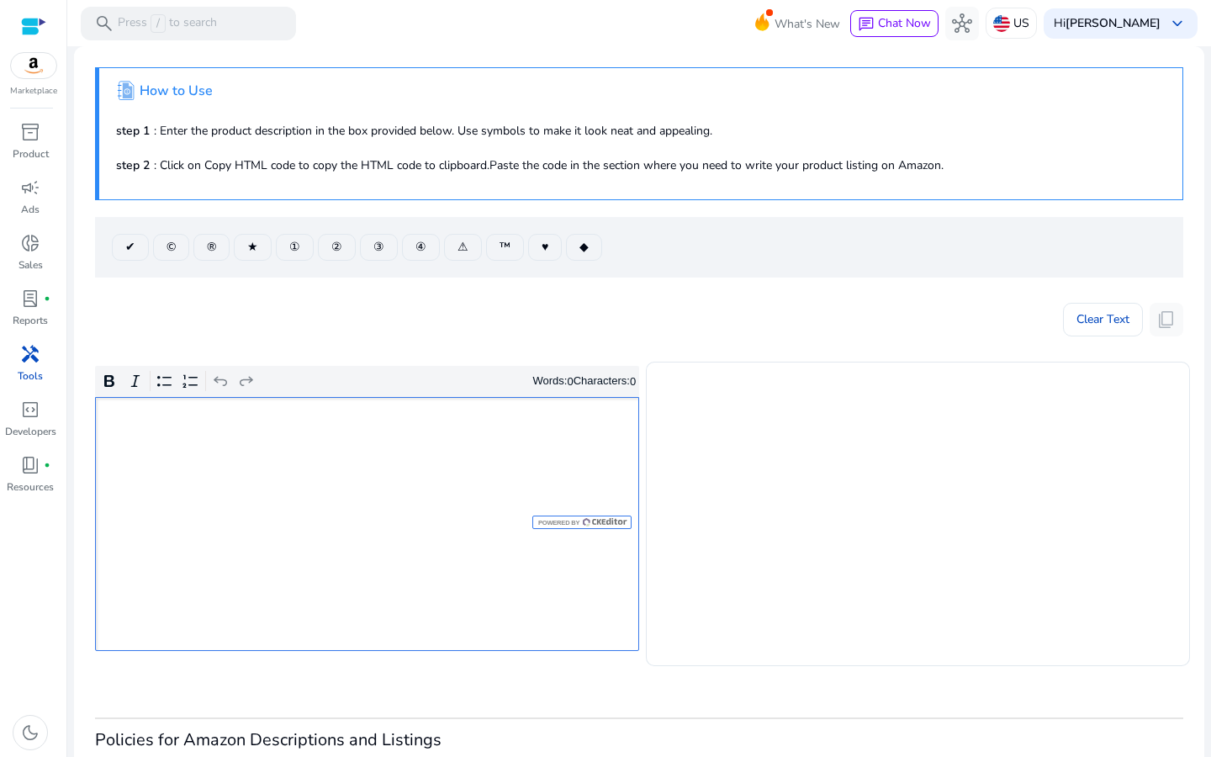
scroll to position [130, 0]
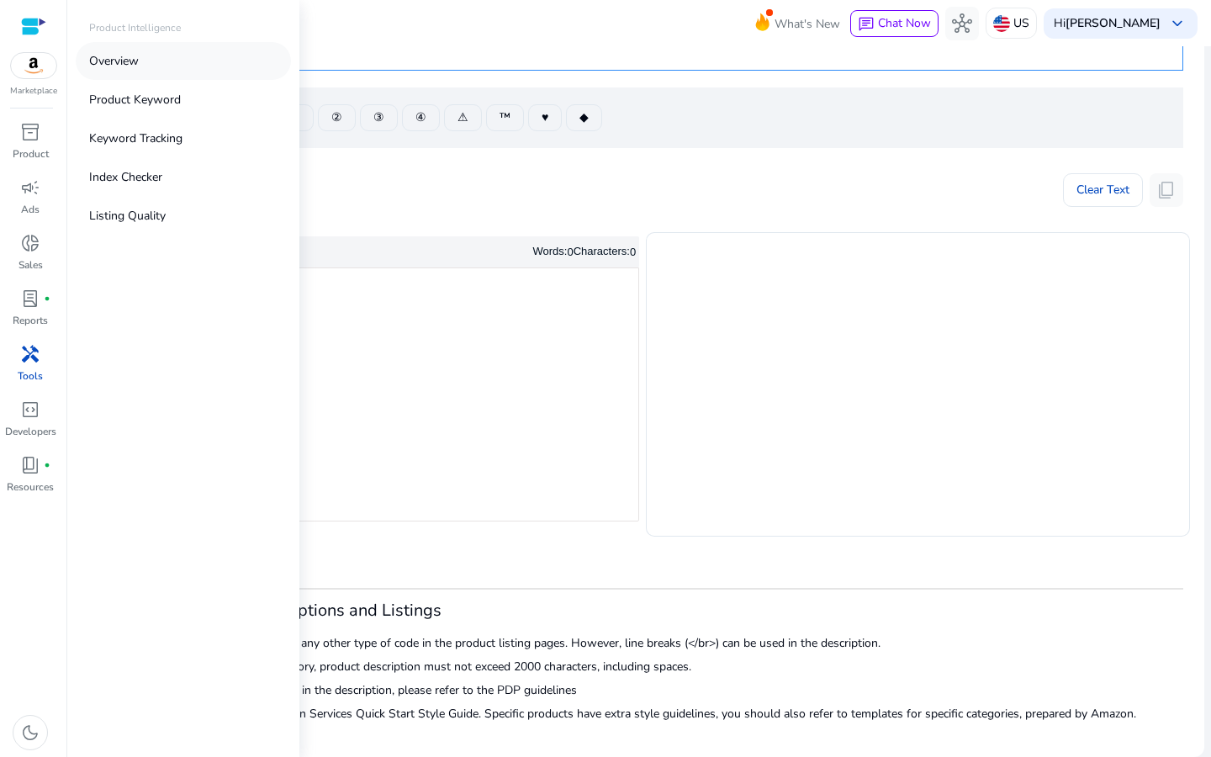
click at [211, 58] on link "Overview" at bounding box center [183, 61] width 215 height 38
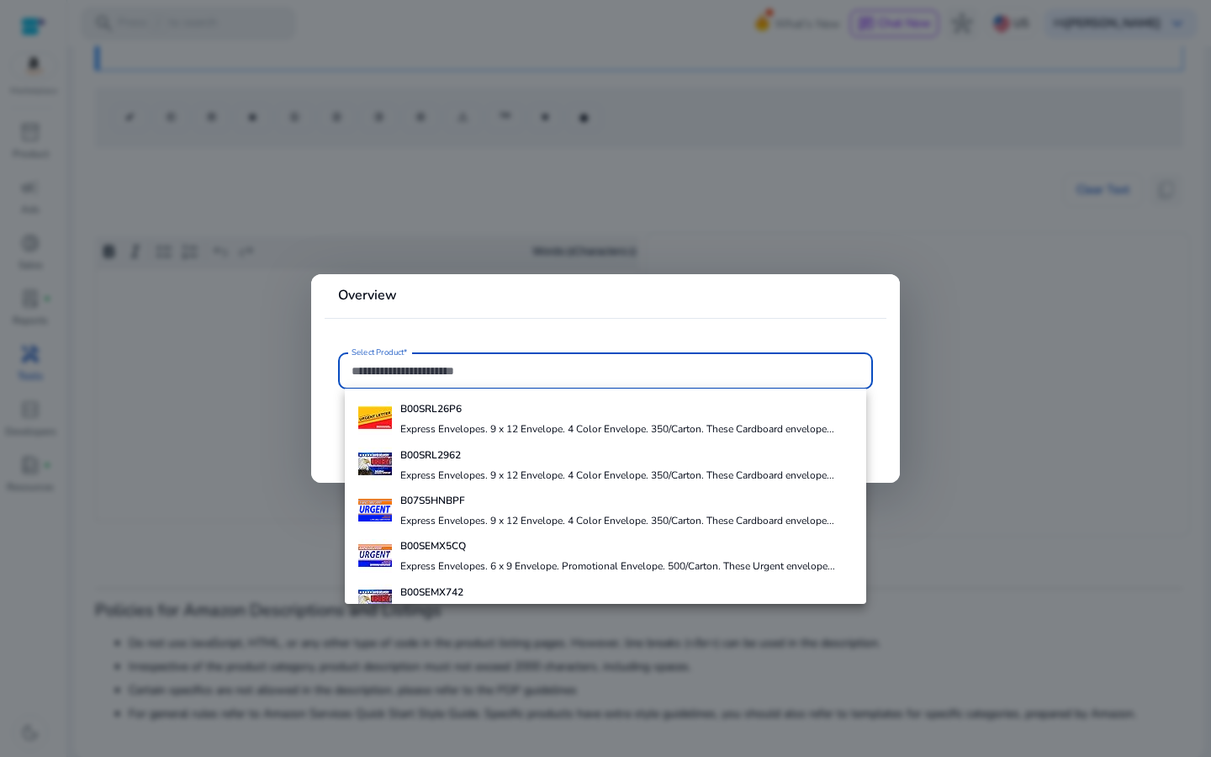
click at [184, 188] on div at bounding box center [605, 378] width 1211 height 757
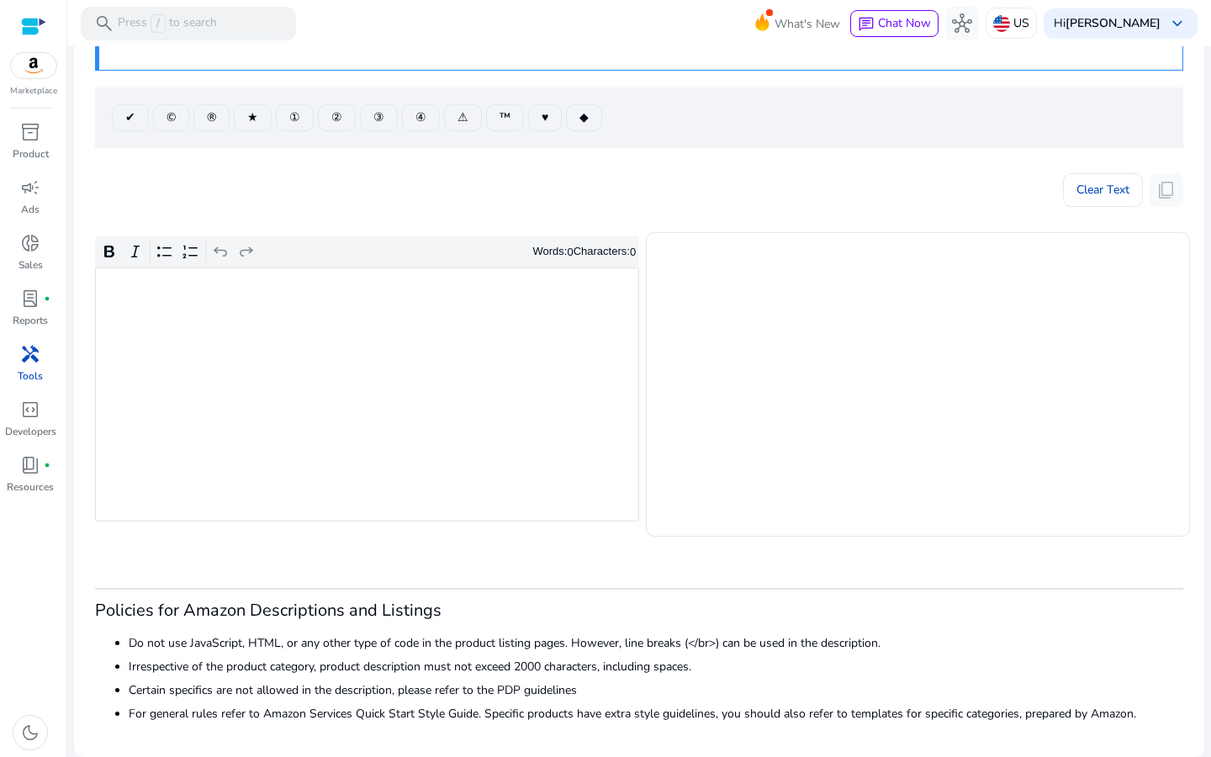
click at [23, 66] on img at bounding box center [33, 65] width 45 height 25
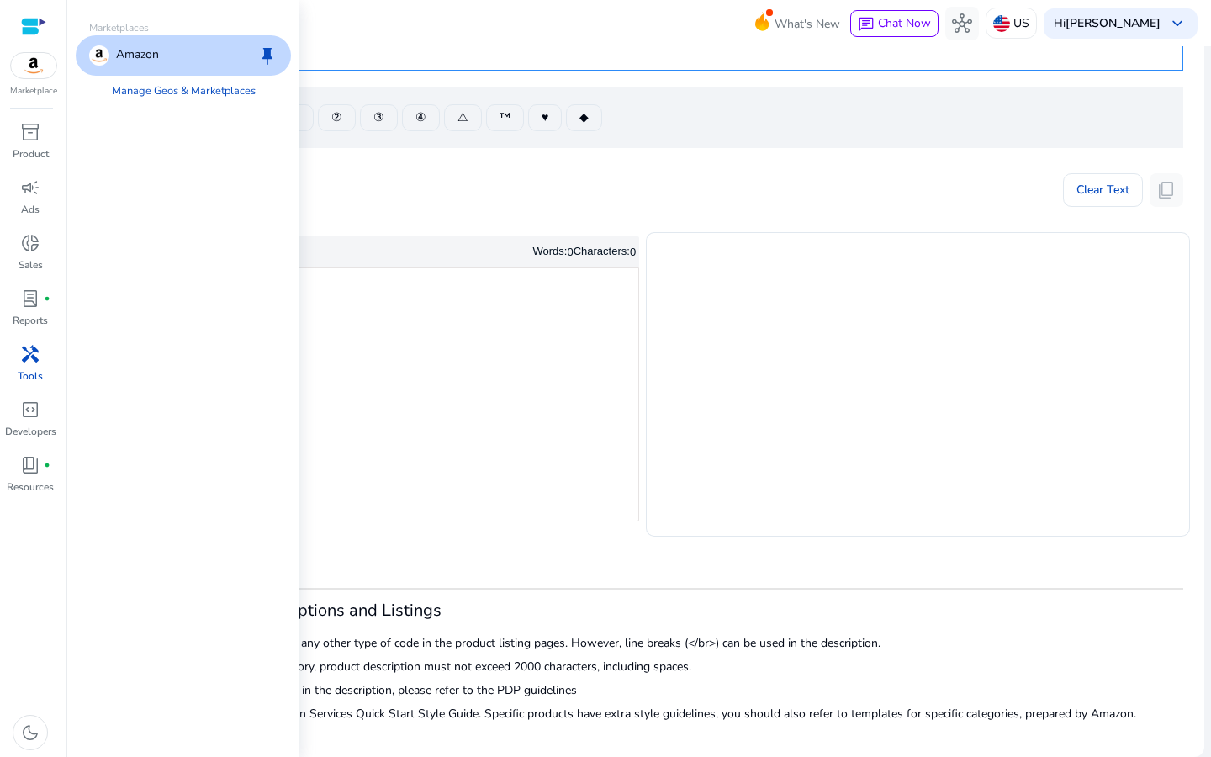
click at [183, 54] on div "Amazon keep" at bounding box center [183, 55] width 215 height 40
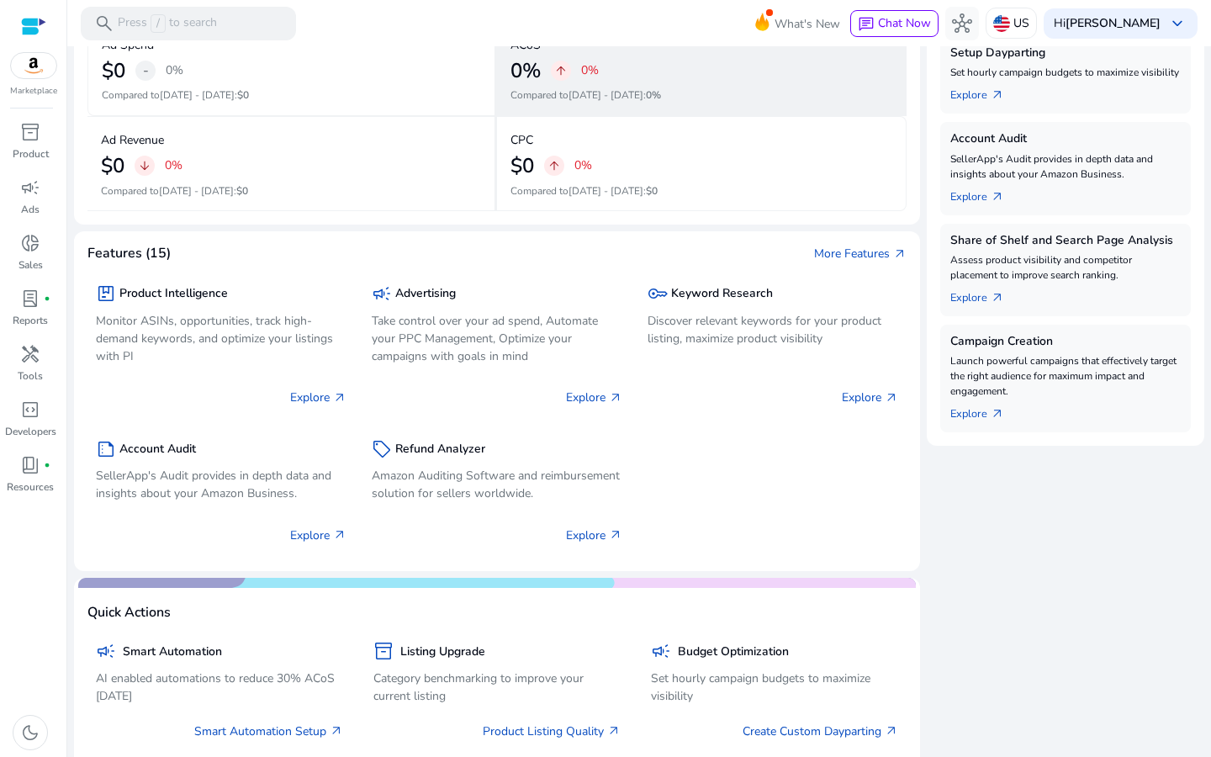
scroll to position [438, 0]
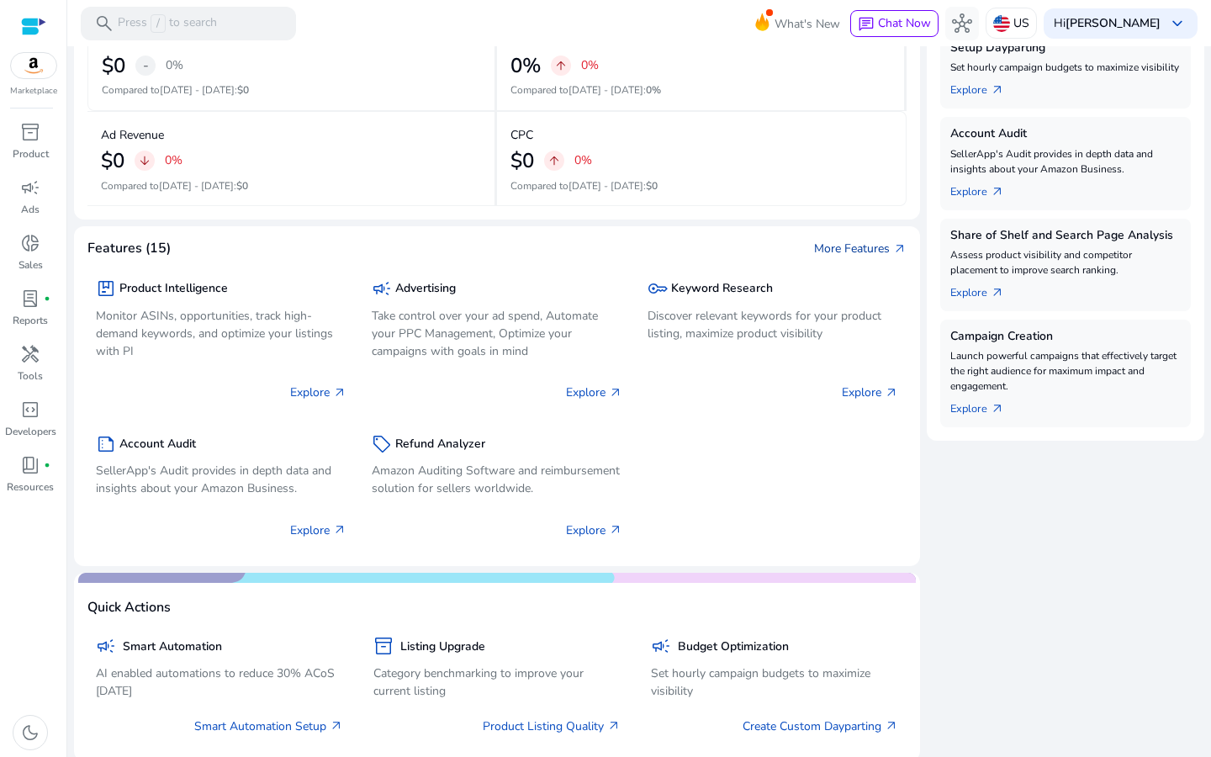
click at [857, 246] on link "More Features arrow_outward" at bounding box center [860, 249] width 93 height 18
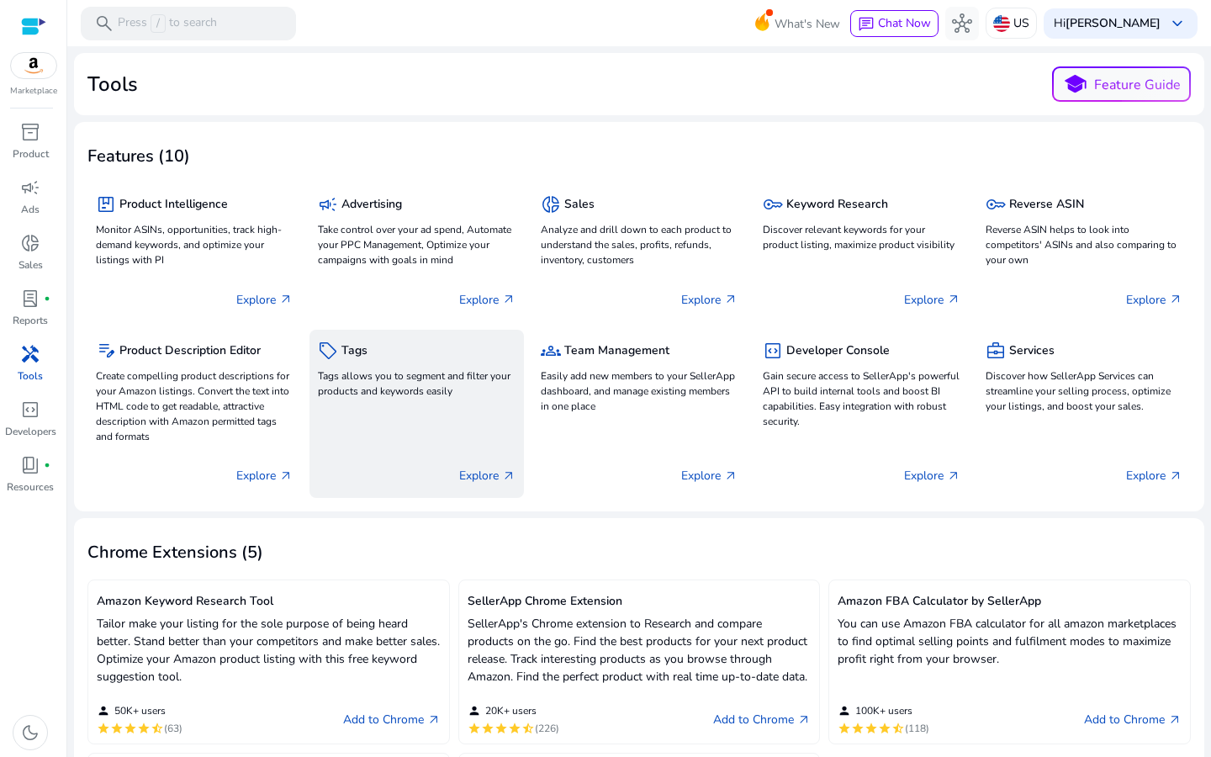
click at [478, 480] on p "Explore arrow_outward" at bounding box center [487, 476] width 56 height 18
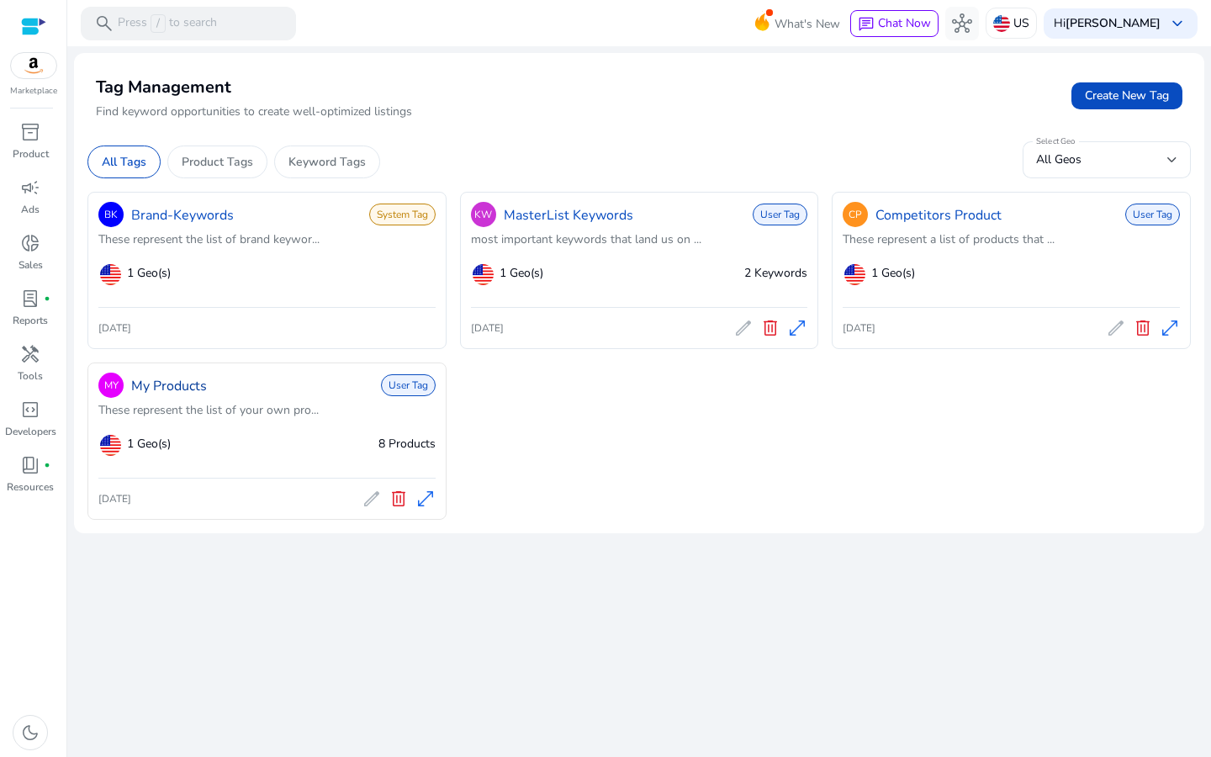
click at [187, 384] on link "My Products" at bounding box center [169, 386] width 76 height 20
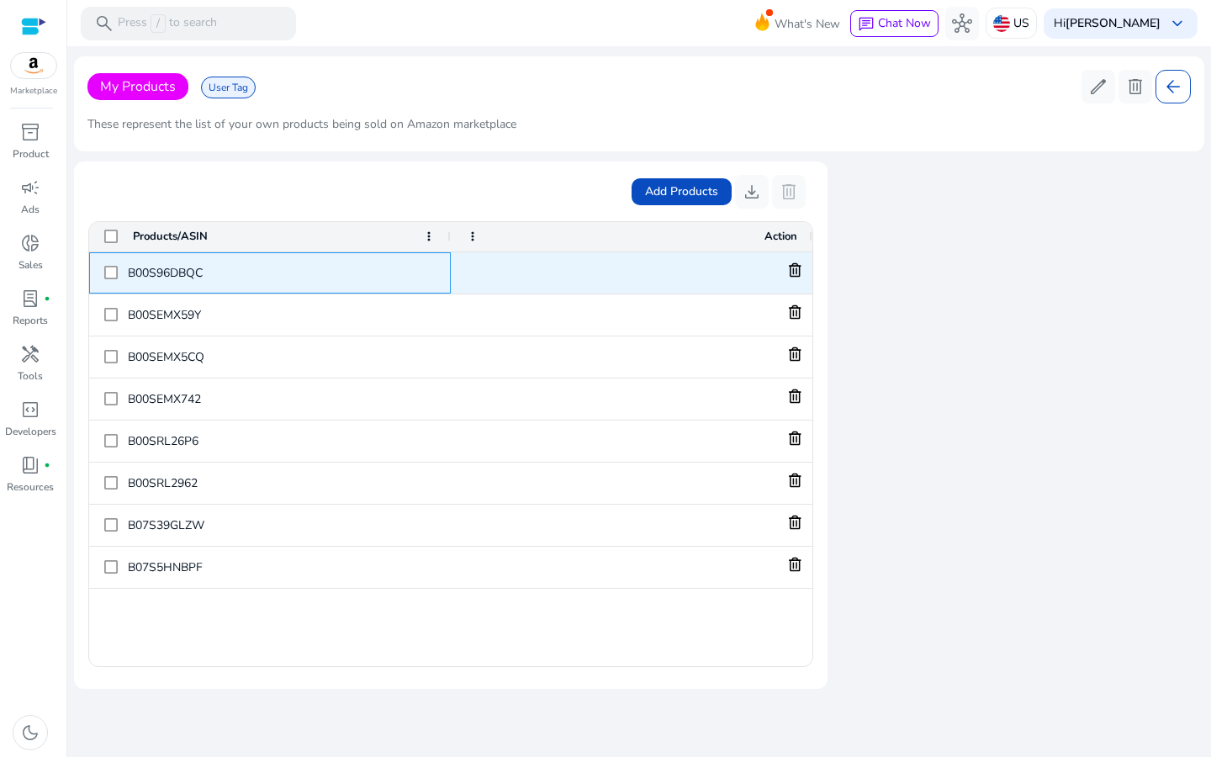
click at [149, 269] on span "B00S96DBQC" at bounding box center [282, 273] width 308 height 34
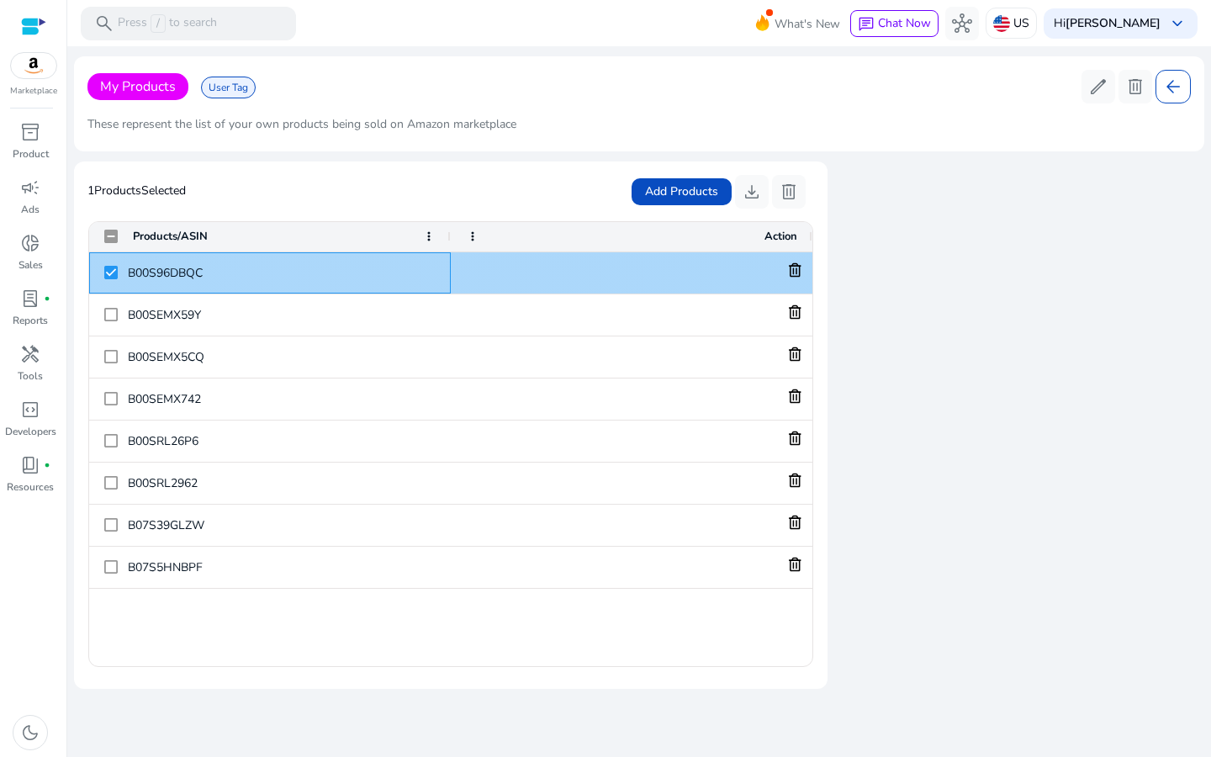
click at [214, 262] on span "B00S96DBQC" at bounding box center [282, 273] width 308 height 34
click at [194, 269] on span "B00S96DBQC" at bounding box center [282, 273] width 308 height 34
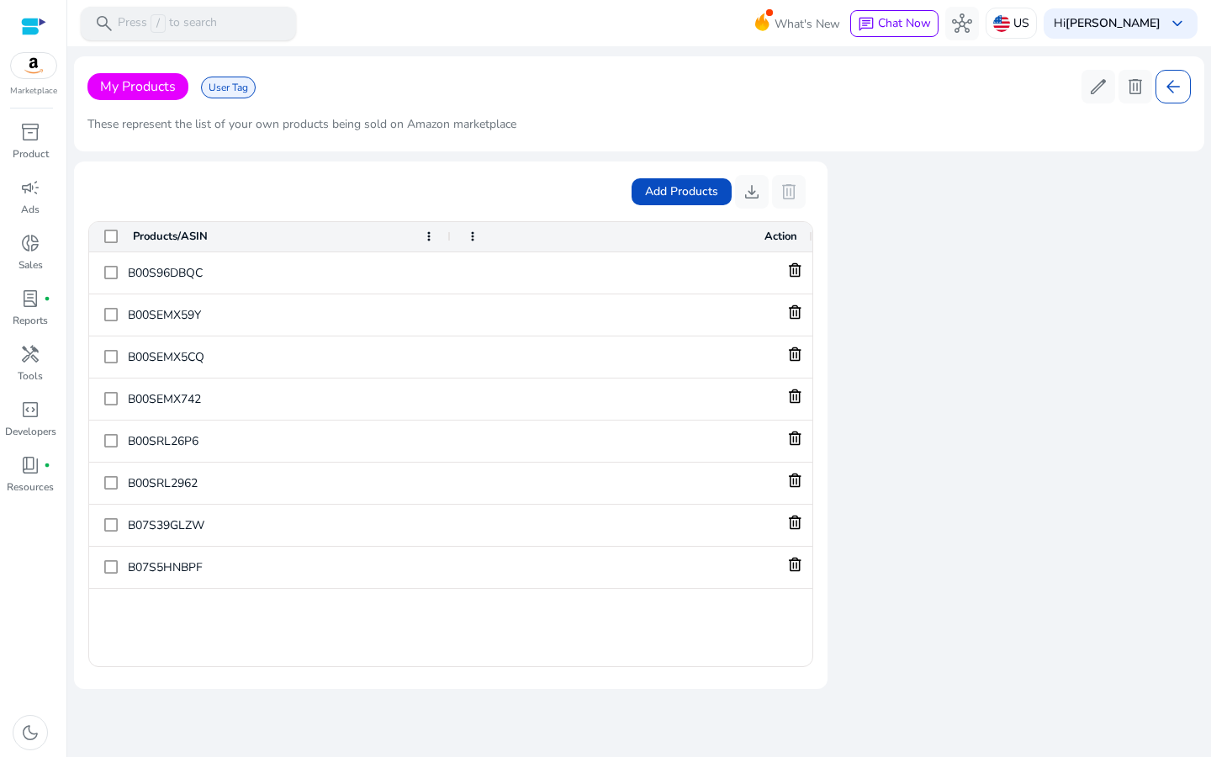
click at [164, 18] on span "/" at bounding box center [158, 23] width 15 height 19
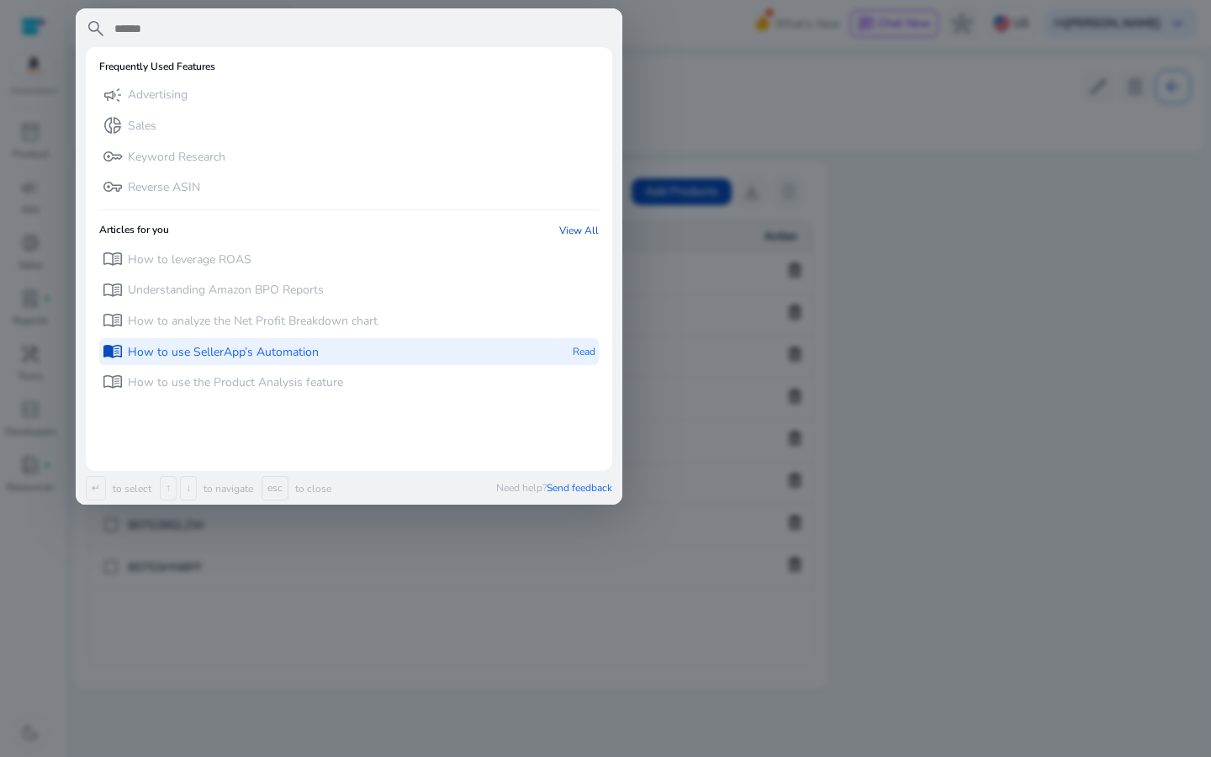
click at [526, 343] on div "menu_book How to use SellerApp’s Automation Read" at bounding box center [349, 352] width 500 height 28
